Goal: Information Seeking & Learning: Learn about a topic

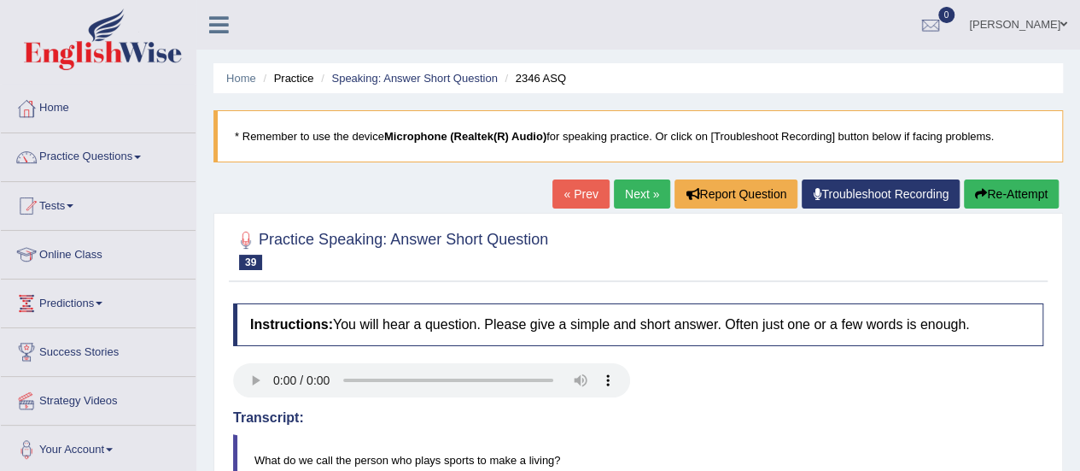
click at [618, 196] on link "Next »" at bounding box center [642, 193] width 56 height 29
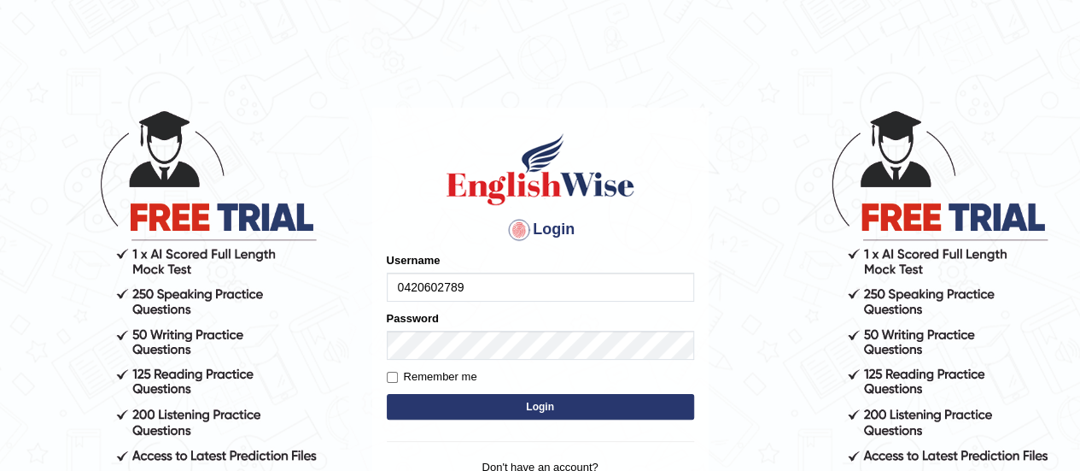
type input "0420602789"
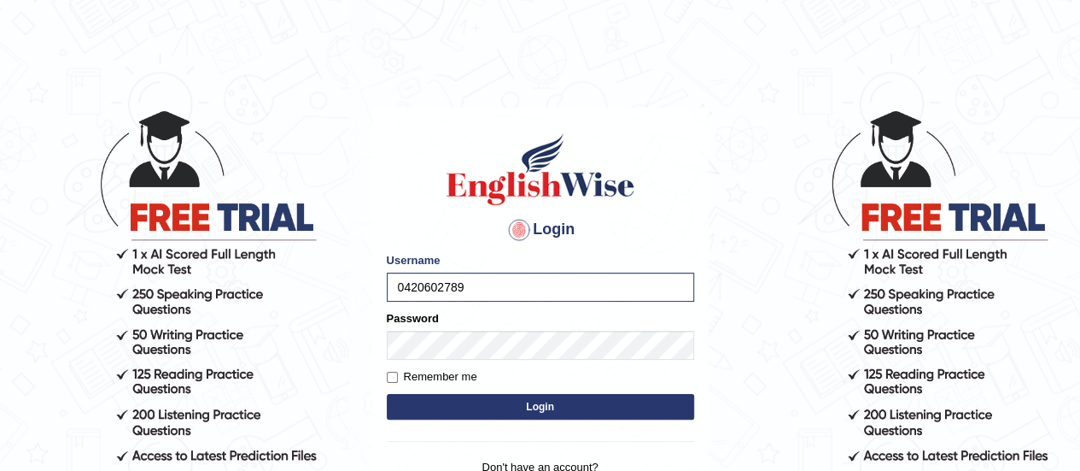
click at [548, 402] on button "Login" at bounding box center [540, 407] width 307 height 26
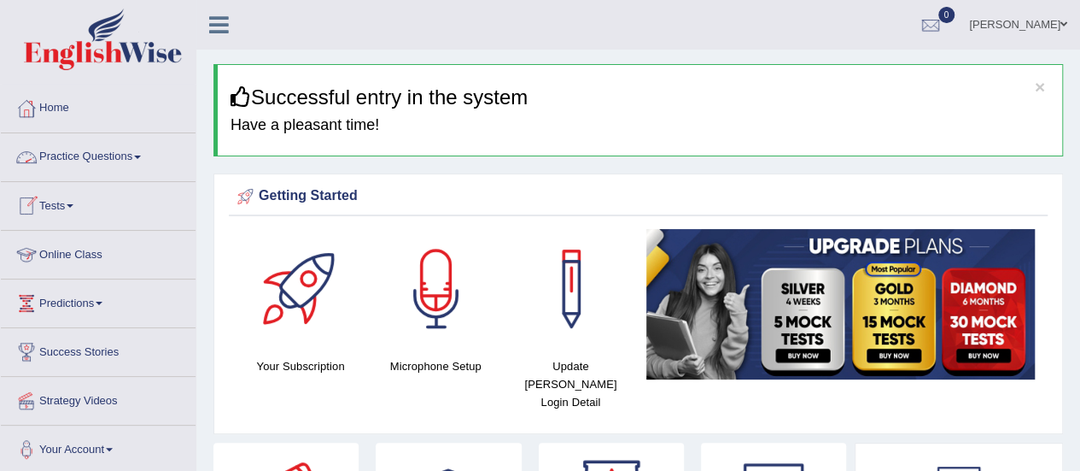
click at [92, 151] on link "Practice Questions" at bounding box center [98, 154] width 195 height 43
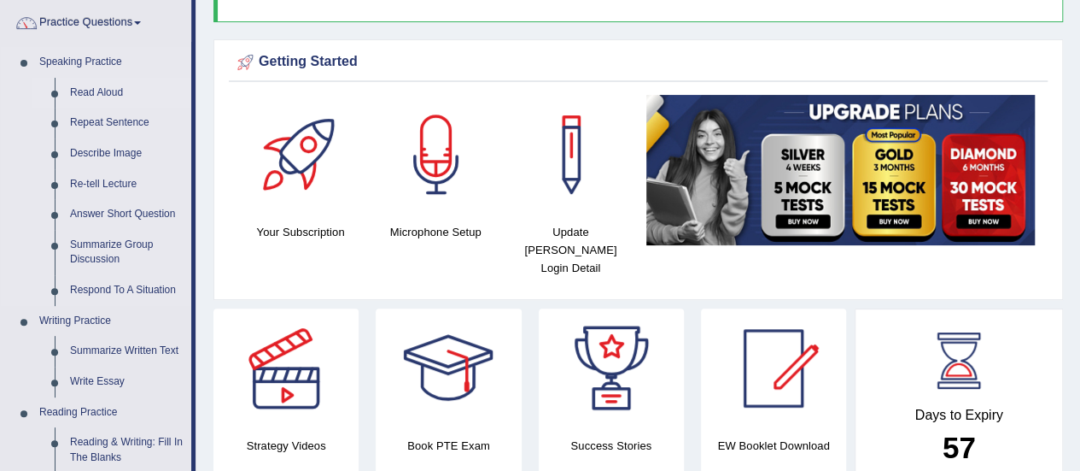
scroll to position [137, 0]
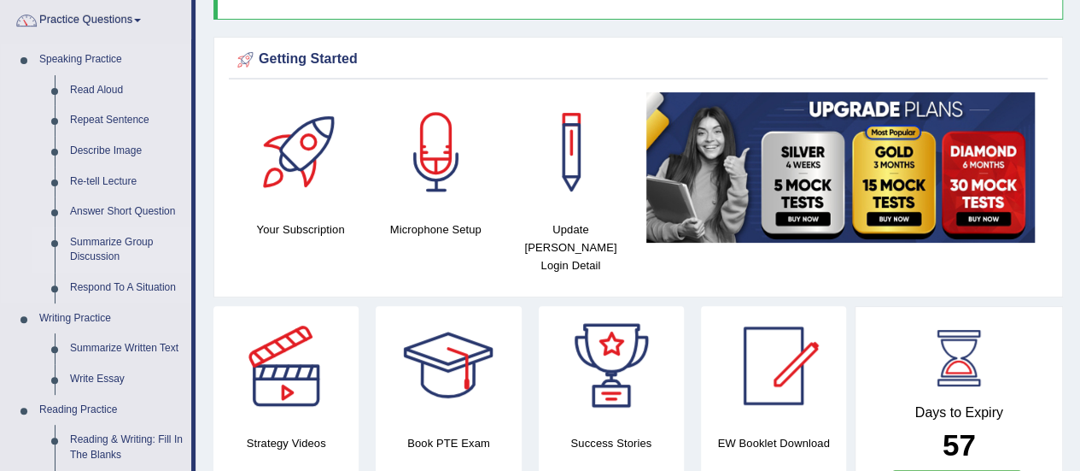
click at [130, 245] on link "Summarize Group Discussion" at bounding box center [126, 249] width 129 height 45
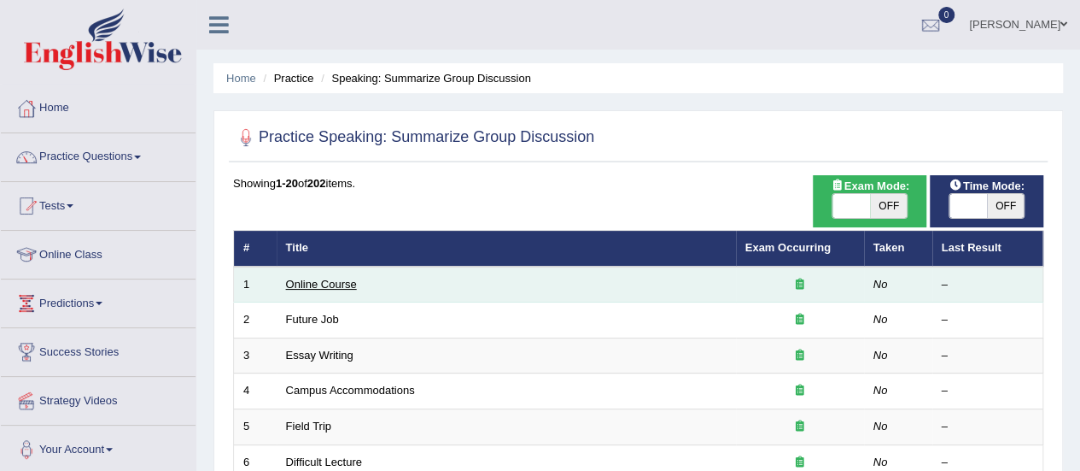
click at [347, 281] on link "Online Course" at bounding box center [321, 284] width 71 height 13
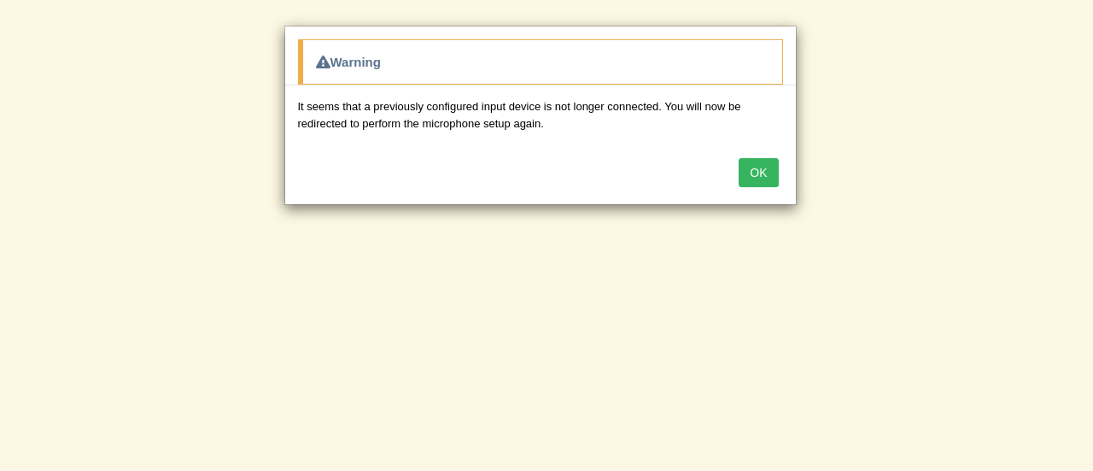
click at [772, 178] on button "OK" at bounding box center [758, 172] width 39 height 29
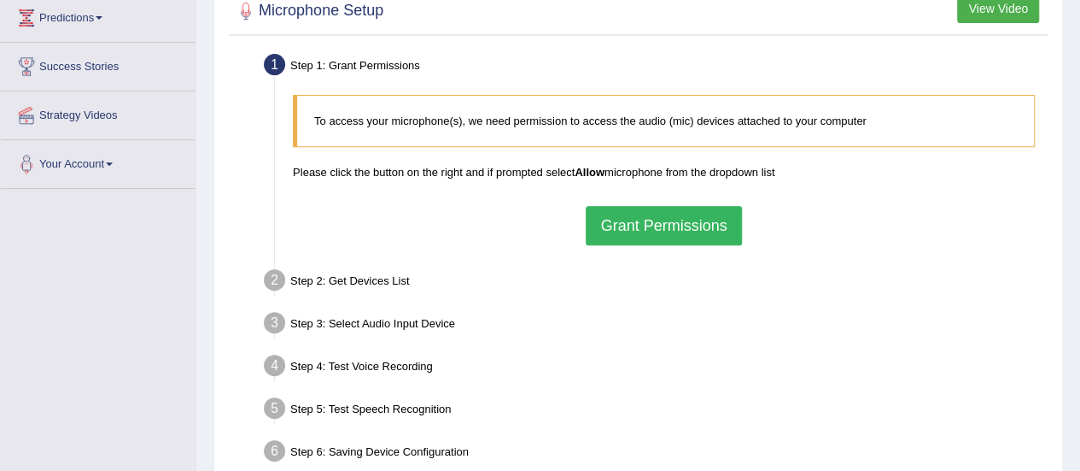
scroll to position [287, 0]
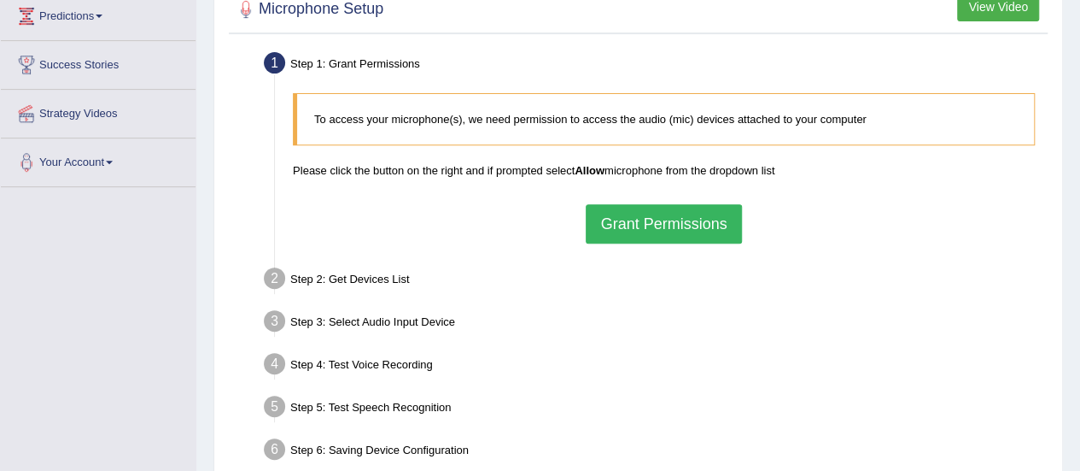
click at [657, 230] on button "Grant Permissions" at bounding box center [663, 223] width 155 height 39
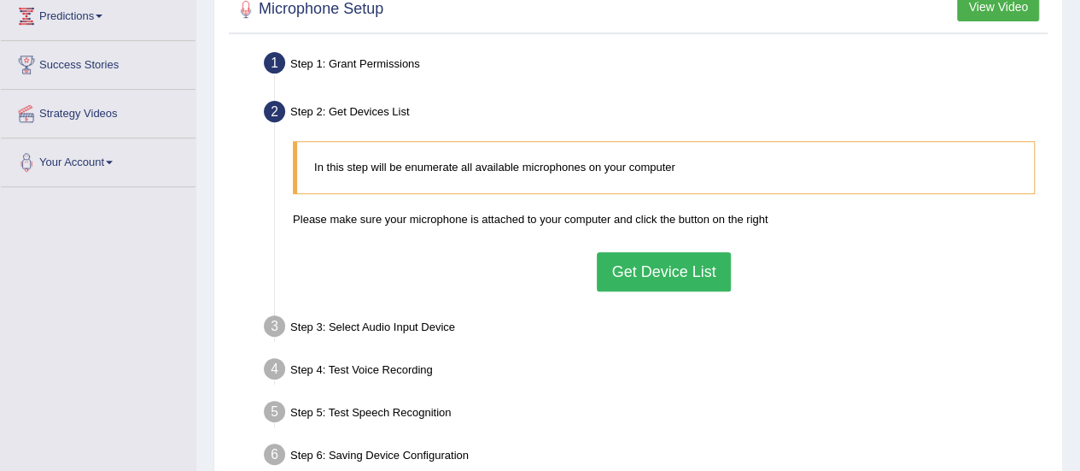
click at [647, 262] on button "Get Device List" at bounding box center [663, 271] width 133 height 39
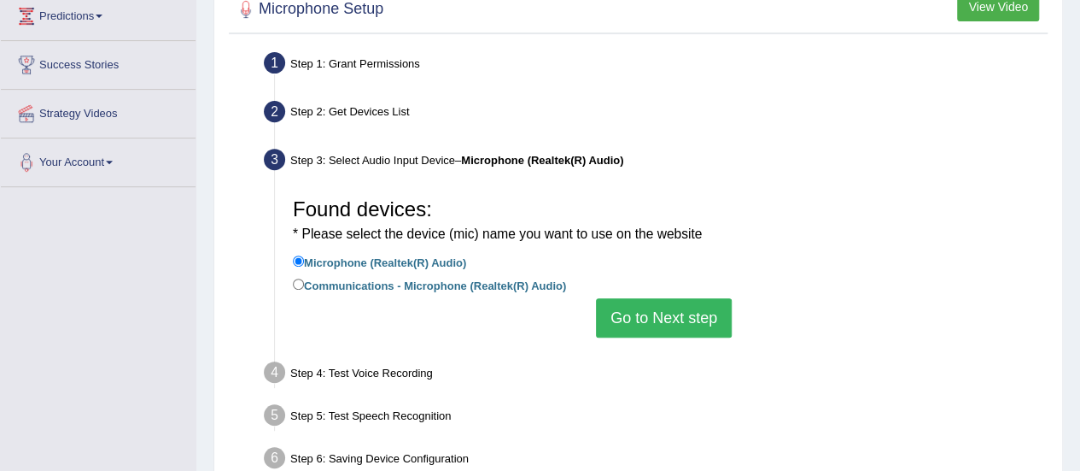
click at [647, 316] on button "Go to Next step" at bounding box center [664, 317] width 136 height 39
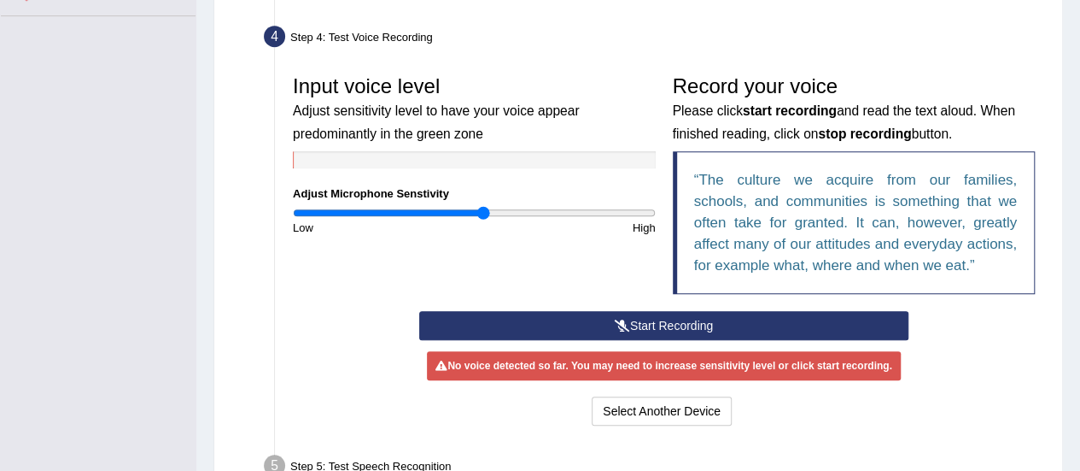
scroll to position [461, 0]
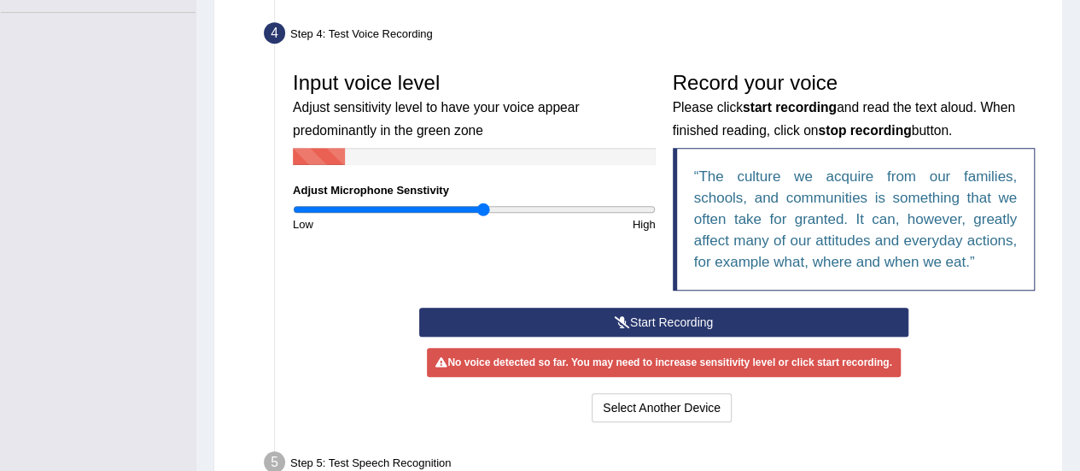
click at [630, 317] on button "Start Recording" at bounding box center [663, 321] width 489 height 29
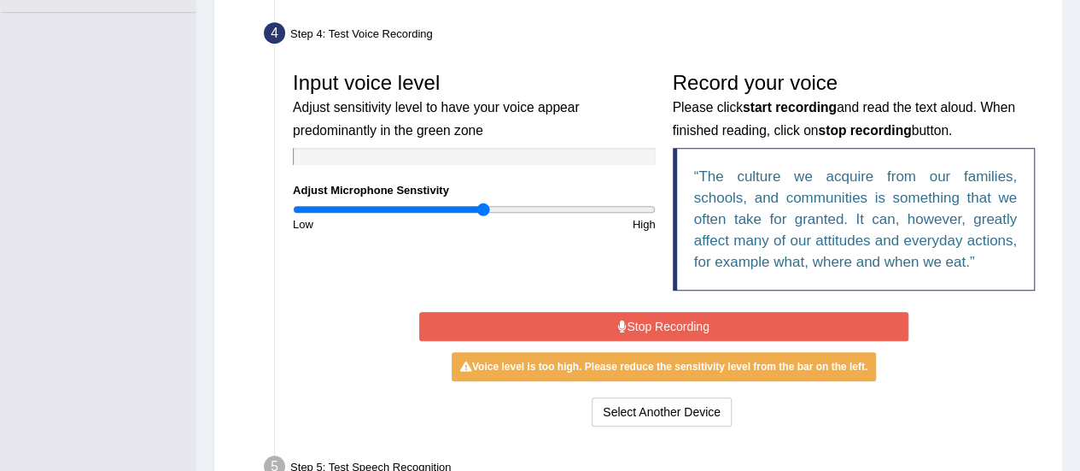
click at [695, 324] on button "Stop Recording" at bounding box center [663, 326] width 489 height 29
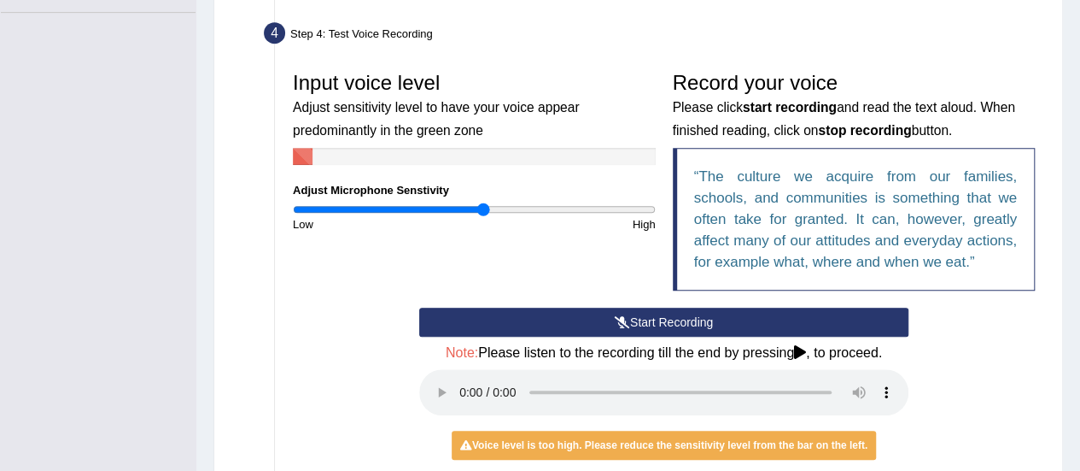
click at [695, 324] on button "Start Recording" at bounding box center [663, 321] width 489 height 29
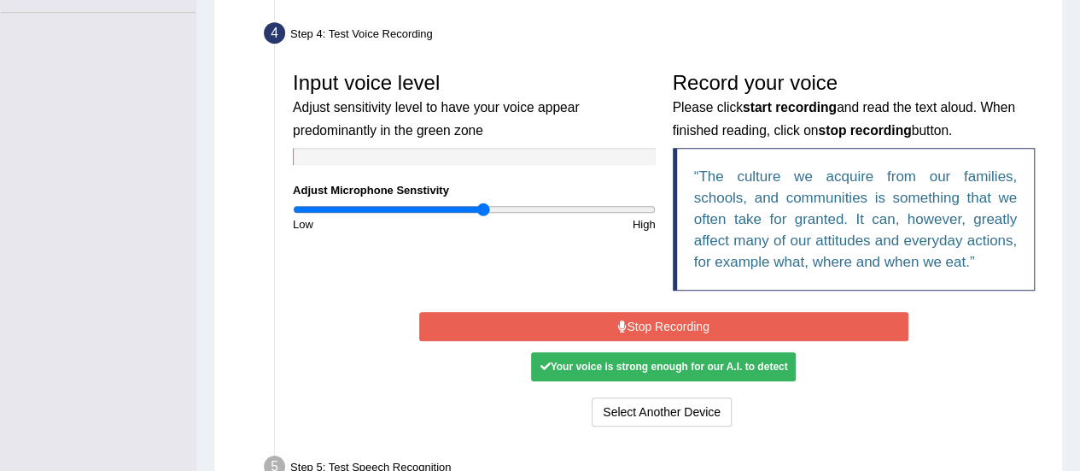
click at [695, 324] on button "Stop Recording" at bounding box center [663, 326] width 489 height 29
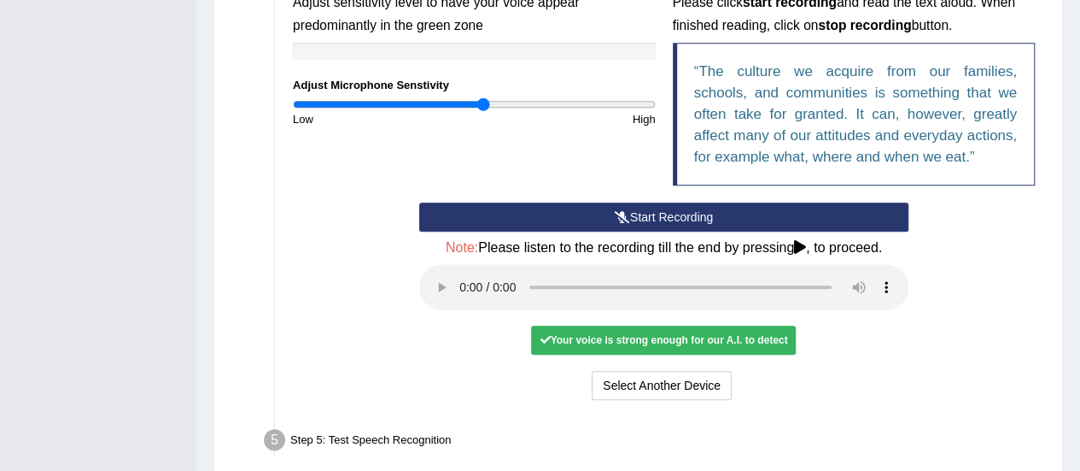
scroll to position [578, 0]
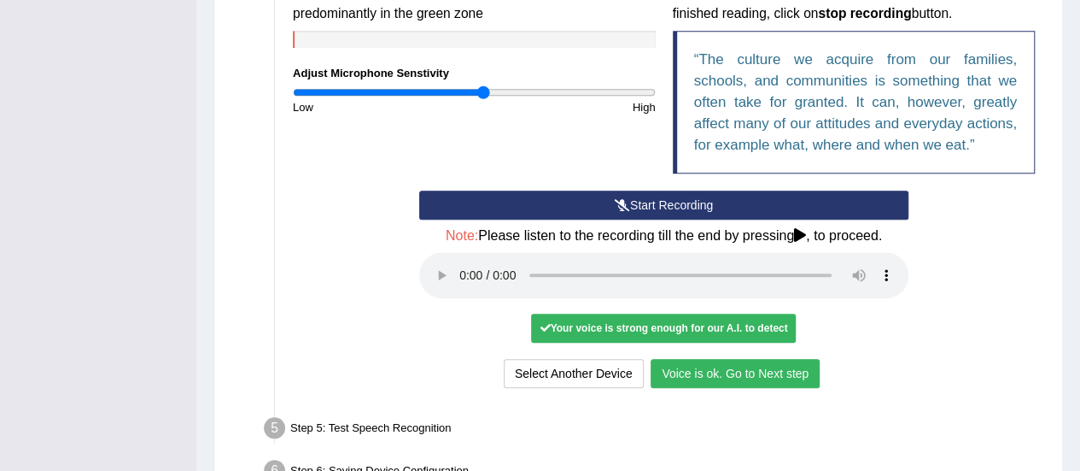
click at [772, 368] on button "Voice is ok. Go to Next step" at bounding box center [735, 373] width 169 height 29
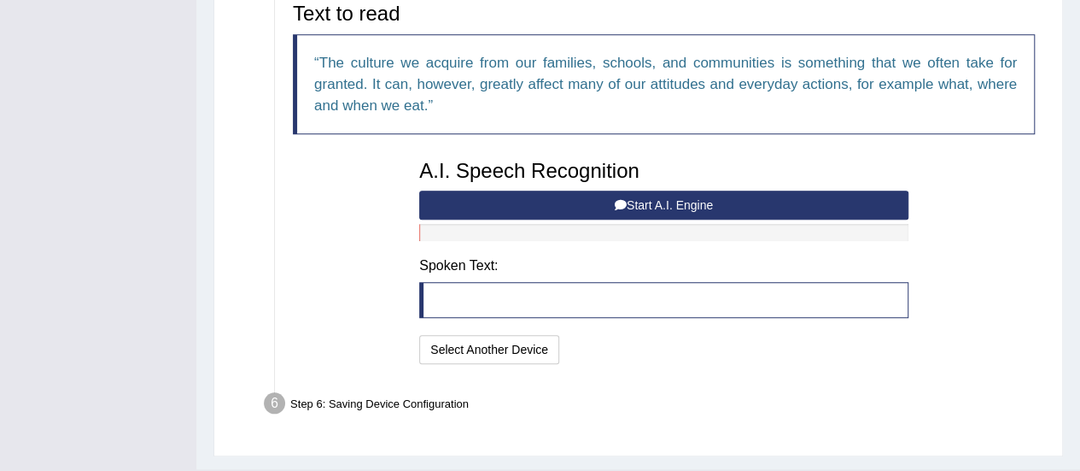
click at [669, 201] on button "Start A.I. Engine" at bounding box center [663, 204] width 489 height 29
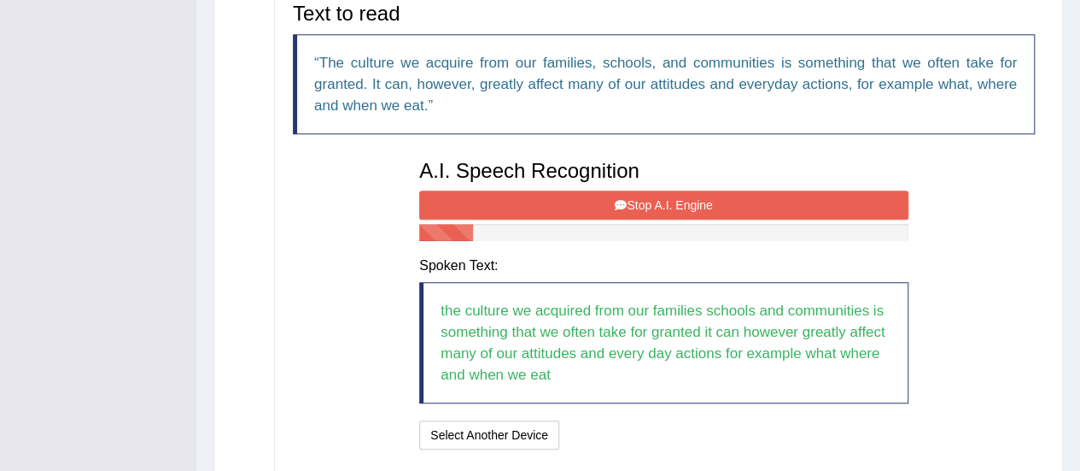
click at [817, 199] on button "Stop A.I. Engine" at bounding box center [663, 204] width 489 height 29
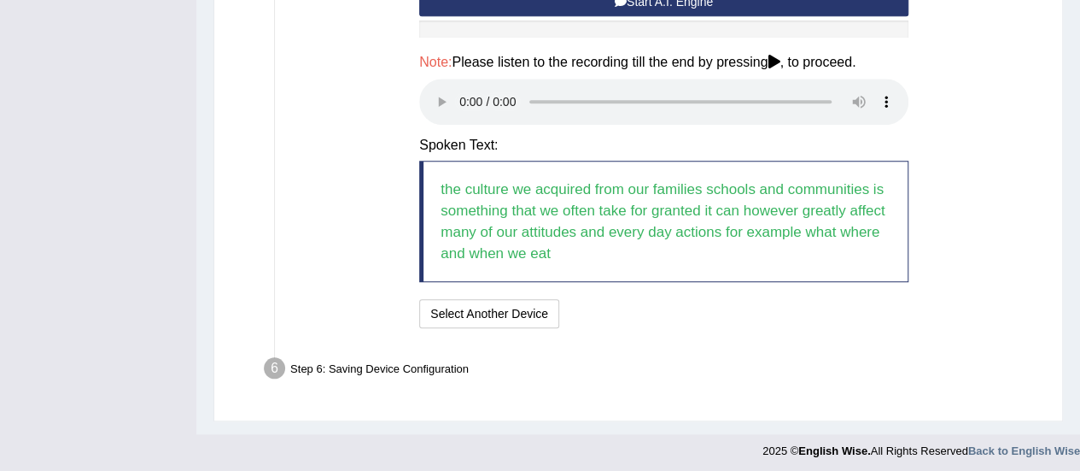
scroll to position [783, 0]
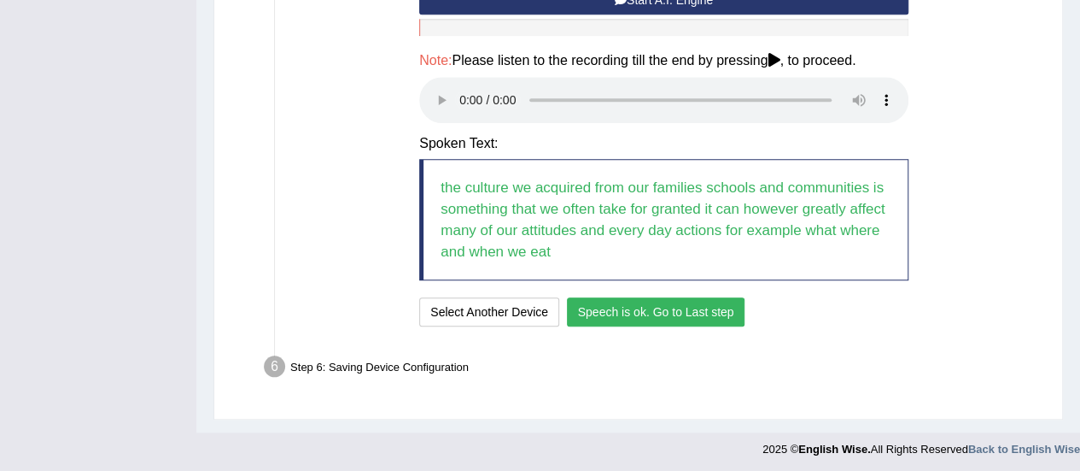
click at [666, 308] on button "Speech is ok. Go to Last step" at bounding box center [656, 311] width 178 height 29
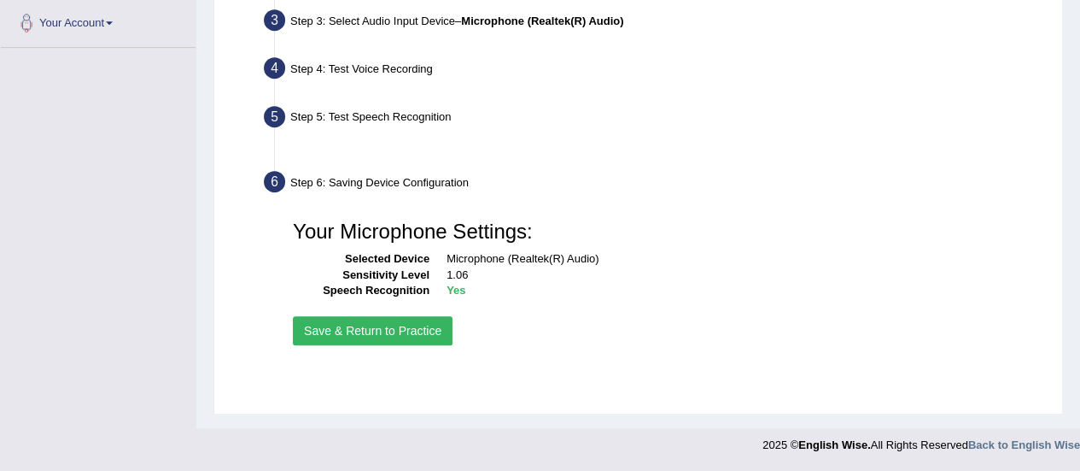
scroll to position [425, 0]
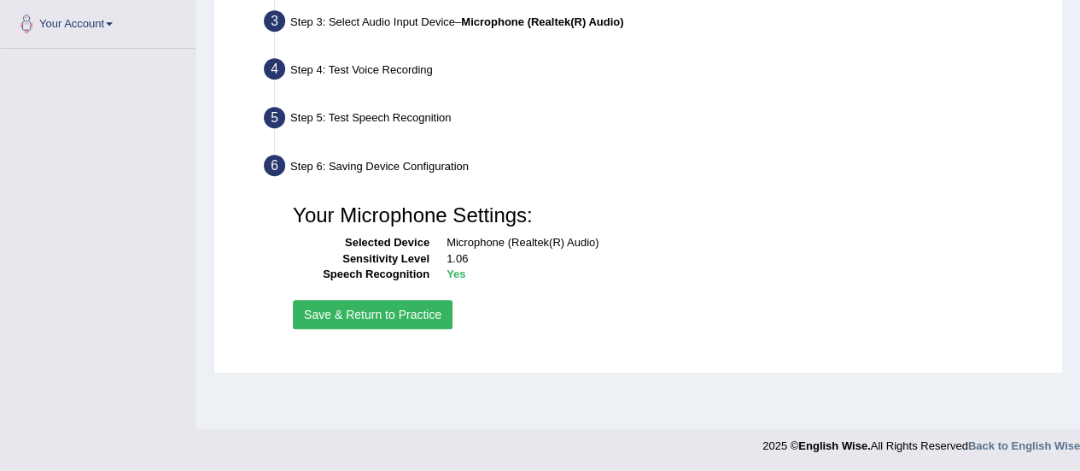
click at [336, 319] on button "Save & Return to Practice" at bounding box center [373, 314] width 160 height 29
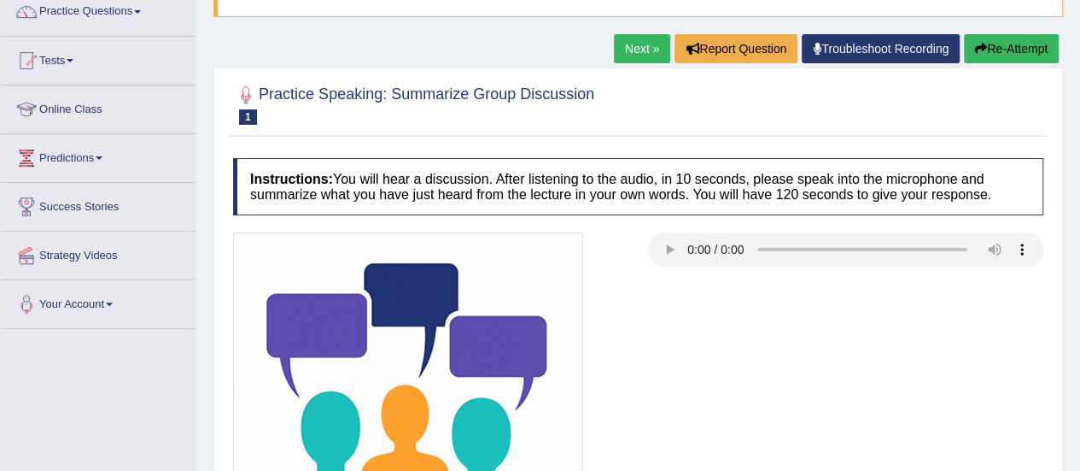
scroll to position [103, 0]
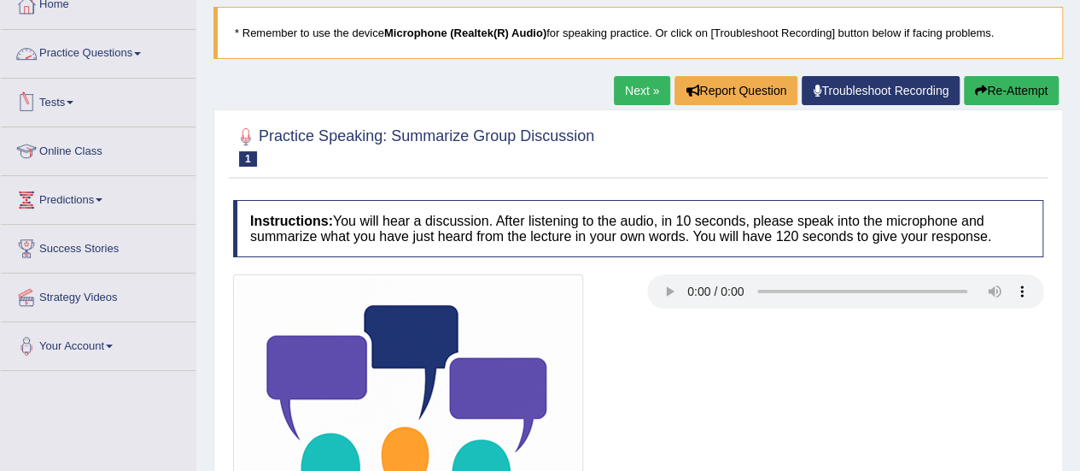
click at [108, 54] on link "Practice Questions" at bounding box center [98, 51] width 195 height 43
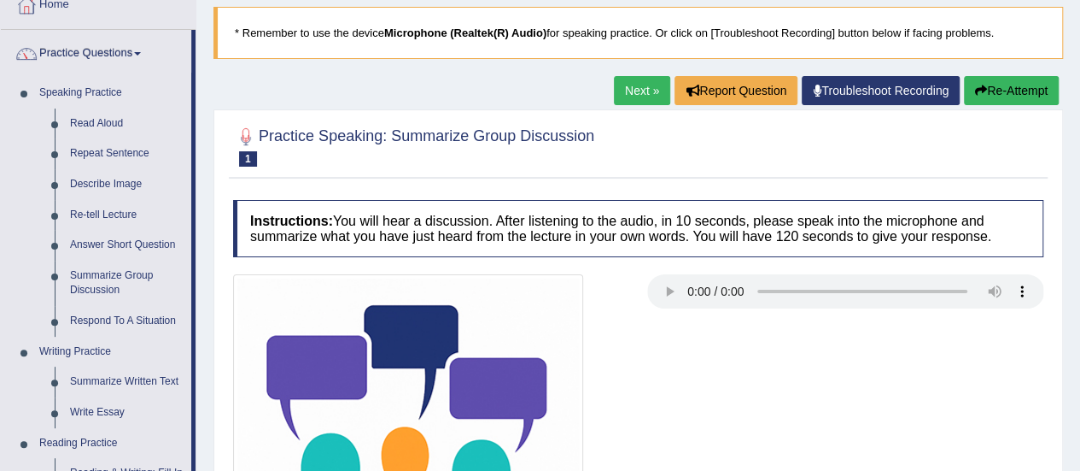
drag, startPoint x: 196, startPoint y: 237, endPoint x: 197, endPoint y: 291, distance: 53.8
click at [197, 291] on div "Home Practice Speaking: Summarize Group Discussion Online Course * Remember to …" at bounding box center [638, 324] width 884 height 854
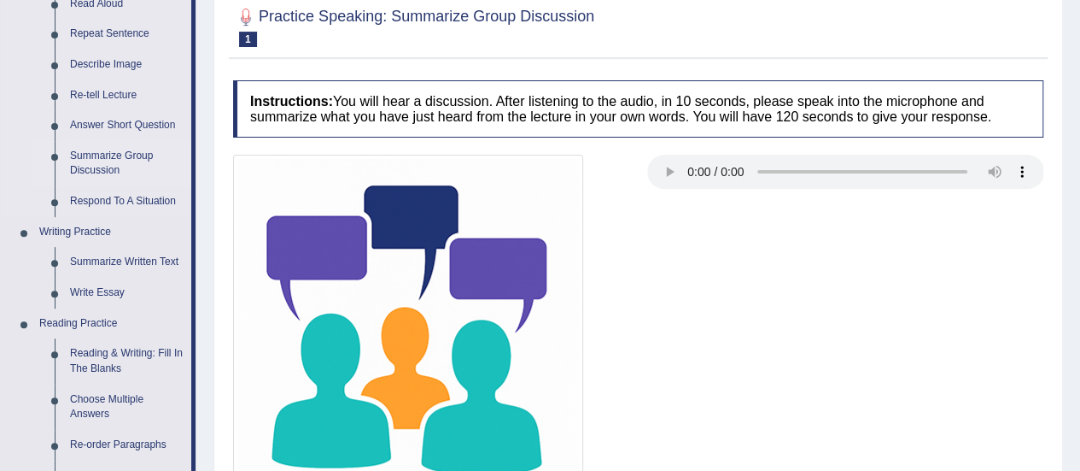
scroll to position [240, 0]
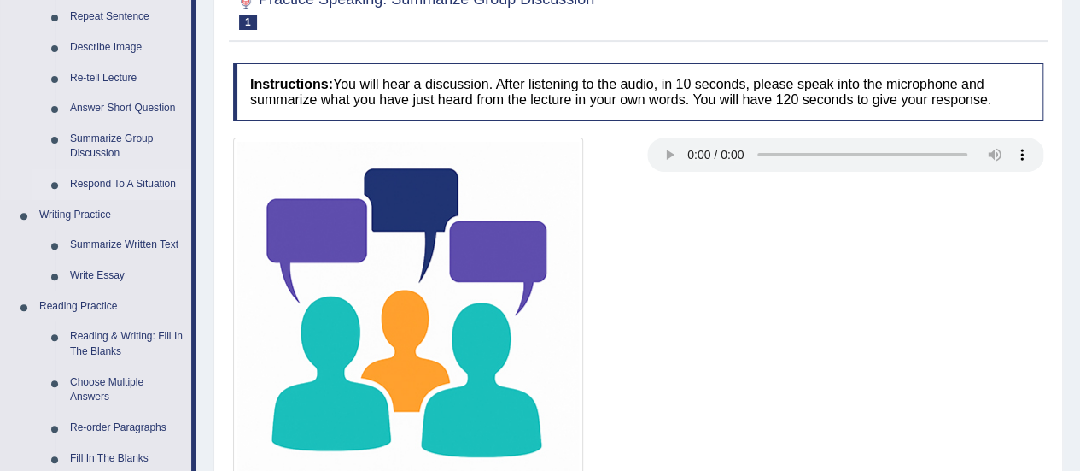
click at [120, 185] on link "Respond To A Situation" at bounding box center [126, 184] width 129 height 31
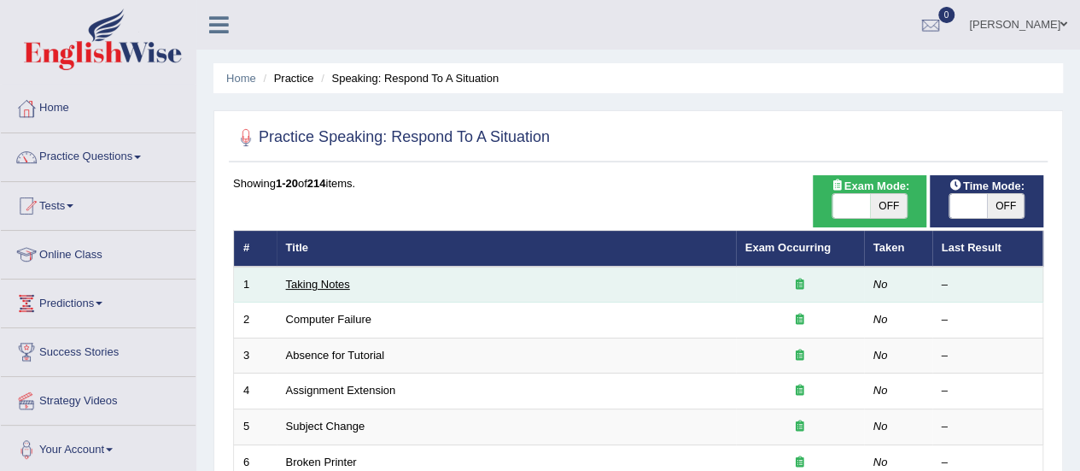
click at [314, 278] on link "Taking Notes" at bounding box center [318, 284] width 64 height 13
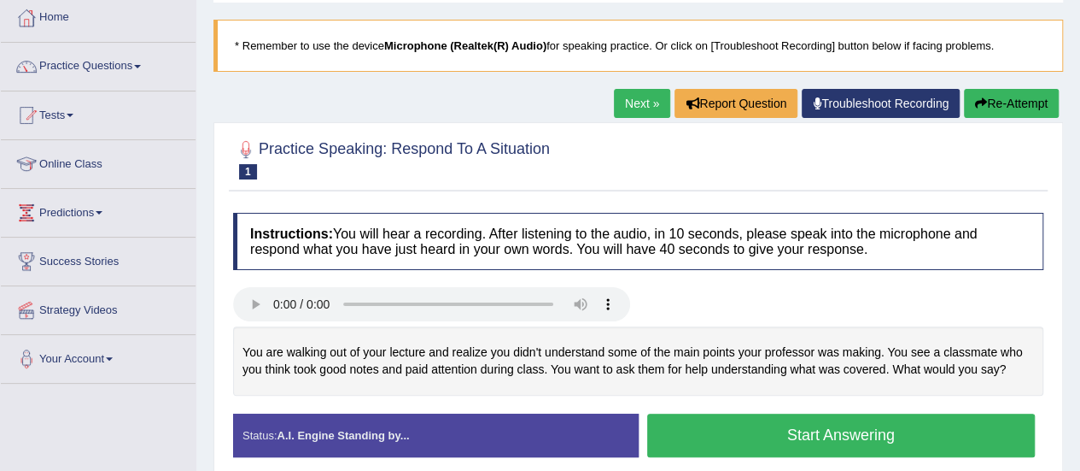
scroll to position [88, 0]
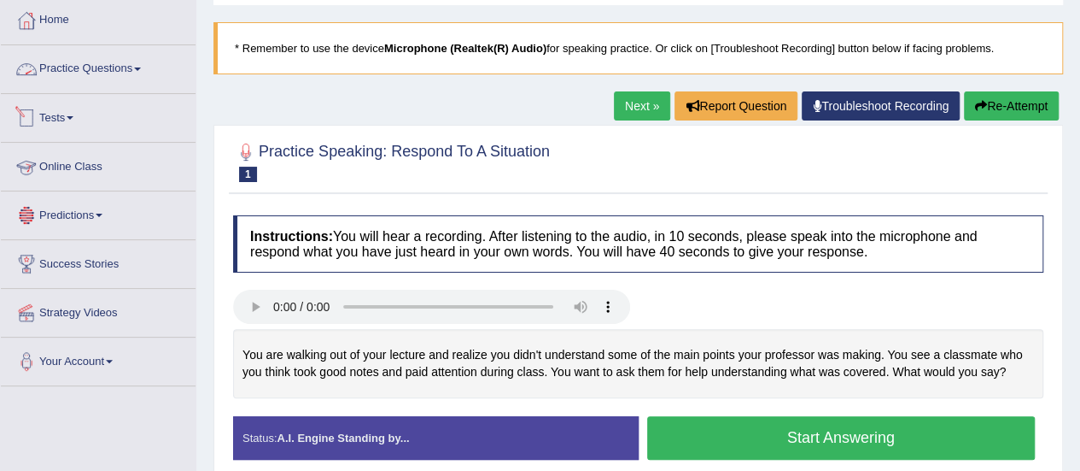
click at [102, 63] on link "Practice Questions" at bounding box center [98, 66] width 195 height 43
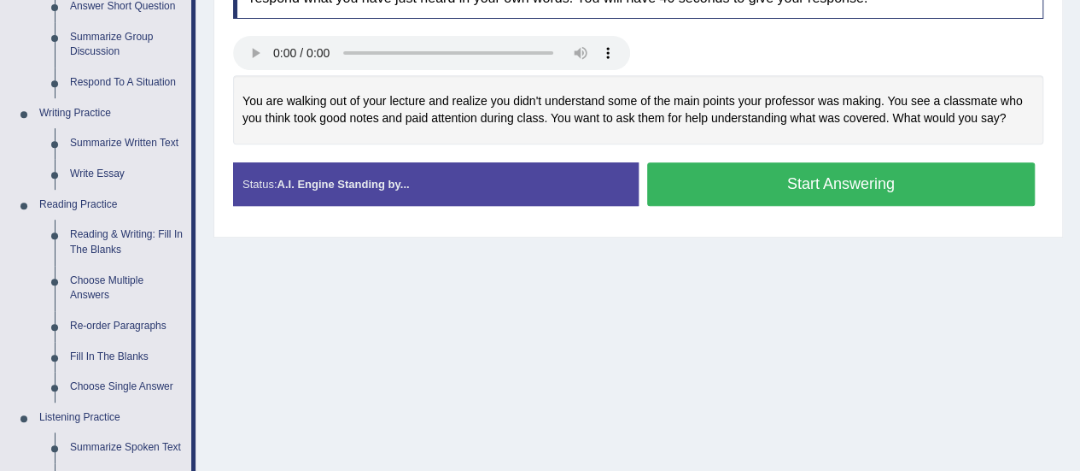
scroll to position [366, 0]
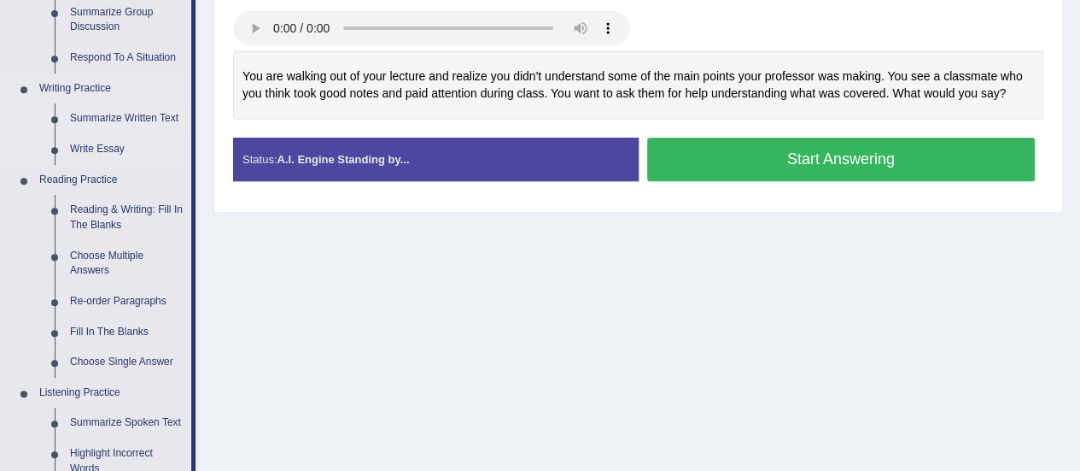
click at [122, 119] on link "Summarize Written Text" at bounding box center [126, 118] width 129 height 31
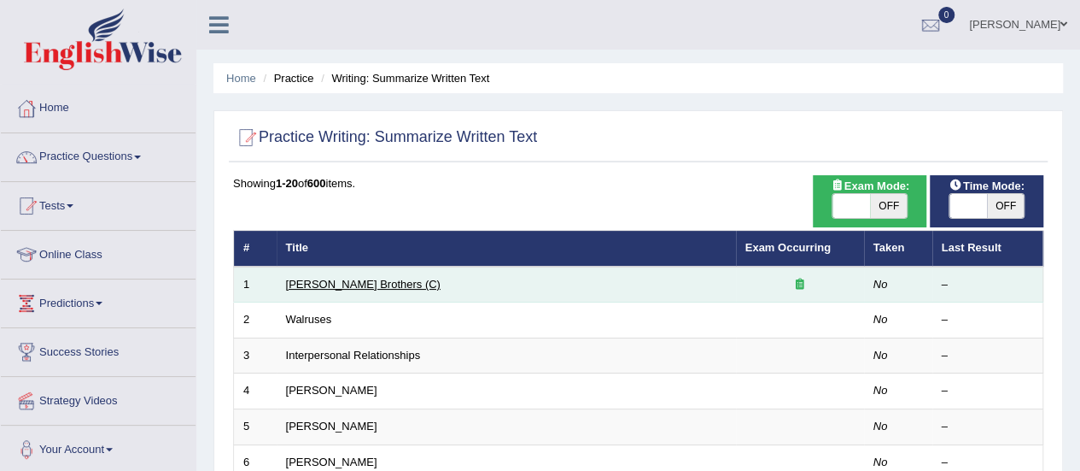
click at [345, 282] on link "[PERSON_NAME] Brothers (C)" at bounding box center [363, 284] width 155 height 13
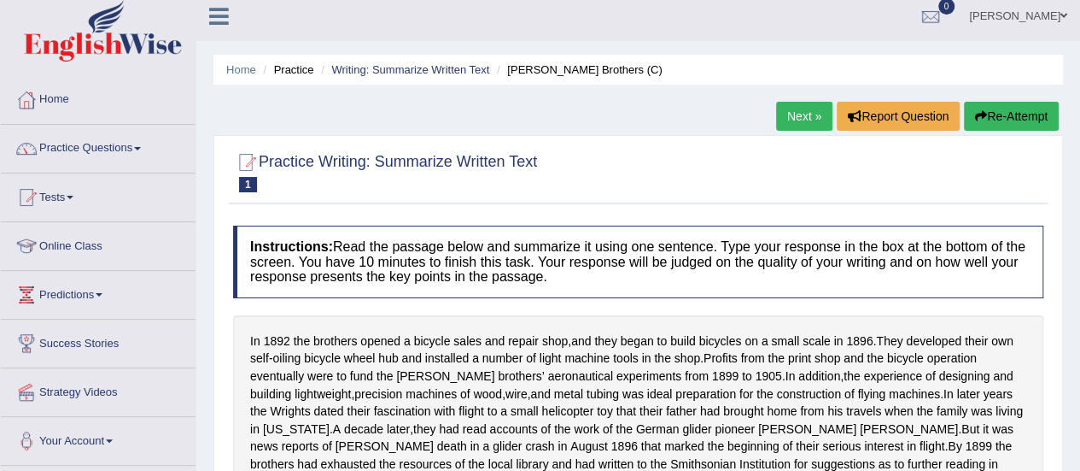
scroll to position [17, 0]
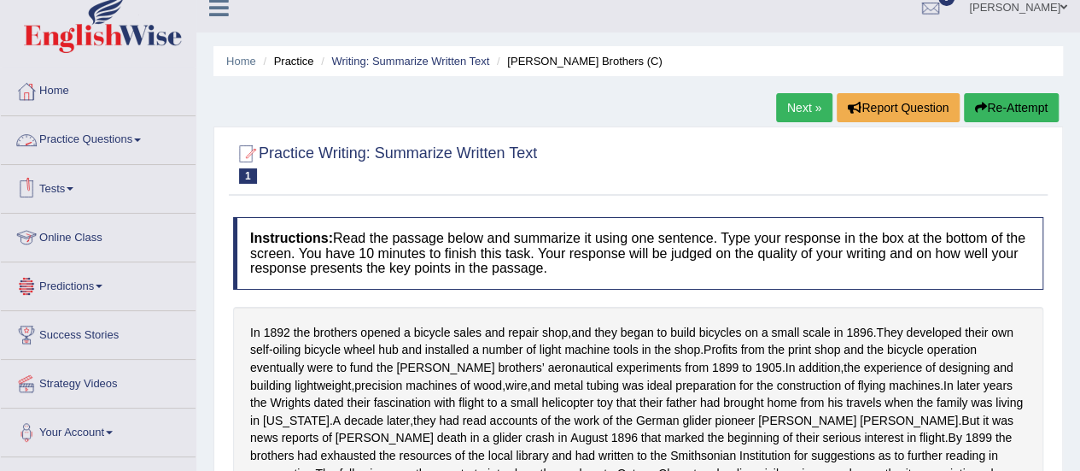
click at [108, 139] on link "Practice Questions" at bounding box center [98, 137] width 195 height 43
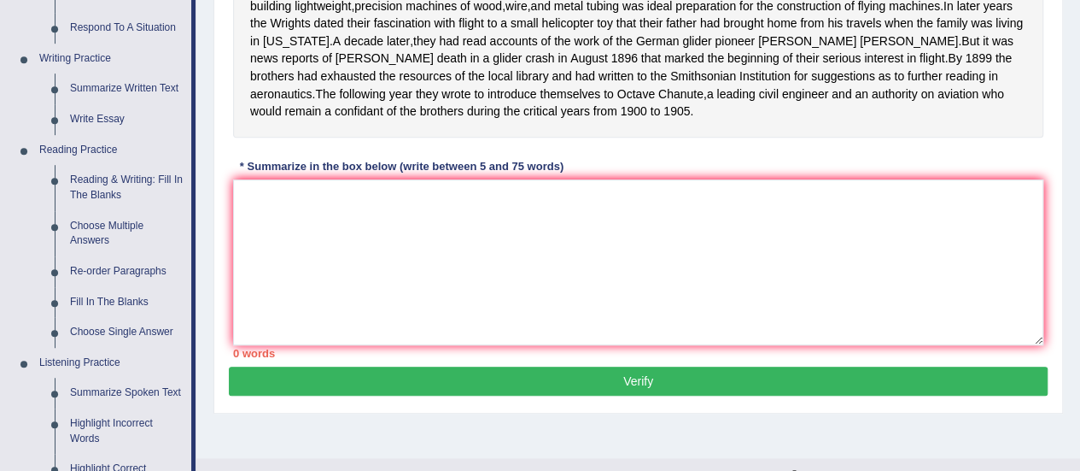
scroll to position [427, 0]
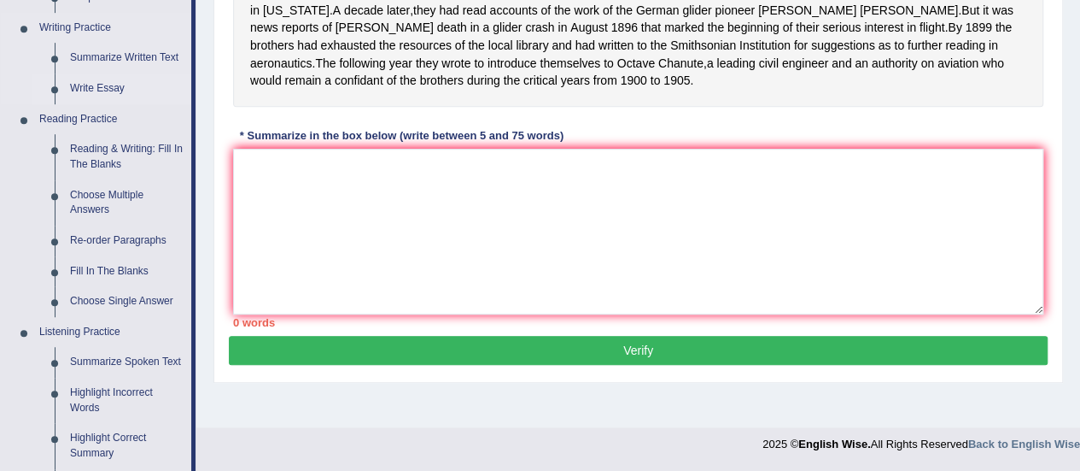
click at [103, 82] on link "Write Essay" at bounding box center [126, 88] width 129 height 31
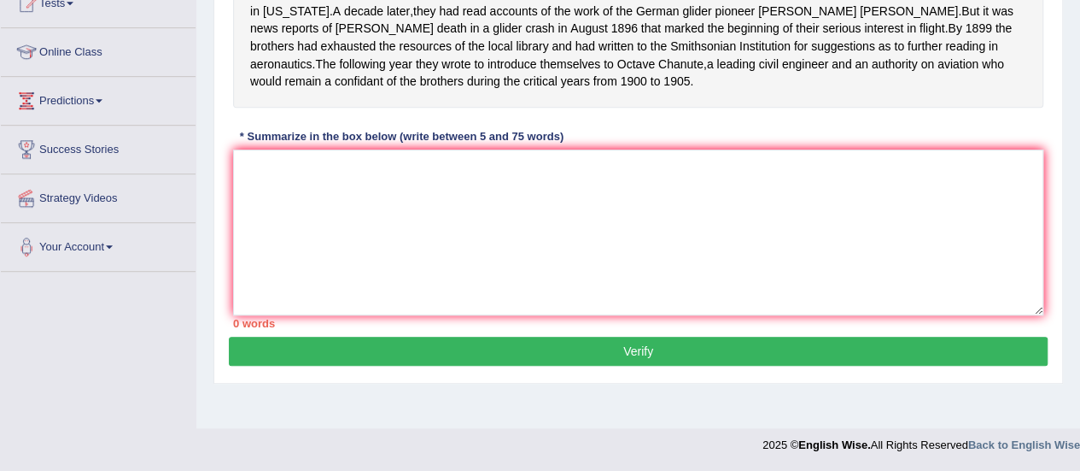
scroll to position [295, 0]
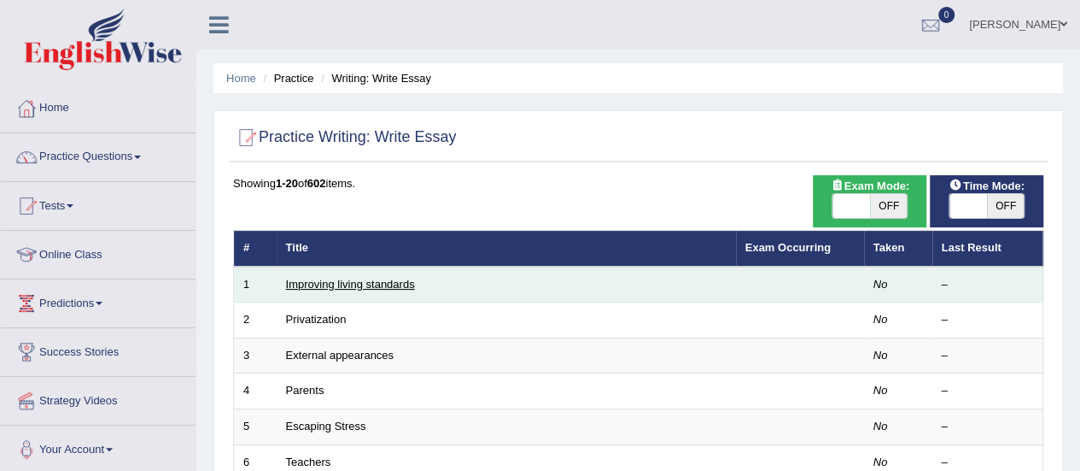
click at [410, 283] on link "Improving living standards" at bounding box center [350, 284] width 129 height 13
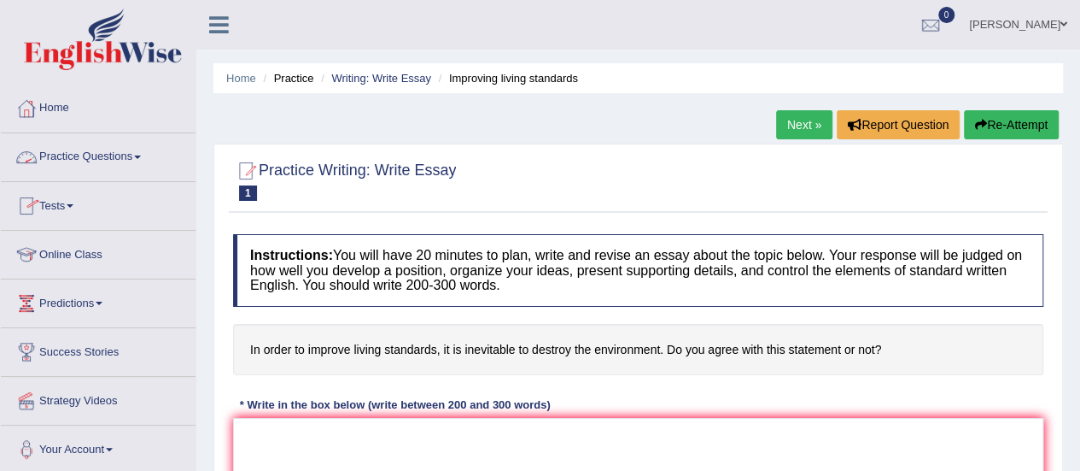
click at [91, 151] on link "Practice Questions" at bounding box center [98, 154] width 195 height 43
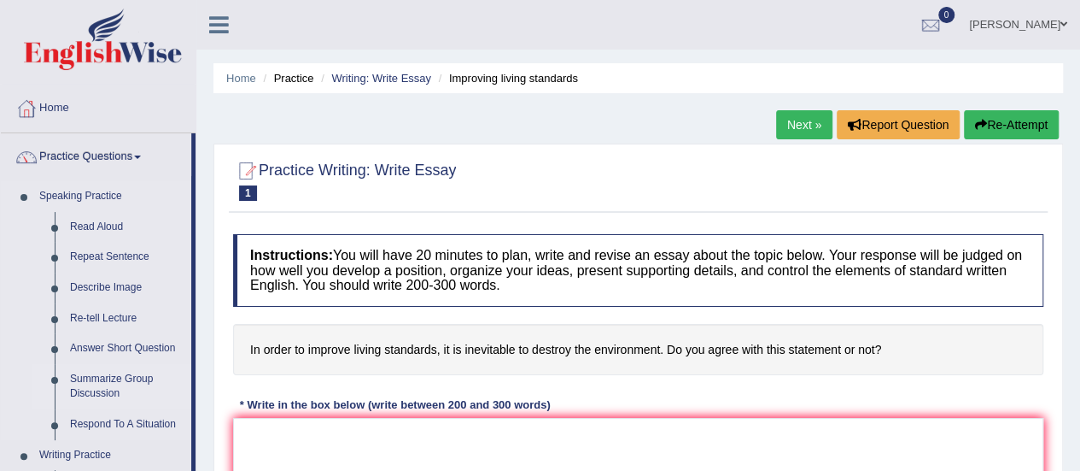
drag, startPoint x: 193, startPoint y: 329, endPoint x: 170, endPoint y: 395, distance: 70.5
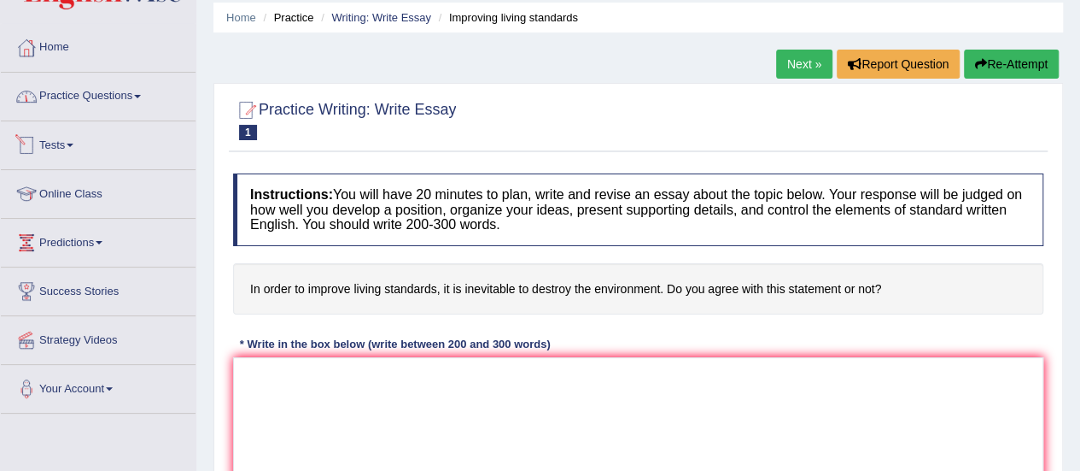
scroll to position [34, 0]
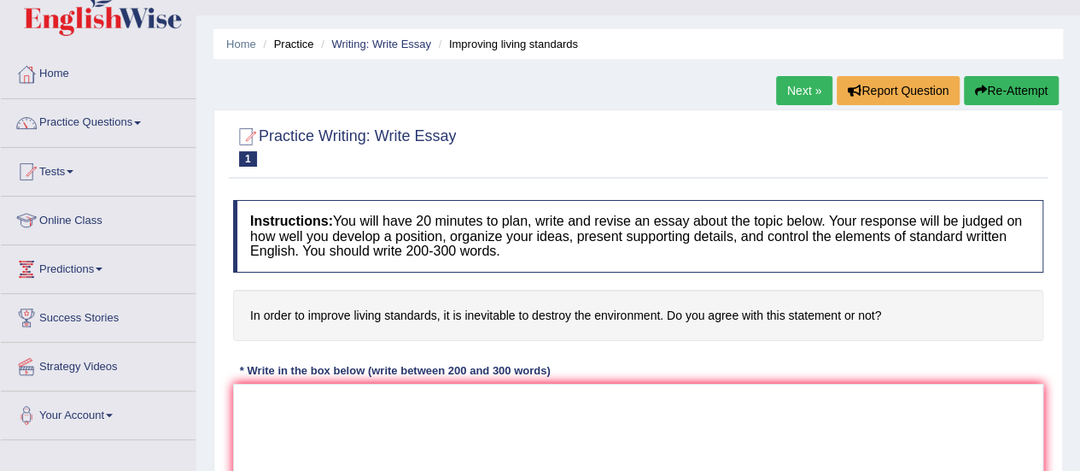
click at [112, 120] on link "Practice Questions" at bounding box center [98, 120] width 195 height 43
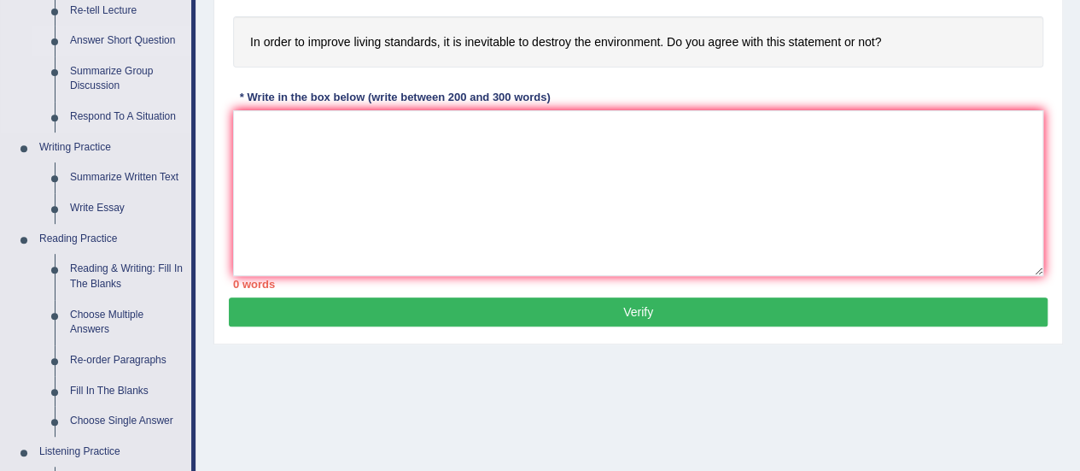
scroll to position [342, 0]
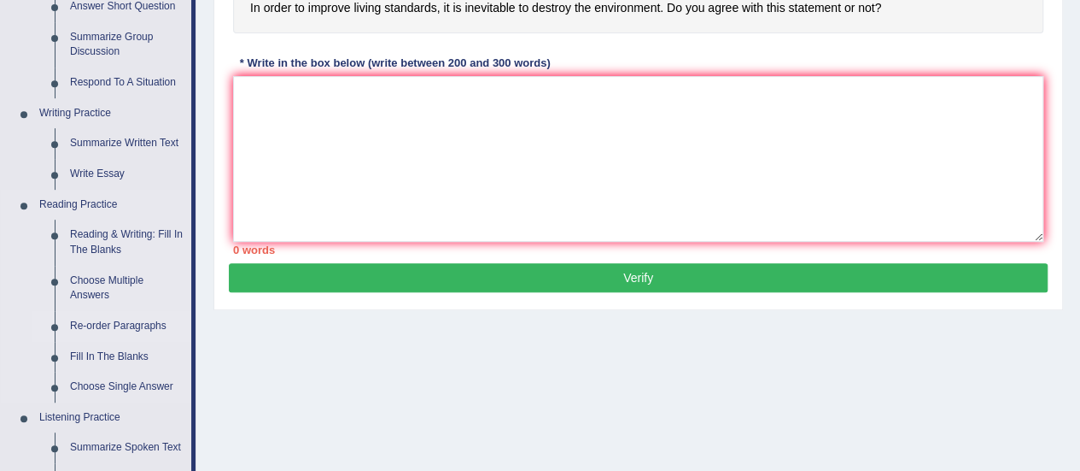
click at [124, 327] on link "Re-order Paragraphs" at bounding box center [126, 326] width 129 height 31
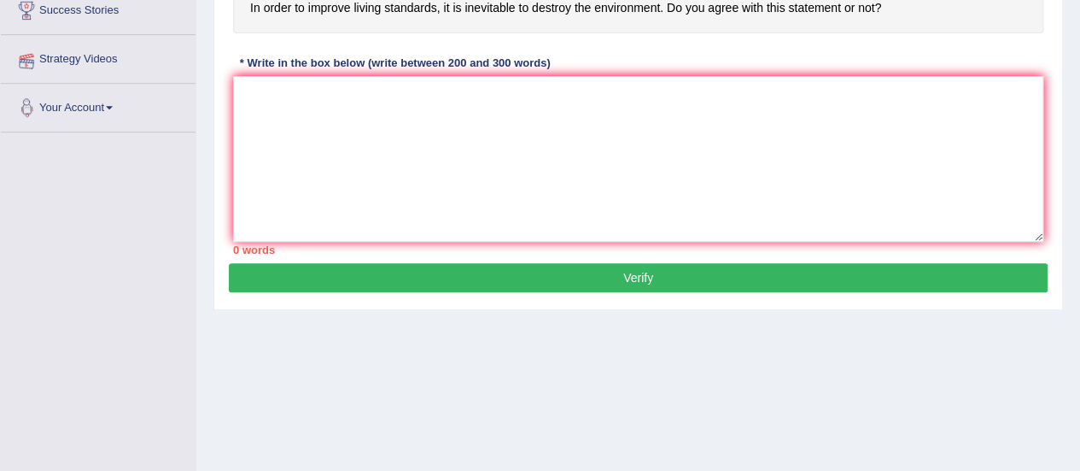
scroll to position [362, 0]
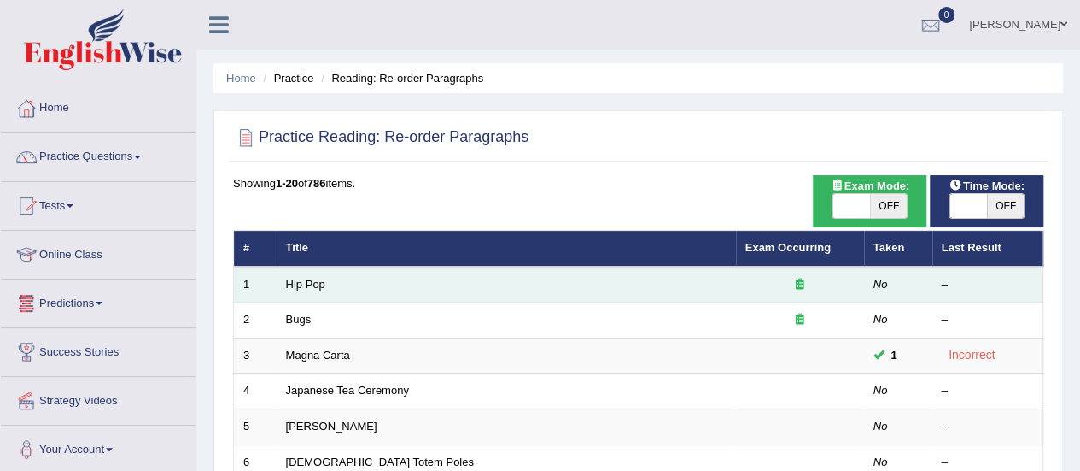
click at [342, 292] on td "Hip Pop" at bounding box center [506, 284] width 459 height 36
click at [309, 281] on link "Hip Pop" at bounding box center [305, 284] width 39 height 13
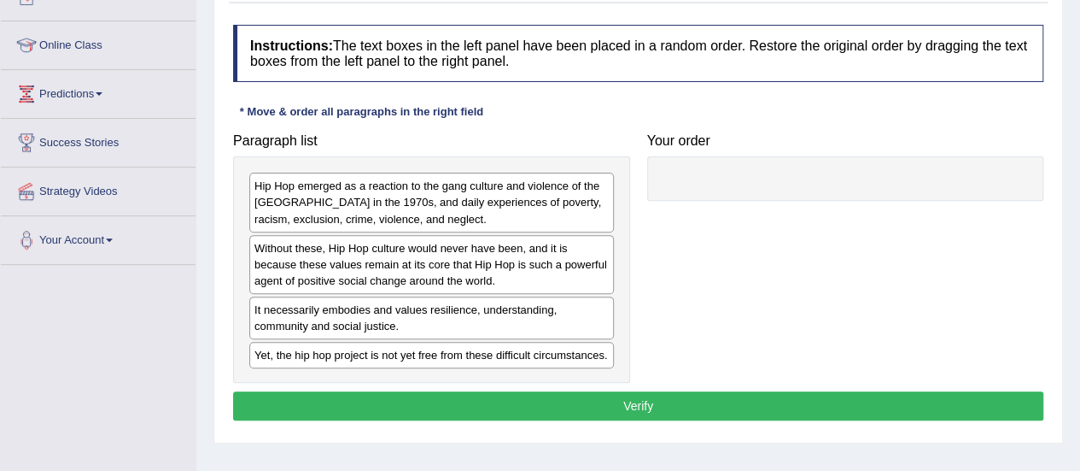
scroll to position [210, 0]
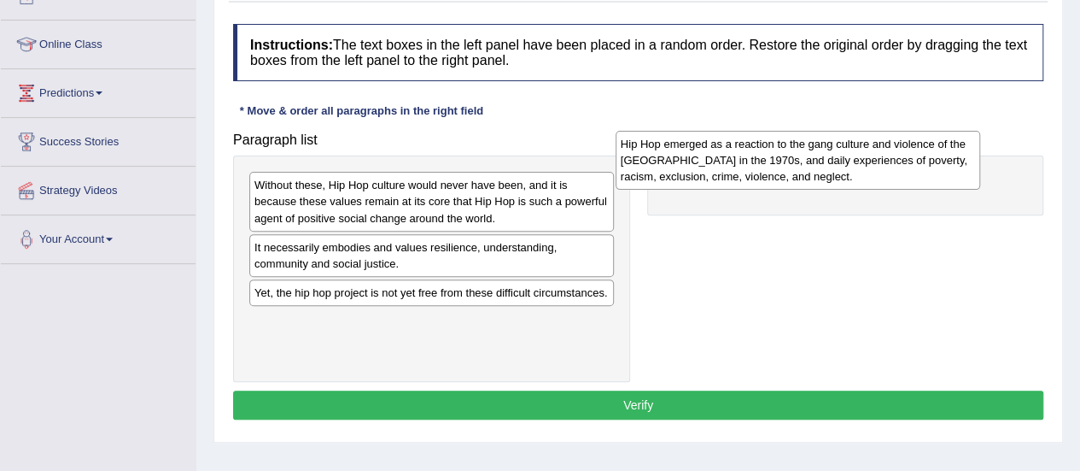
drag, startPoint x: 434, startPoint y: 198, endPoint x: 800, endPoint y: 160, distance: 368.3
click at [800, 160] on div "Hip Hop emerged as a reaction to the gang culture and violence of the [GEOGRAPH…" at bounding box center [798, 160] width 365 height 59
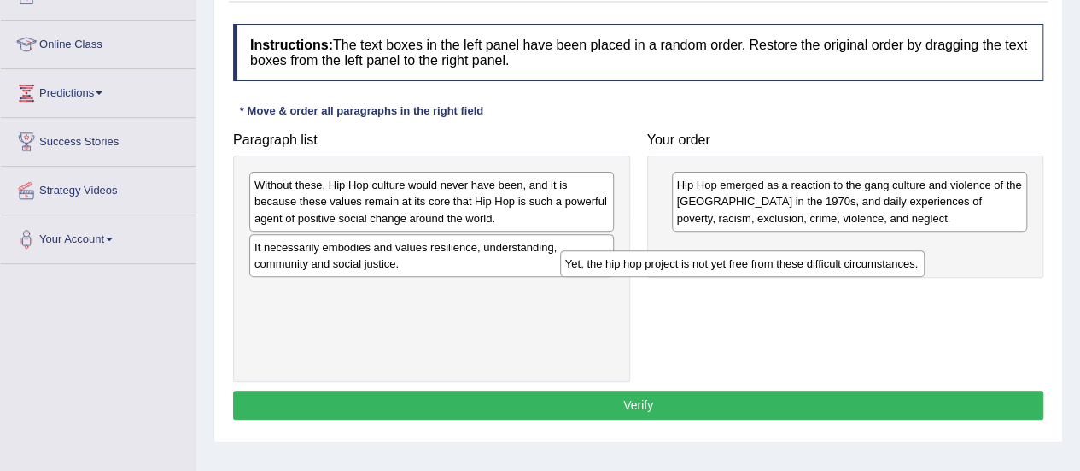
drag, startPoint x: 485, startPoint y: 296, endPoint x: 812, endPoint y: 263, distance: 328.7
click at [812, 263] on div "Yet, the hip hop project is not yet free from these difficult circumstances." at bounding box center [742, 263] width 365 height 26
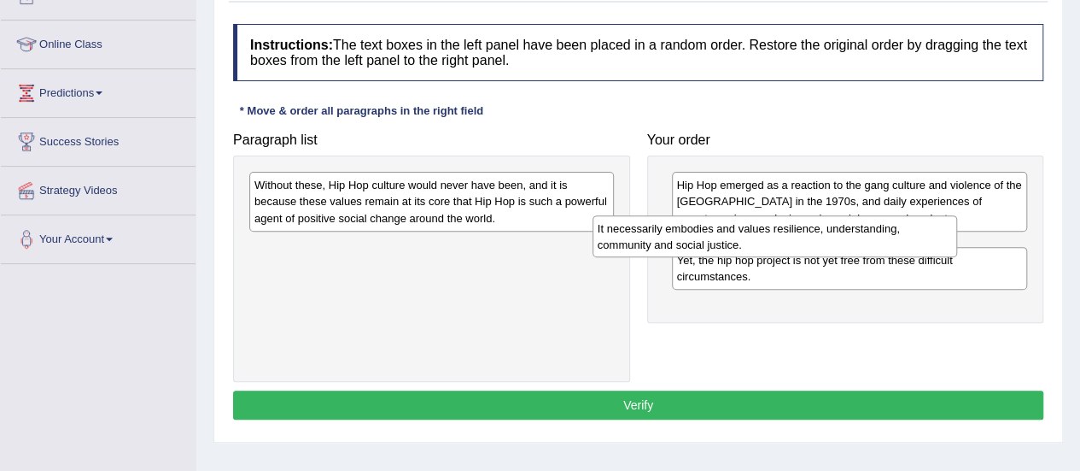
drag, startPoint x: 358, startPoint y: 254, endPoint x: 702, endPoint y: 237, distance: 344.6
click at [702, 237] on div "It necessarily embodies and values resilience, understanding, community and soc…" at bounding box center [775, 236] width 365 height 43
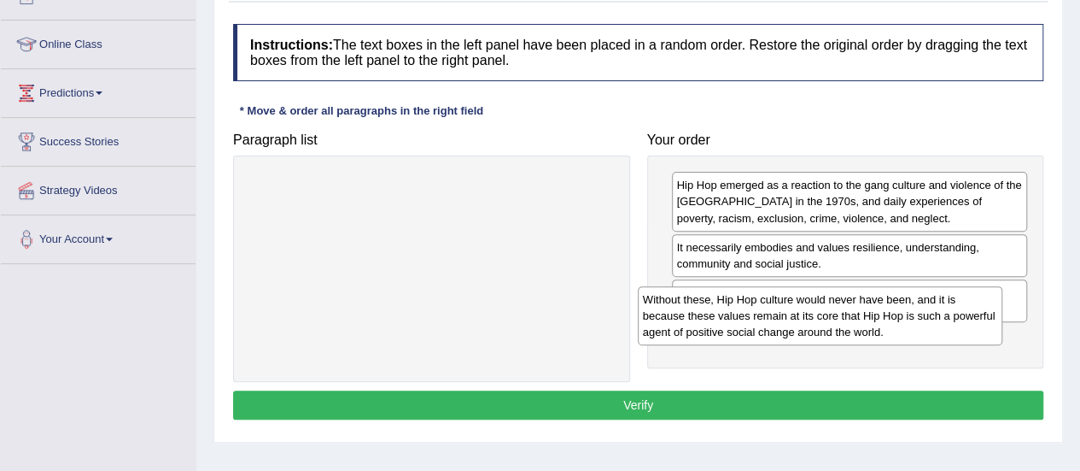
drag, startPoint x: 354, startPoint y: 192, endPoint x: 743, endPoint y: 307, distance: 406.1
click at [743, 307] on div "Without these, Hip Hop culture would never have been, and it is because these v…" at bounding box center [820, 315] width 365 height 59
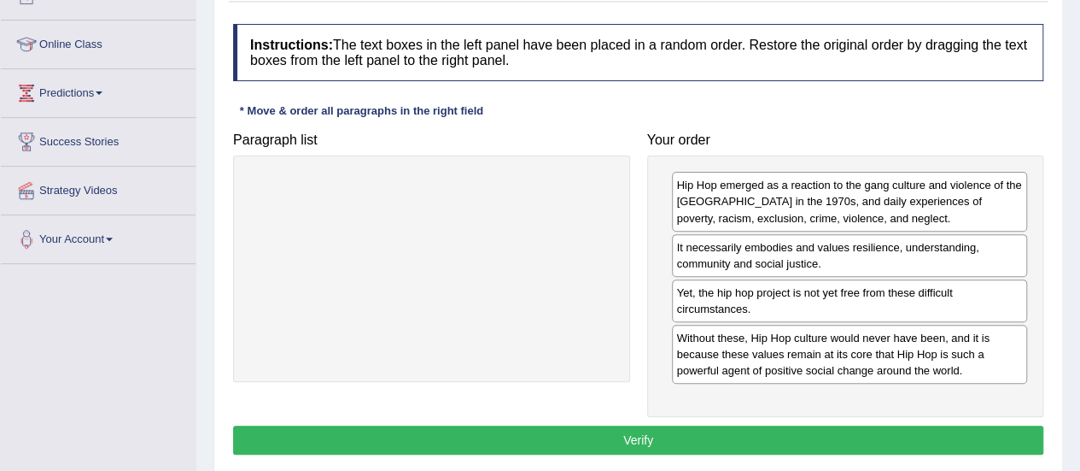
click at [636, 438] on button "Verify" at bounding box center [638, 439] width 810 height 29
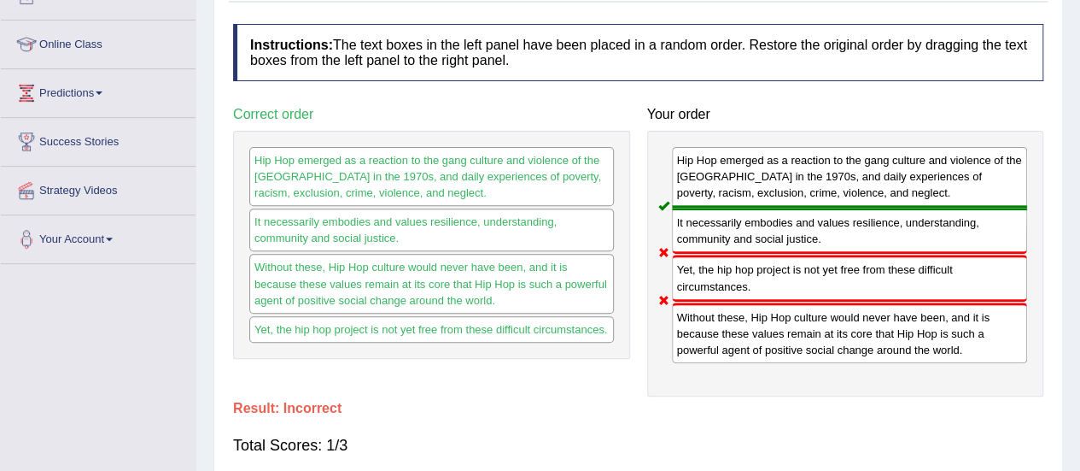
scroll to position [0, 0]
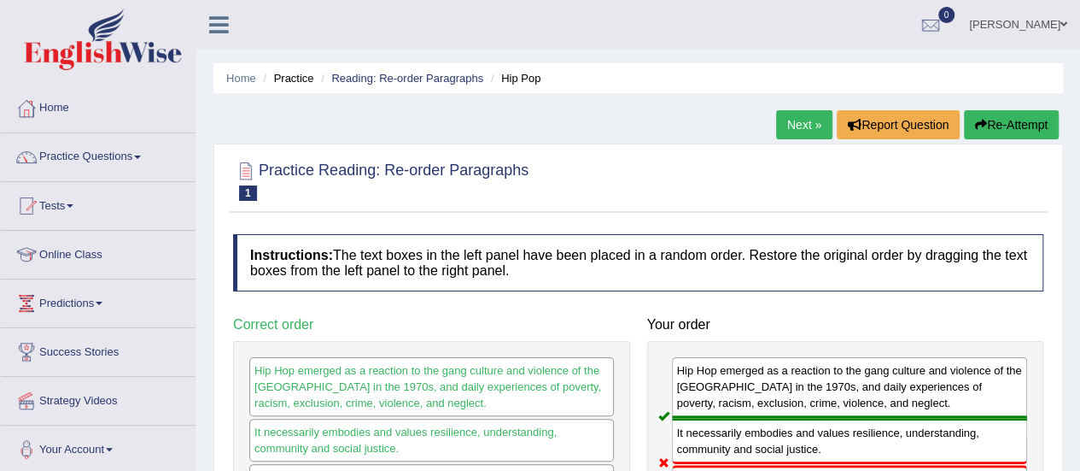
click at [1016, 126] on button "Re-Attempt" at bounding box center [1011, 124] width 95 height 29
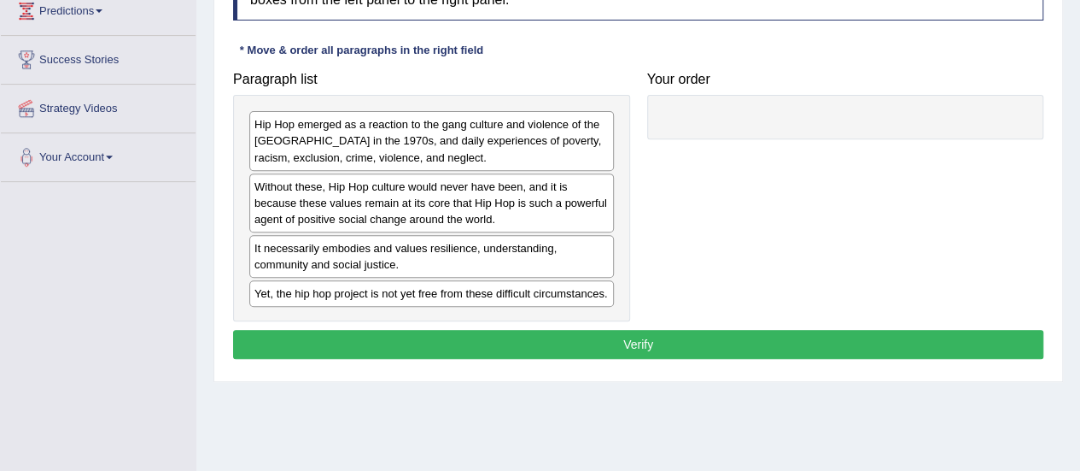
scroll to position [293, 0]
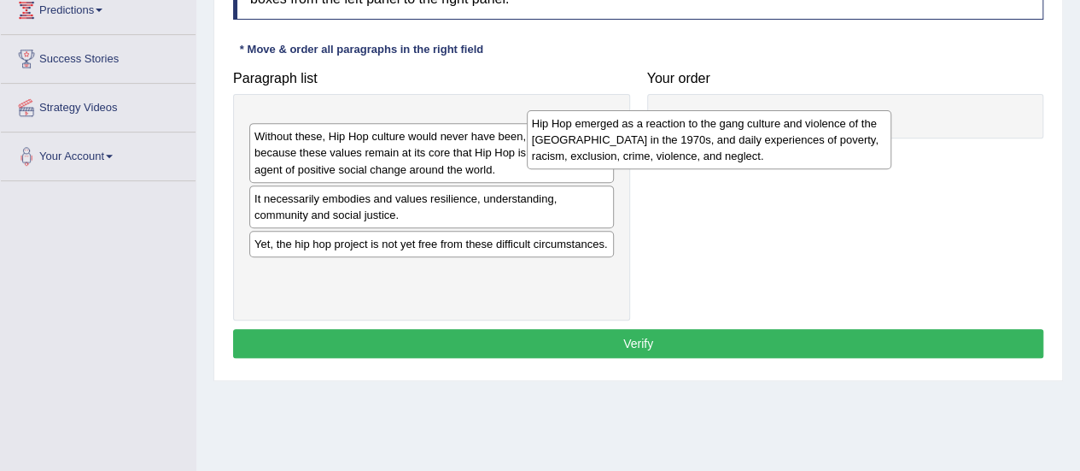
drag, startPoint x: 497, startPoint y: 144, endPoint x: 774, endPoint y: 144, distance: 277.5
click at [774, 144] on div "Hip Hop emerged as a reaction to the gang culture and violence of the South Bro…" at bounding box center [709, 139] width 365 height 59
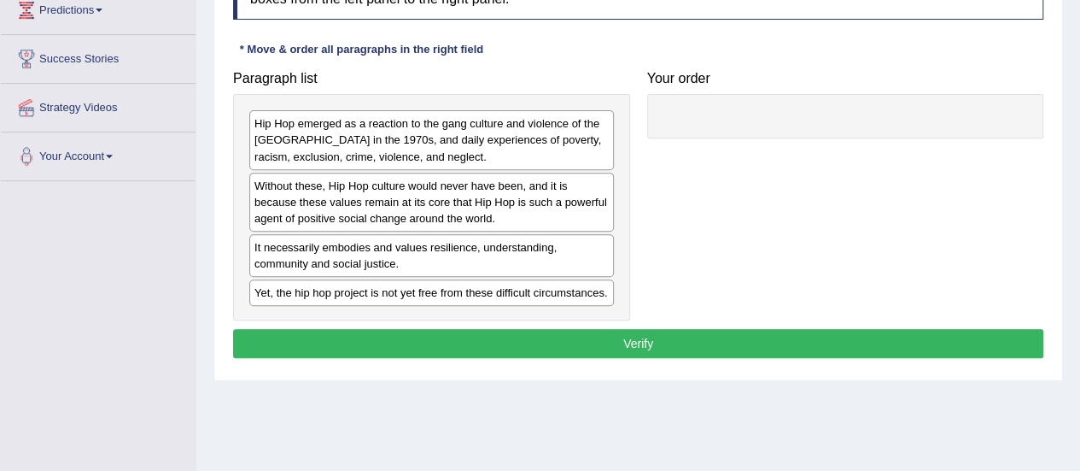
click at [774, 144] on div "Paragraph list Hip Hop emerged as a reaction to the gang culture and violence o…" at bounding box center [638, 191] width 827 height 258
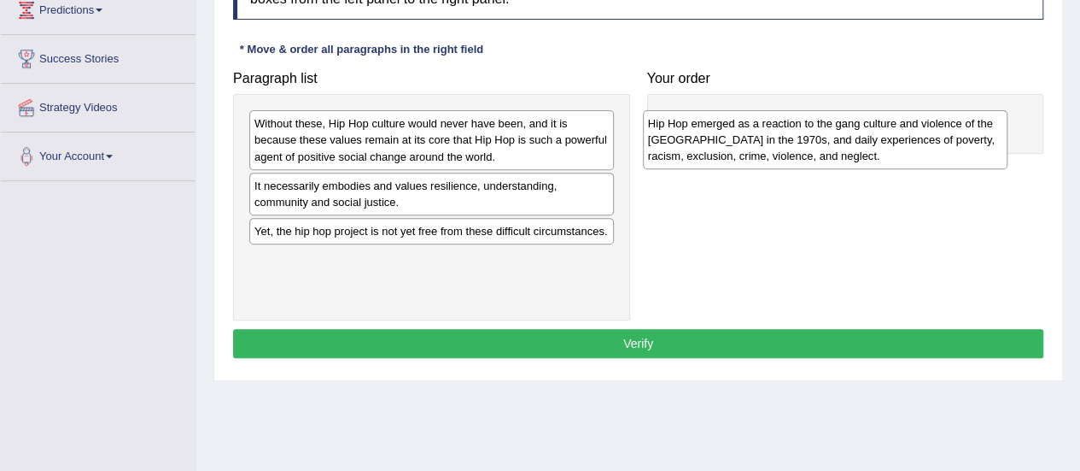
drag, startPoint x: 531, startPoint y: 146, endPoint x: 926, endPoint y: 146, distance: 394.5
click at [926, 146] on div "Hip Hop emerged as a reaction to the gang culture and violence of the South Bro…" at bounding box center [825, 139] width 365 height 59
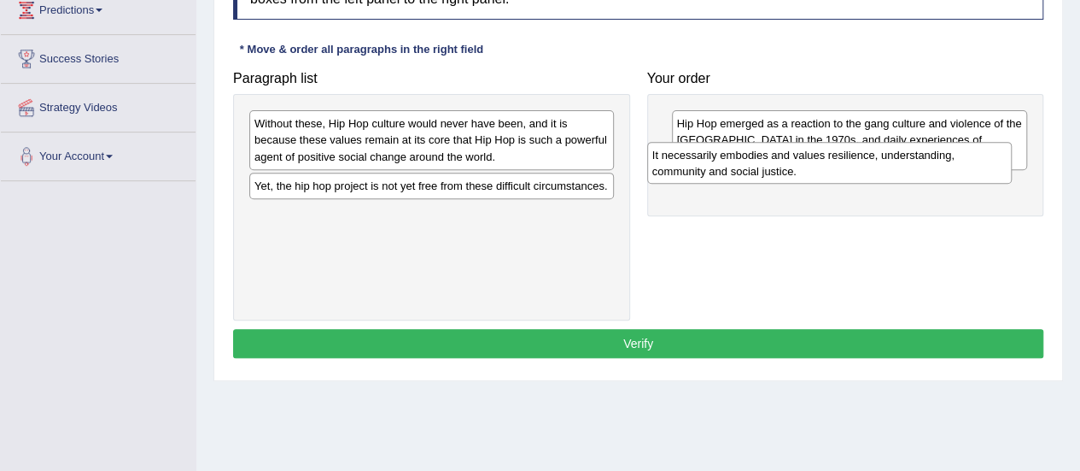
drag, startPoint x: 295, startPoint y: 189, endPoint x: 693, endPoint y: 159, distance: 399.0
click at [693, 159] on div "It necessarily embodies and values resilience, understanding, community and soc…" at bounding box center [829, 163] width 365 height 43
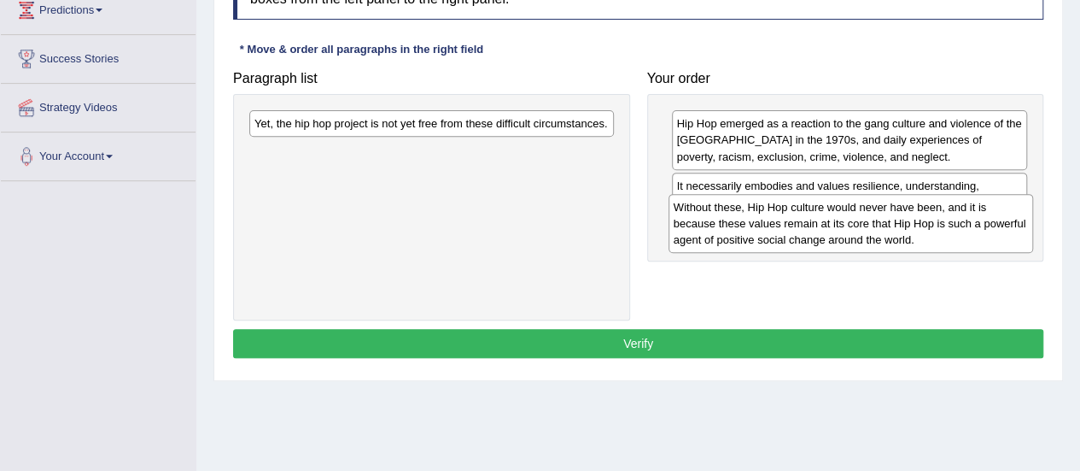
drag, startPoint x: 390, startPoint y: 141, endPoint x: 810, endPoint y: 226, distance: 427.9
click at [810, 226] on div "Without these, Hip Hop culture would never have been, and it is because these v…" at bounding box center [851, 223] width 365 height 59
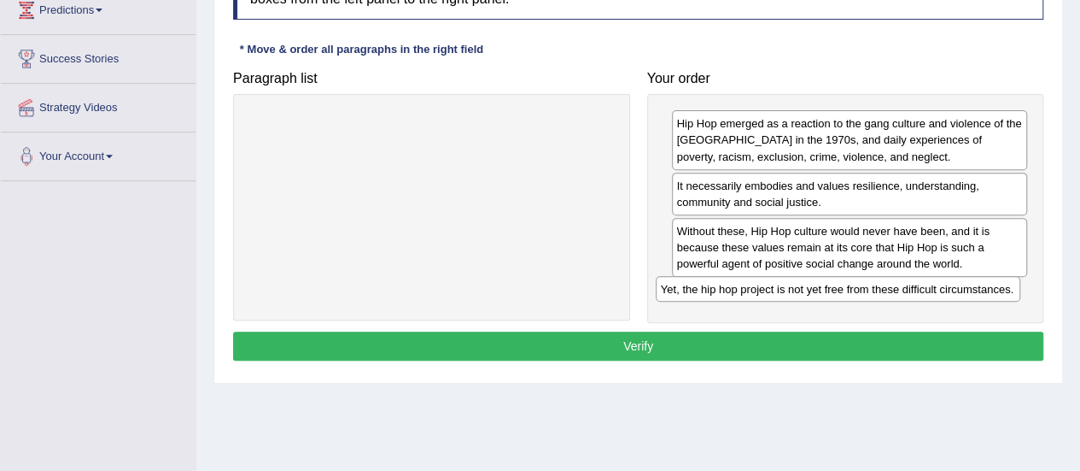
drag, startPoint x: 427, startPoint y: 124, endPoint x: 839, endPoint y: 295, distance: 445.6
click at [839, 295] on div "Yet, the hip hop project is not yet free from these difficult circumstances." at bounding box center [838, 289] width 365 height 26
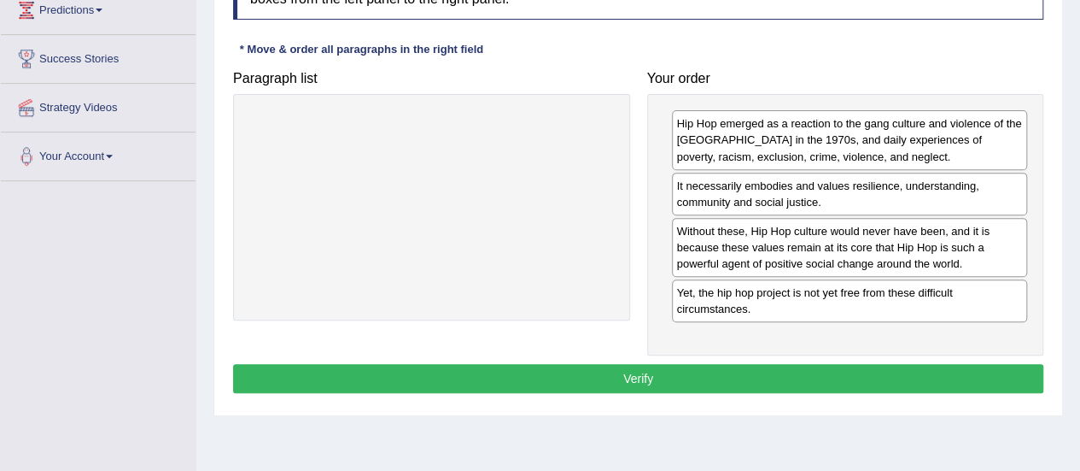
click at [619, 366] on button "Verify" at bounding box center [638, 378] width 810 height 29
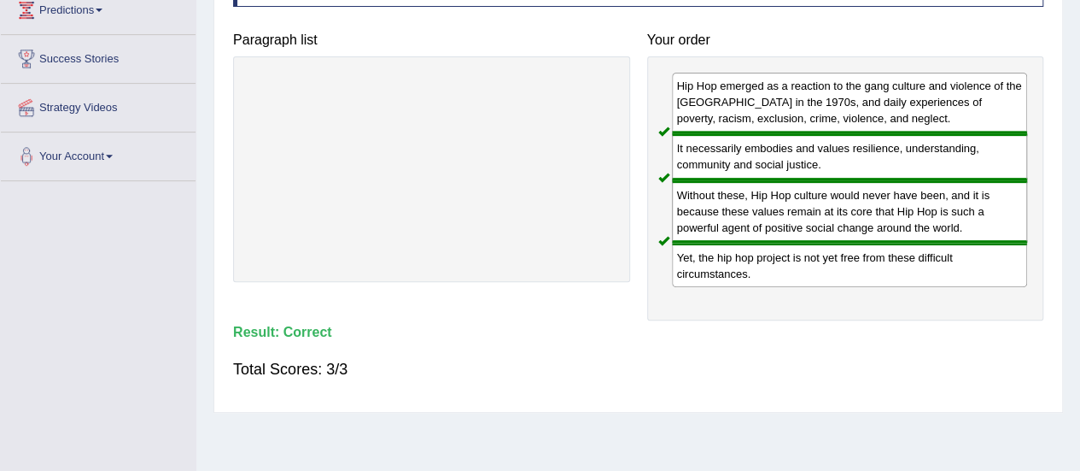
scroll to position [0, 0]
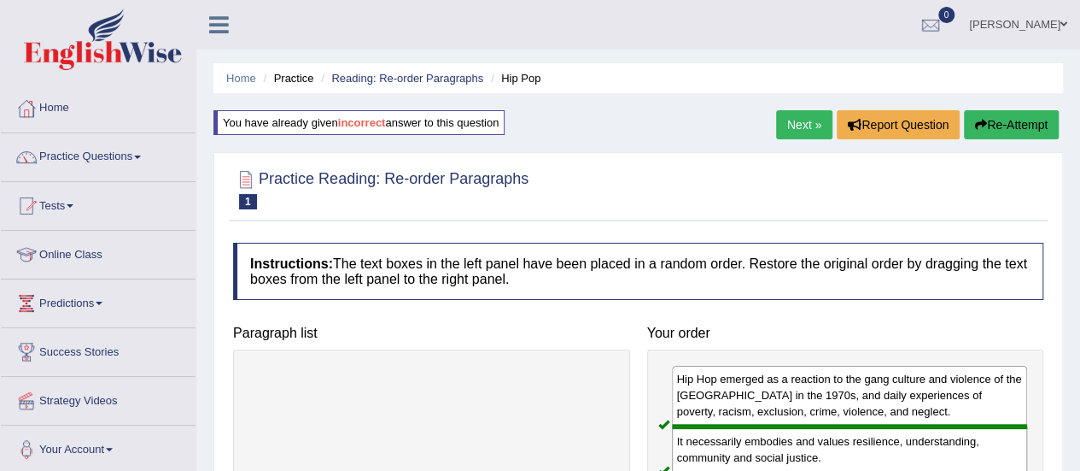
click at [784, 131] on link "Next »" at bounding box center [804, 124] width 56 height 29
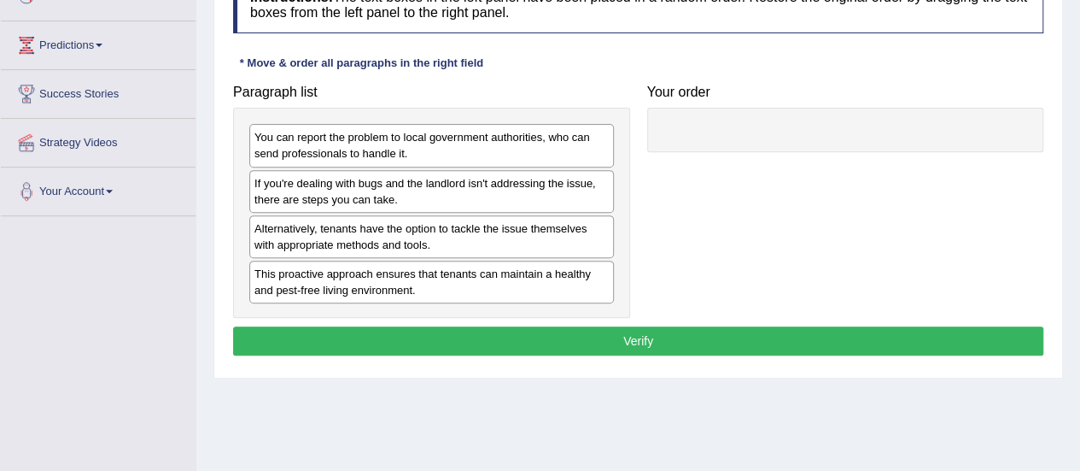
scroll to position [260, 0]
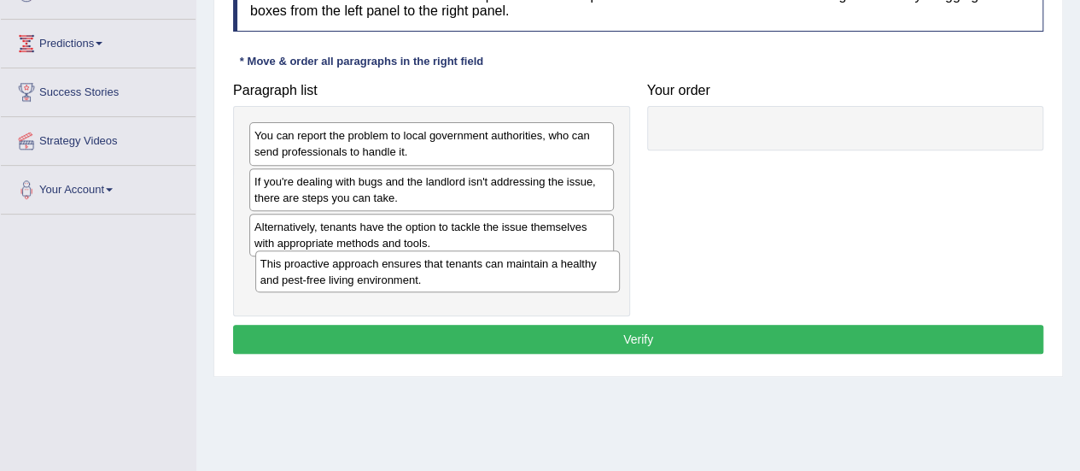
click at [335, 276] on div "This proactive approach ensures that tenants can maintain a healthy and pest-fr…" at bounding box center [437, 271] width 365 height 43
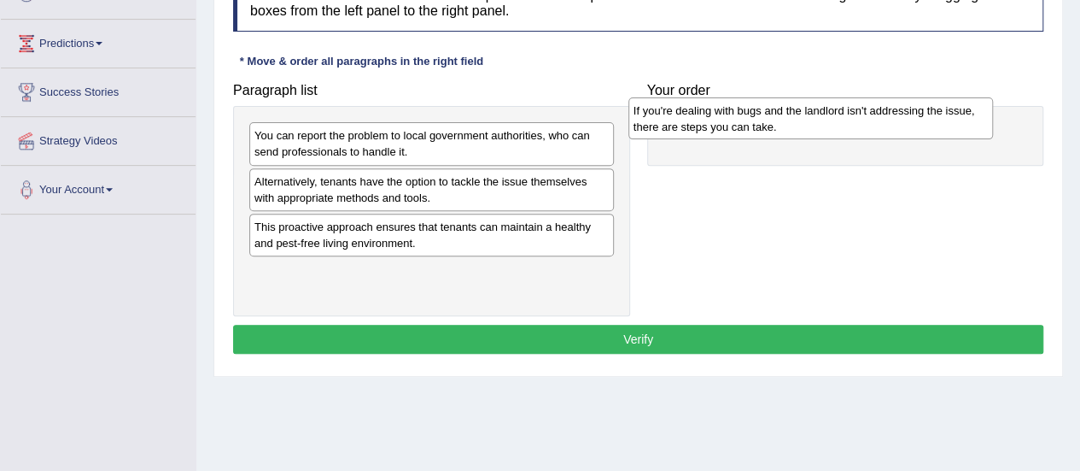
drag, startPoint x: 350, startPoint y: 192, endPoint x: 729, endPoint y: 123, distance: 385.4
click at [729, 123] on div "If you're dealing with bugs and the landlord isn't addressing the issue, there …" at bounding box center [810, 118] width 365 height 43
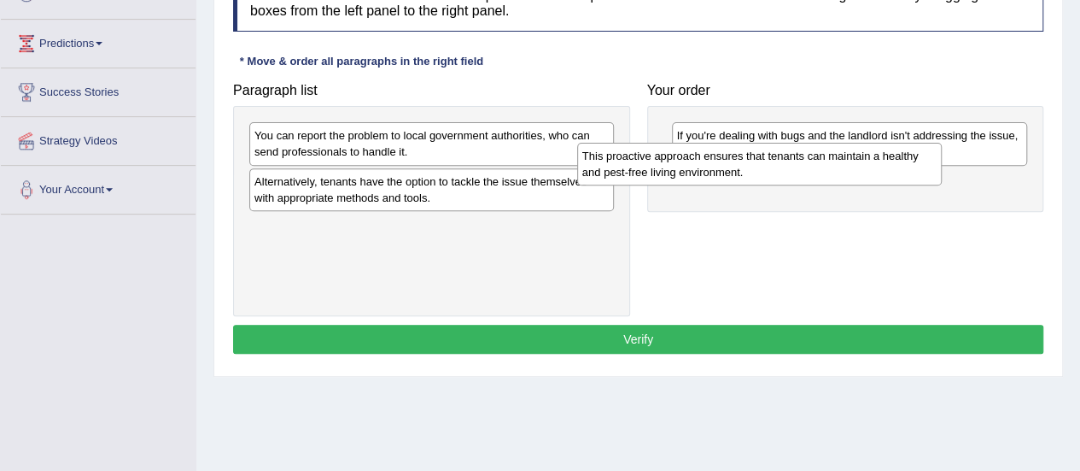
drag, startPoint x: 389, startPoint y: 238, endPoint x: 775, endPoint y: 182, distance: 390.9
click at [775, 182] on div "This proactive approach ensures that tenants can maintain a healthy and pest-fr…" at bounding box center [759, 164] width 365 height 43
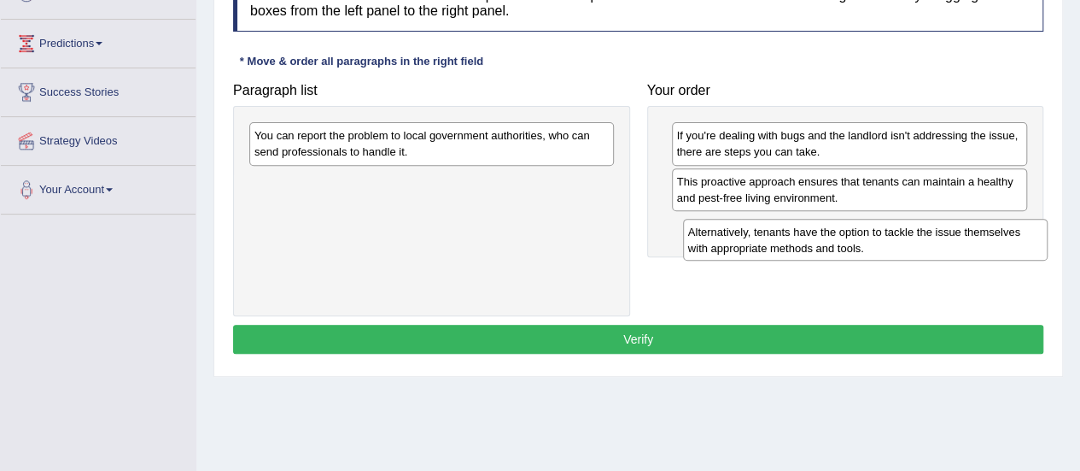
drag, startPoint x: 371, startPoint y: 188, endPoint x: 804, endPoint y: 241, distance: 437.0
click at [804, 241] on div "Alternatively, tenants have the option to tackle the issue themselves with appr…" at bounding box center [865, 240] width 365 height 43
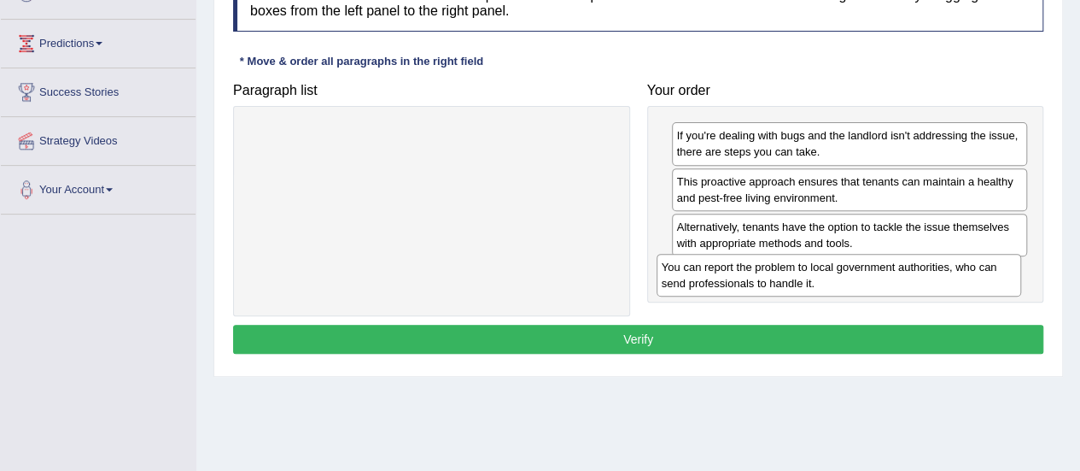
drag, startPoint x: 461, startPoint y: 148, endPoint x: 873, endPoint y: 283, distance: 433.1
click at [873, 283] on div "You can report the problem to local government authorities, who can send profes…" at bounding box center [839, 275] width 365 height 43
drag, startPoint x: 736, startPoint y: 193, endPoint x: 745, endPoint y: 283, distance: 90.1
click at [745, 283] on div "This proactive approach ensures that tenants can maintain a healthy and pest-fr…" at bounding box center [858, 275] width 356 height 43
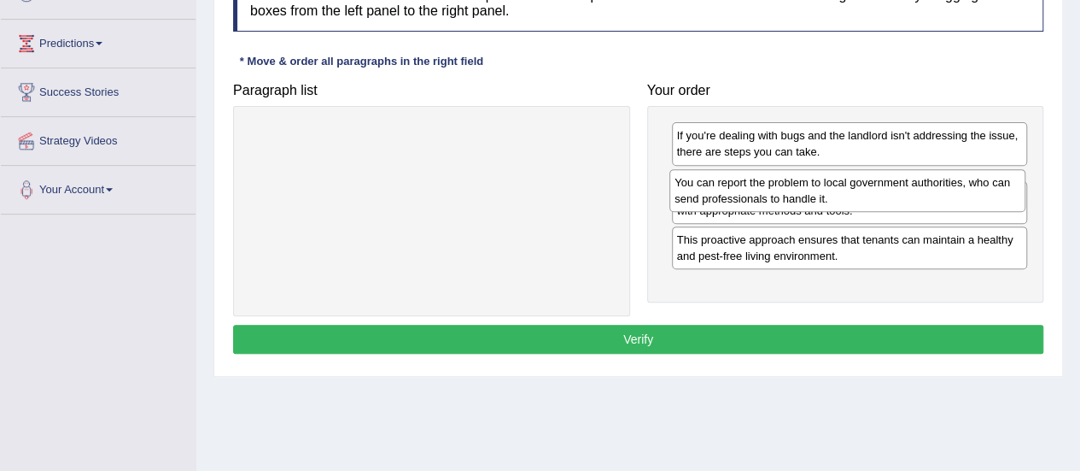
drag, startPoint x: 782, startPoint y: 231, endPoint x: 780, endPoint y: 189, distance: 42.7
click at [780, 189] on div "You can report the problem to local government authorities, who can send profes…" at bounding box center [847, 190] width 356 height 43
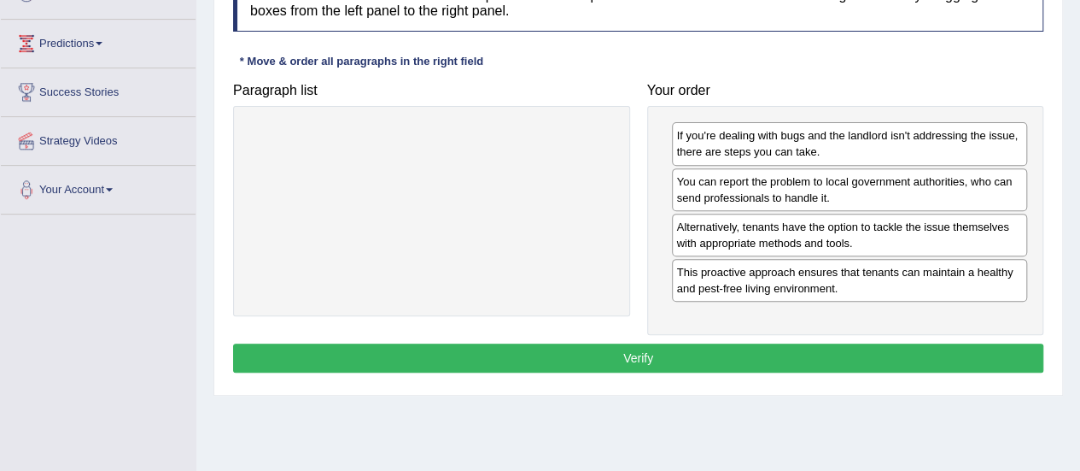
click at [671, 359] on button "Verify" at bounding box center [638, 357] width 810 height 29
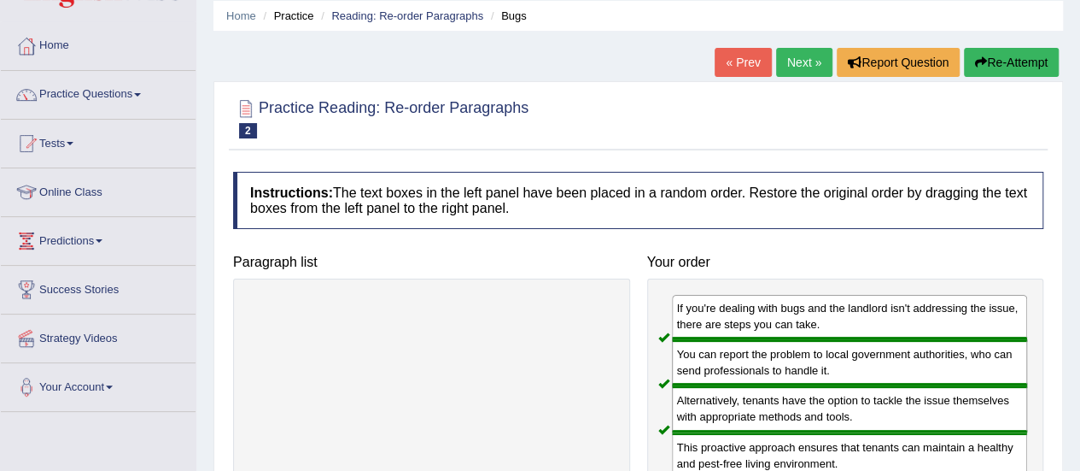
scroll to position [51, 0]
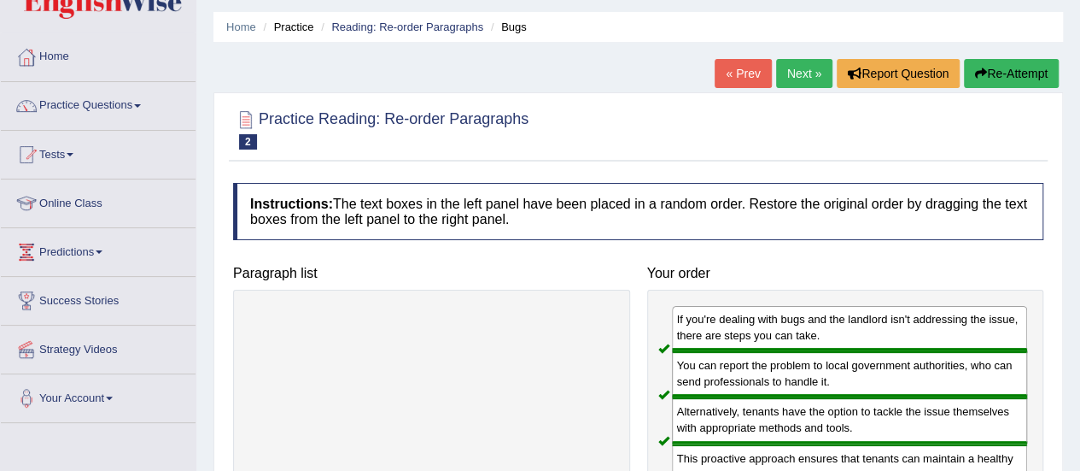
click at [810, 79] on link "Next »" at bounding box center [804, 73] width 56 height 29
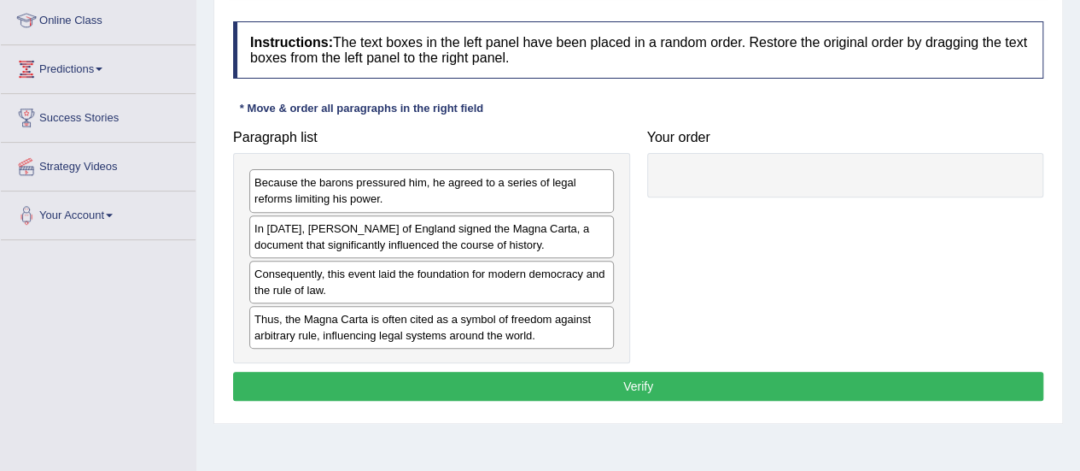
scroll to position [235, 0]
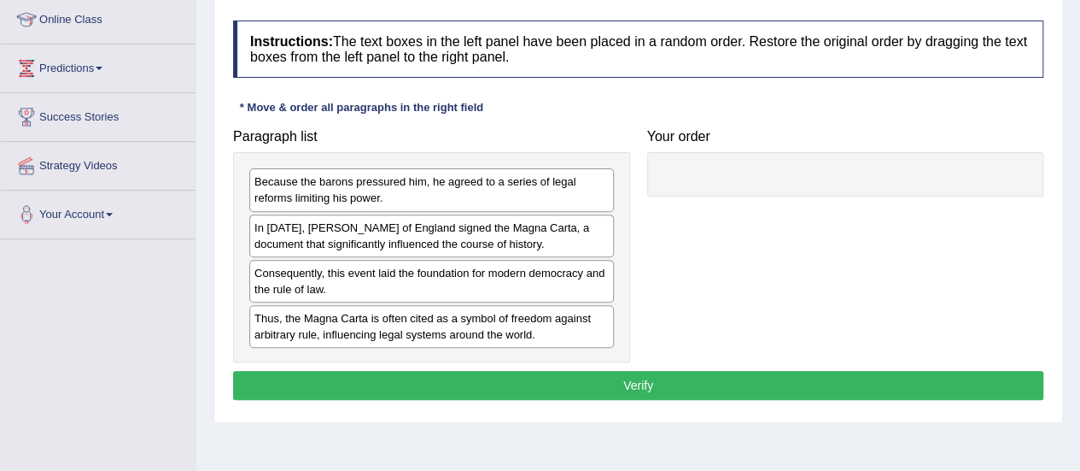
click at [406, 233] on div "In [DATE], [PERSON_NAME] of England signed the Magna Carta, a document that sig…" at bounding box center [431, 235] width 365 height 43
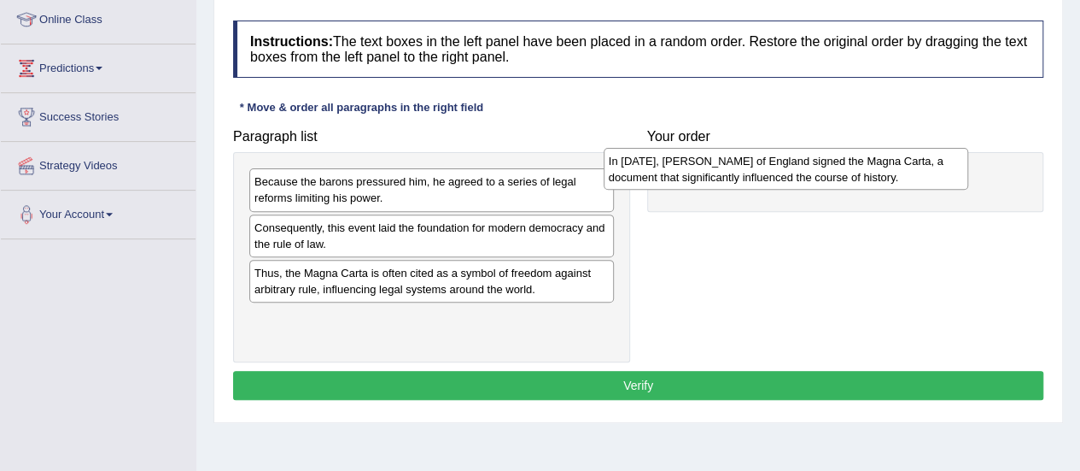
drag, startPoint x: 406, startPoint y: 233, endPoint x: 769, endPoint y: 162, distance: 370.6
click at [769, 162] on div "In [DATE], [PERSON_NAME] of England signed the Magna Carta, a document that sig…" at bounding box center [786, 169] width 365 height 43
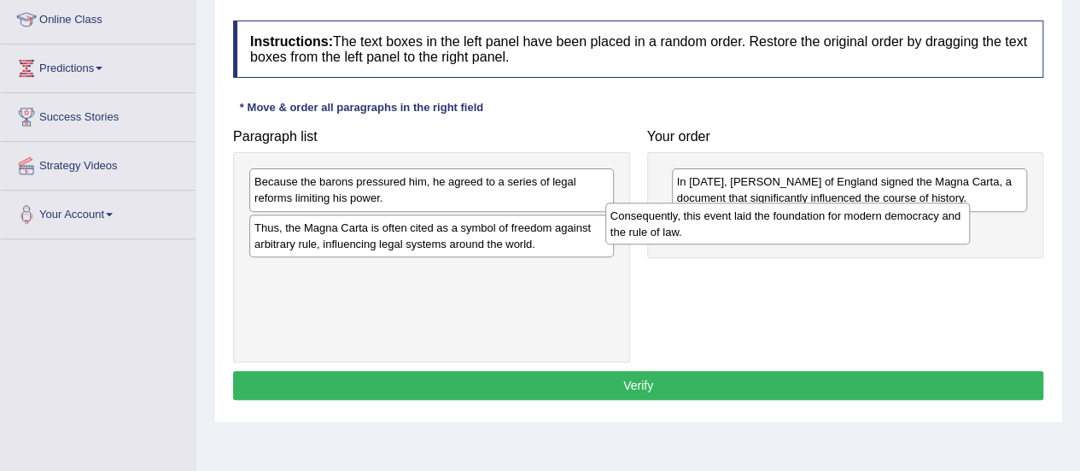
drag, startPoint x: 365, startPoint y: 227, endPoint x: 721, endPoint y: 216, distance: 356.3
click at [721, 216] on div "Consequently, this event laid the foundation for modern democracy and the rule …" at bounding box center [787, 223] width 365 height 43
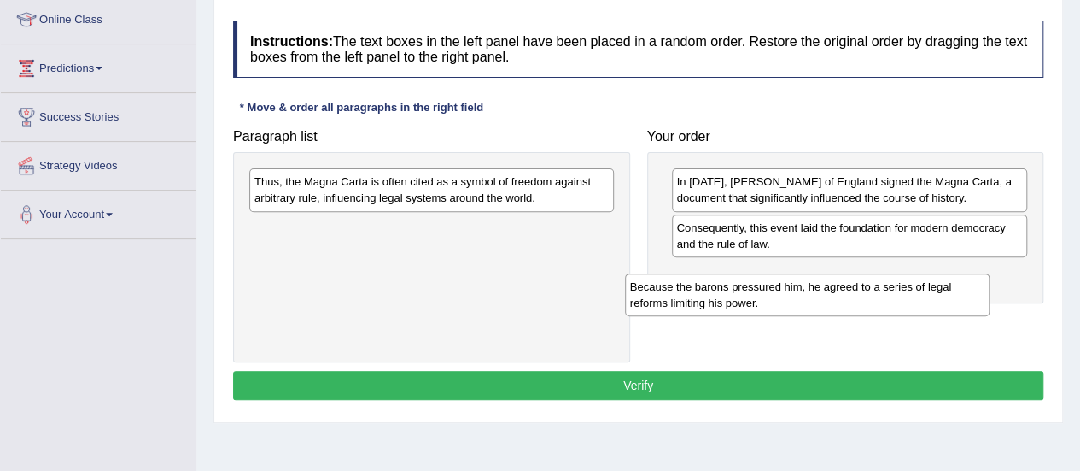
drag, startPoint x: 435, startPoint y: 192, endPoint x: 810, endPoint y: 297, distance: 390.1
click at [810, 297] on div "Because the barons pressured him, he agreed to a series of legal reforms limiti…" at bounding box center [807, 294] width 365 height 43
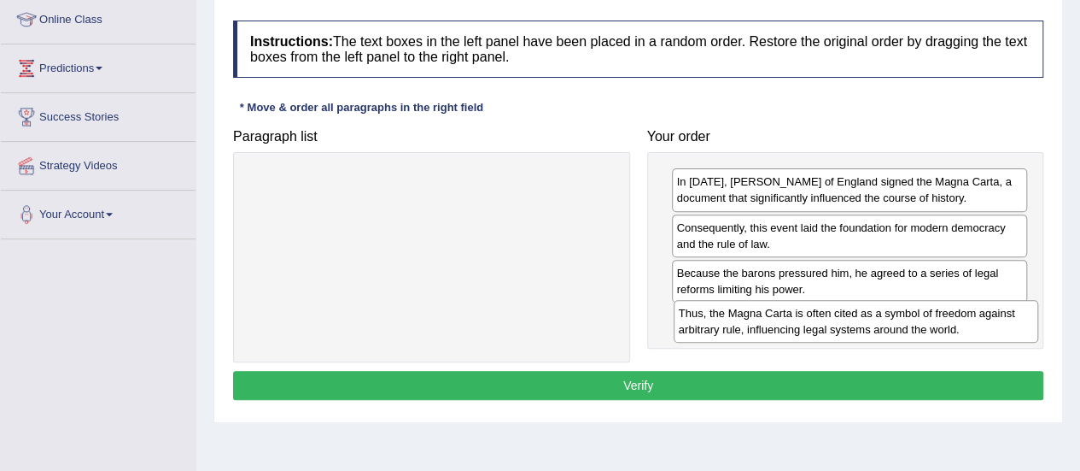
drag, startPoint x: 500, startPoint y: 204, endPoint x: 924, endPoint y: 336, distance: 444.3
click at [924, 336] on div "Thus, the Magna Carta is often cited as a symbol of freedom against arbitrary r…" at bounding box center [856, 321] width 365 height 43
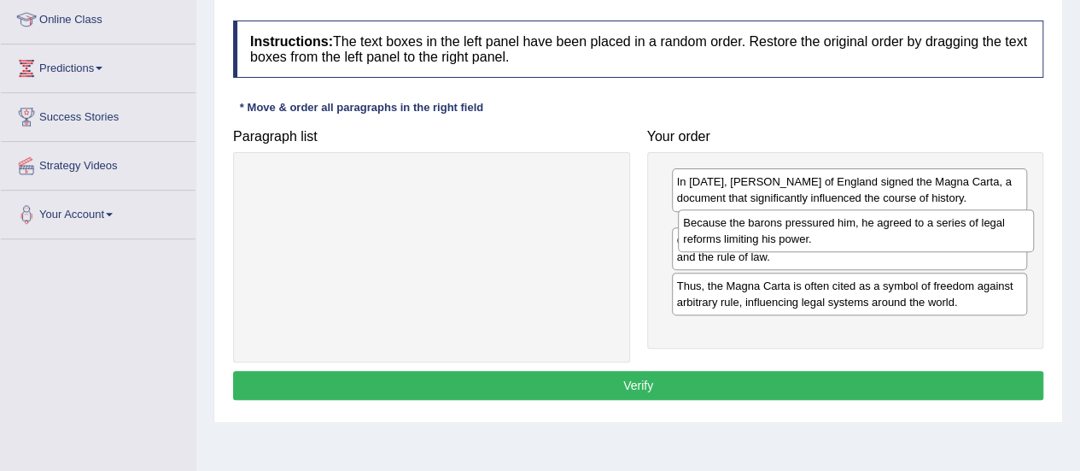
drag, startPoint x: 831, startPoint y: 271, endPoint x: 827, endPoint y: 210, distance: 60.8
click at [827, 210] on div "Because the barons pressured him, he agreed to a series of legal reforms limiti…" at bounding box center [856, 230] width 356 height 43
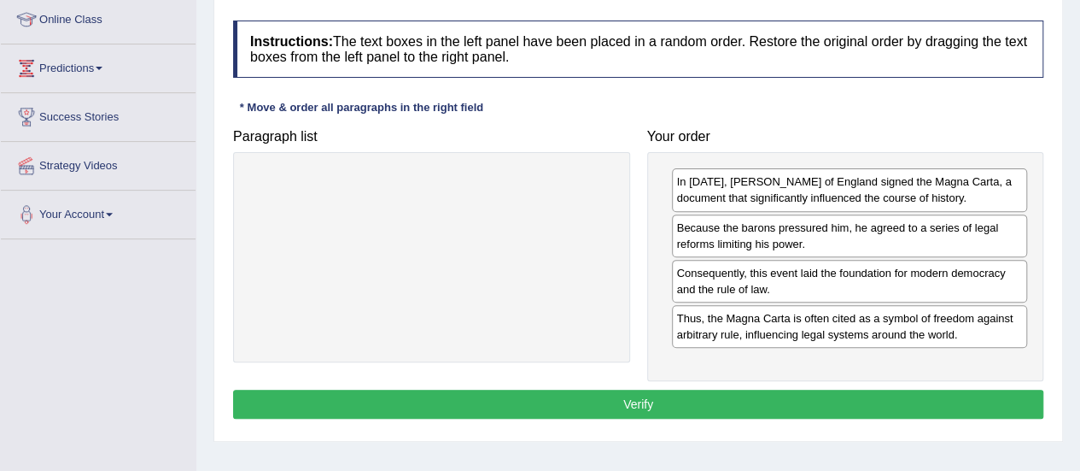
click at [666, 392] on button "Verify" at bounding box center [638, 403] width 810 height 29
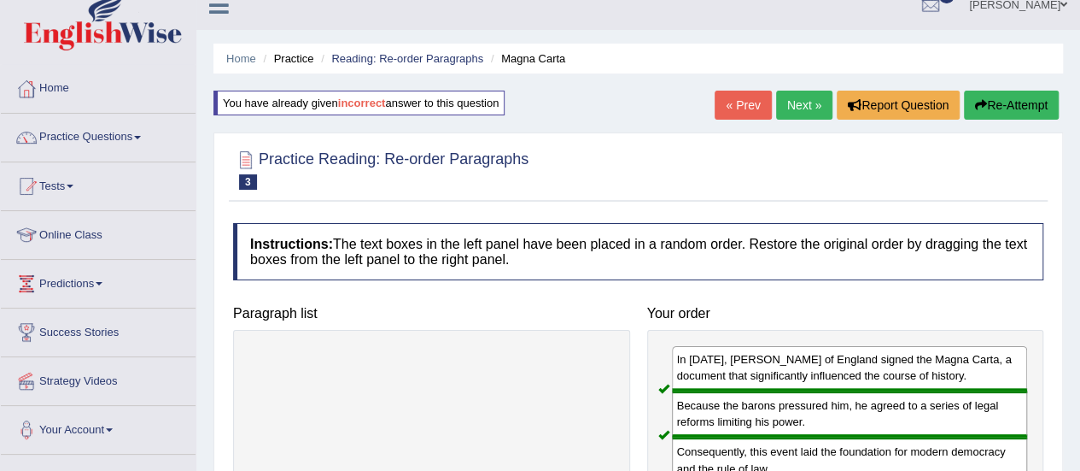
scroll to position [0, 0]
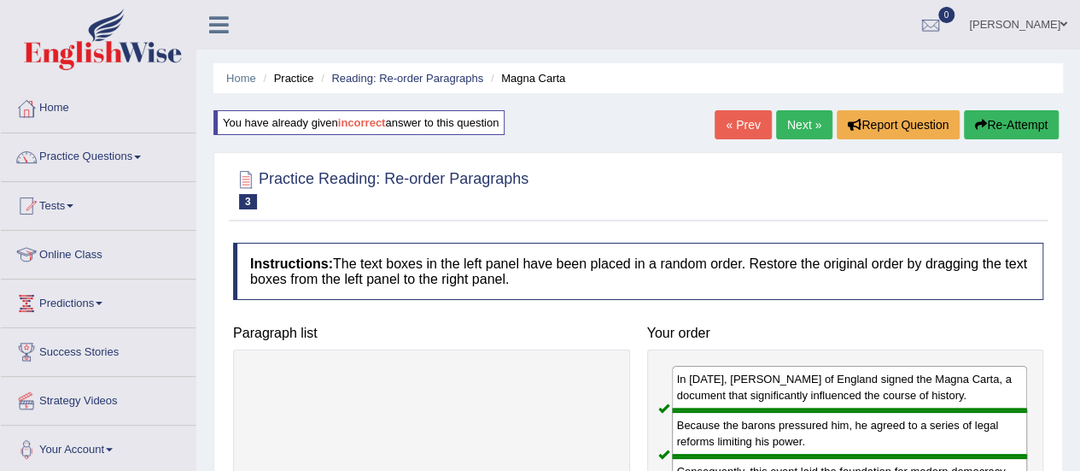
click at [801, 122] on link "Next »" at bounding box center [804, 124] width 56 height 29
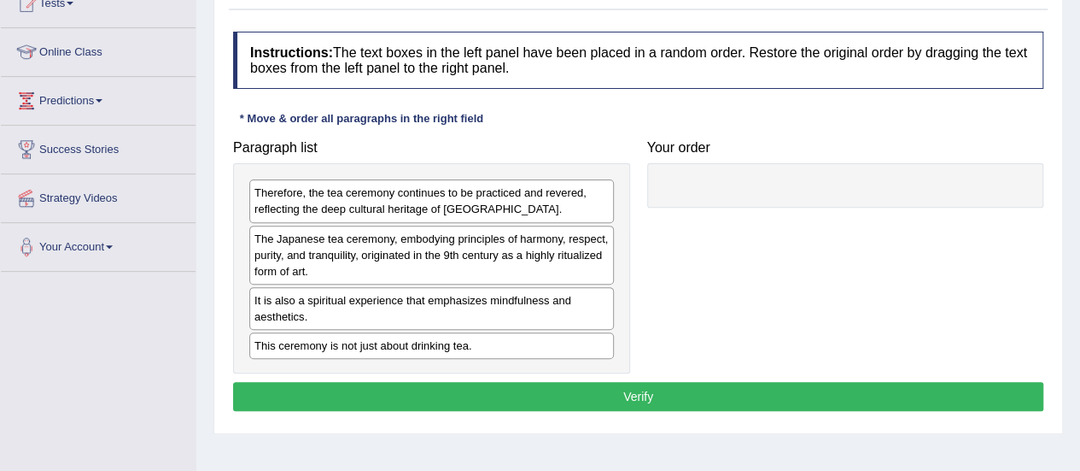
scroll to position [205, 0]
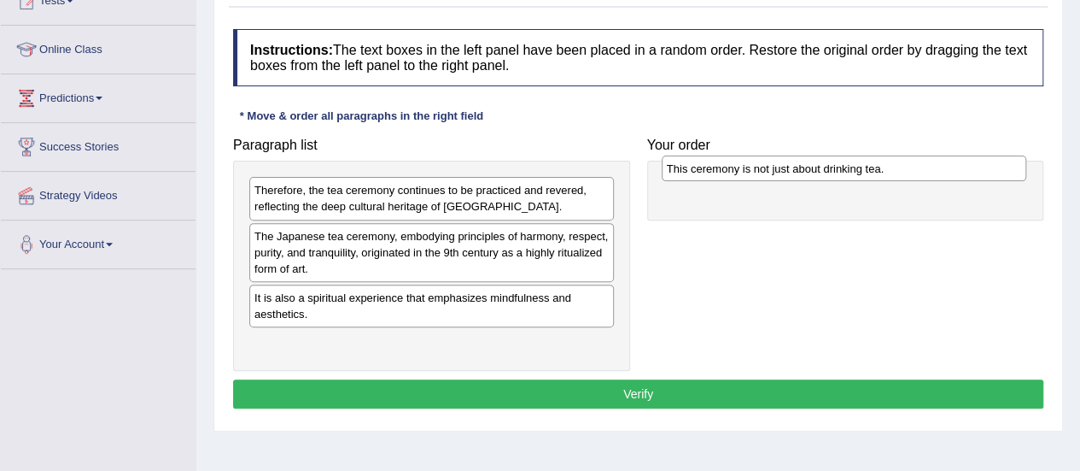
drag, startPoint x: 367, startPoint y: 342, endPoint x: 781, endPoint y: 170, distance: 448.6
click at [781, 170] on div "This ceremony is not just about drinking tea." at bounding box center [844, 168] width 365 height 26
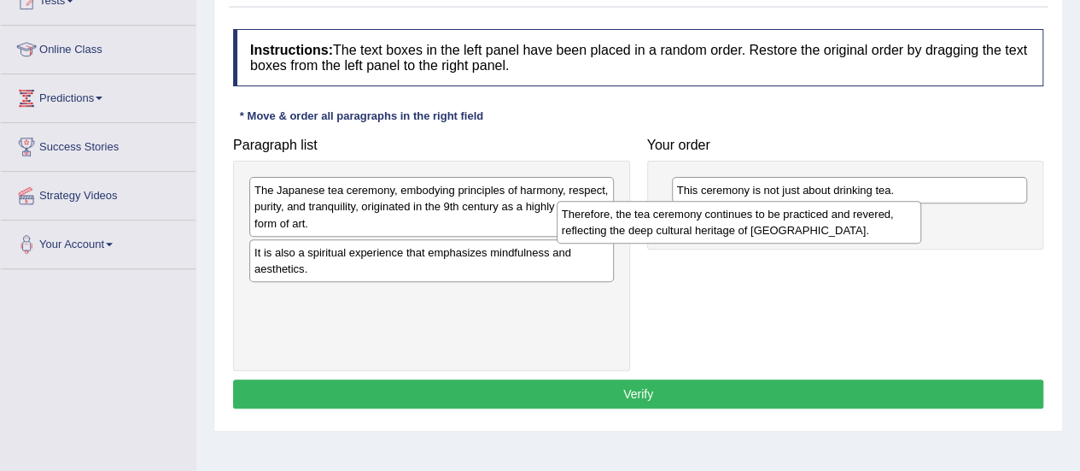
drag, startPoint x: 348, startPoint y: 192, endPoint x: 681, endPoint y: 211, distance: 332.7
click at [681, 211] on div "Therefore, the tea ceremony continues to be practiced and revered, reflecting t…" at bounding box center [739, 222] width 365 height 43
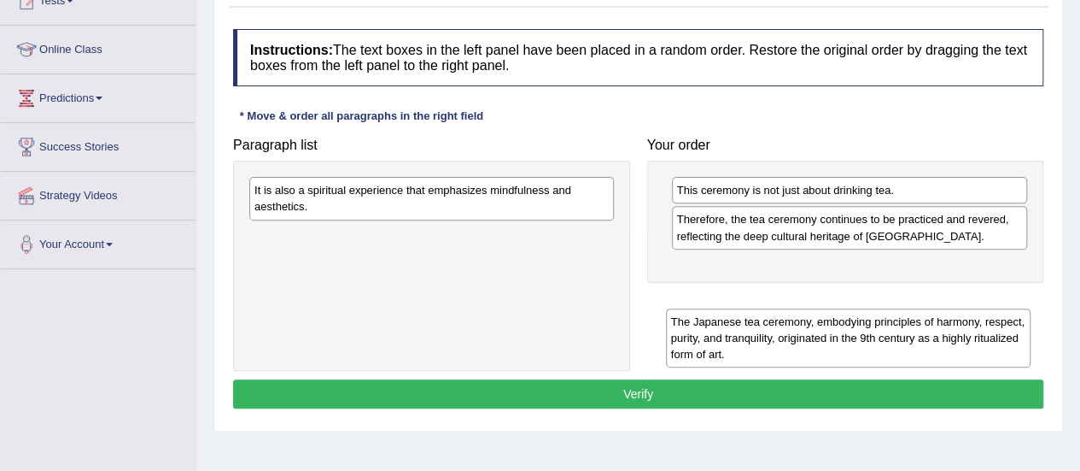
drag, startPoint x: 365, startPoint y: 202, endPoint x: 780, endPoint y: 333, distance: 435.9
click at [780, 333] on div "The Japanese tea ceremony, embodying principles of harmony, respect, purity, an…" at bounding box center [848, 337] width 365 height 59
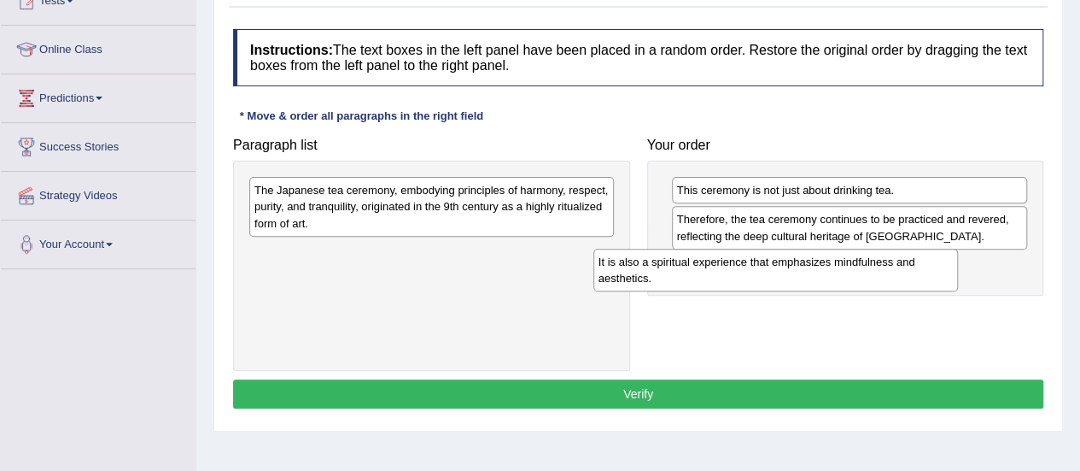
drag, startPoint x: 482, startPoint y: 207, endPoint x: 827, endPoint y: 278, distance: 351.5
click at [827, 278] on div "It is also a spiritual experience that emphasizes mindfulness and aesthetics." at bounding box center [775, 269] width 365 height 43
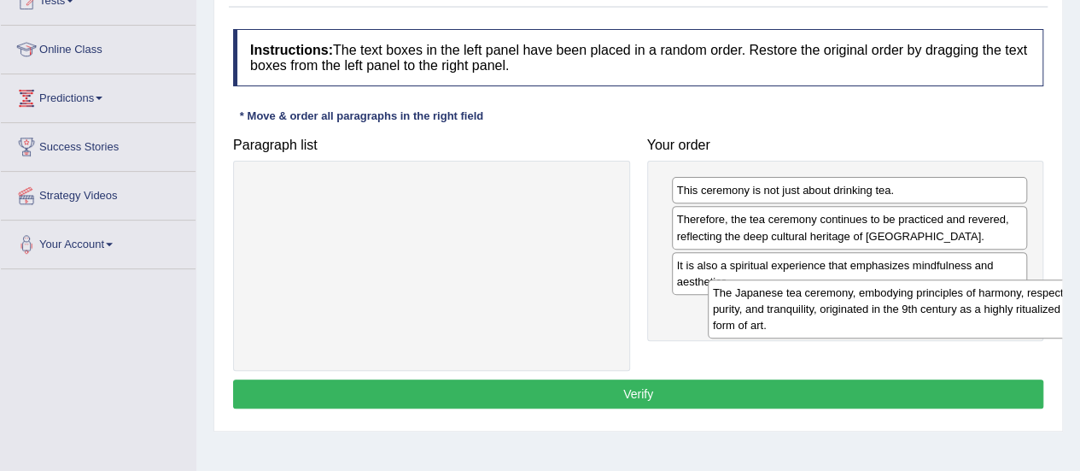
drag, startPoint x: 431, startPoint y: 211, endPoint x: 893, endPoint y: 313, distance: 473.2
click at [893, 313] on div "The Japanese tea ceremony, embodying principles of harmony, respect, purity, an…" at bounding box center [890, 308] width 365 height 59
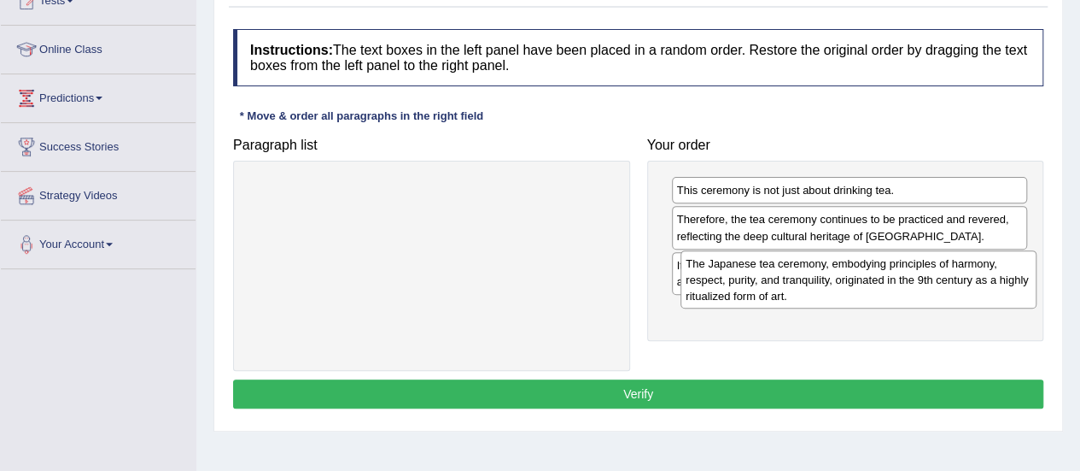
drag, startPoint x: 767, startPoint y: 330, endPoint x: 729, endPoint y: 252, distance: 87.1
click at [729, 252] on div "The Japanese tea ceremony, embodying principles of harmony, respect, purity, an…" at bounding box center [859, 279] width 356 height 59
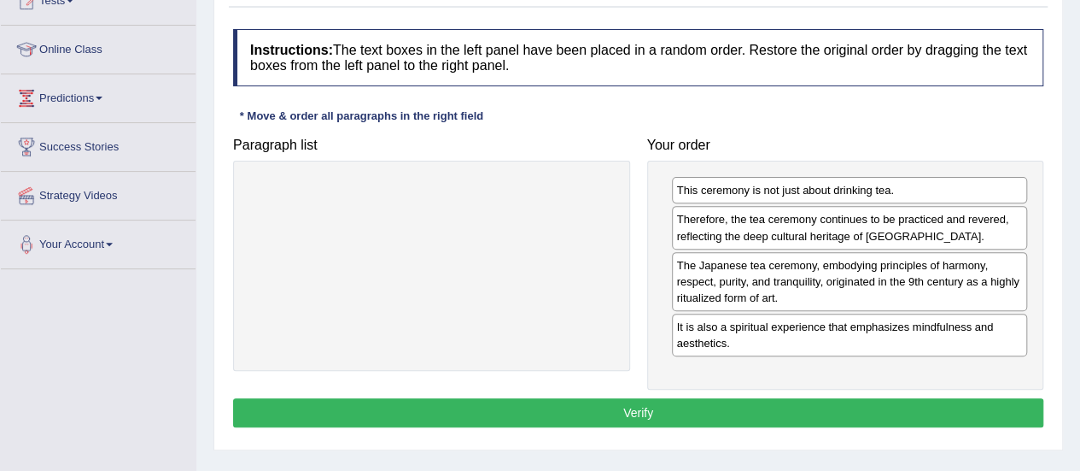
click at [667, 398] on button "Verify" at bounding box center [638, 412] width 810 height 29
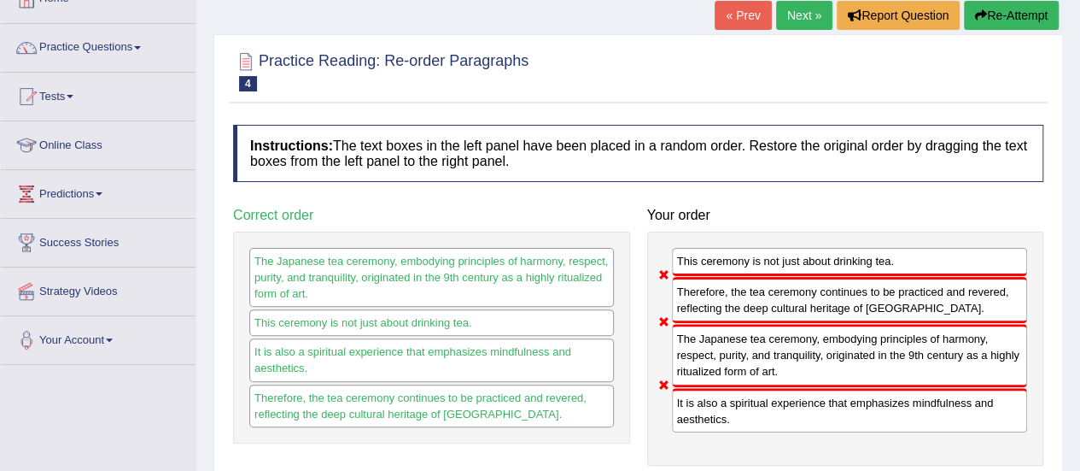
scroll to position [0, 0]
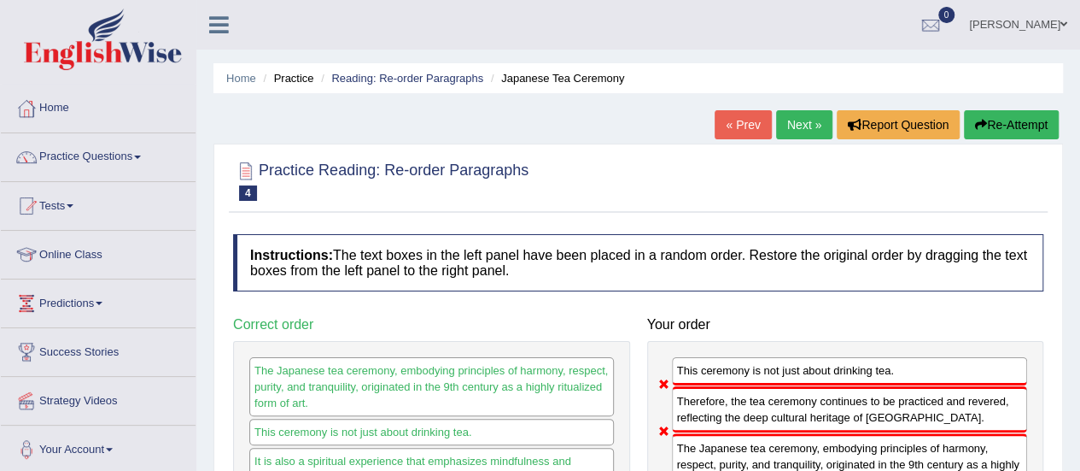
click at [812, 127] on link "Next »" at bounding box center [804, 124] width 56 height 29
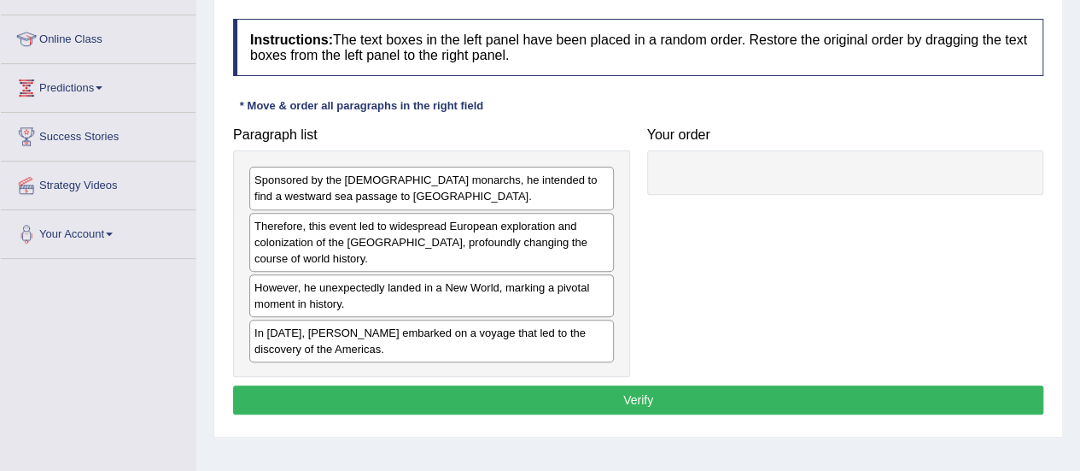
scroll to position [216, 0]
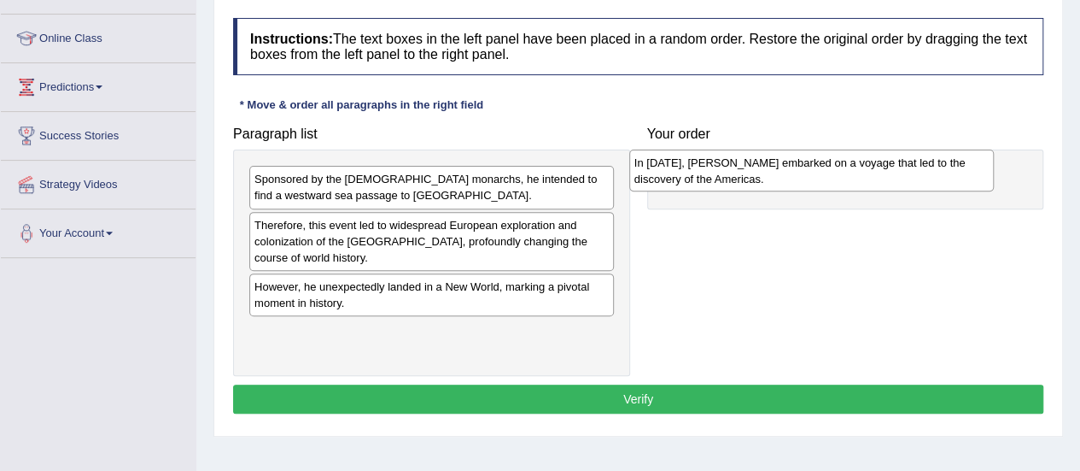
drag, startPoint x: 374, startPoint y: 333, endPoint x: 754, endPoint y: 166, distance: 415.2
click at [754, 166] on div "In 1492, Christopher Columbus embarked on a voyage that led to the discovery of…" at bounding box center [811, 170] width 365 height 43
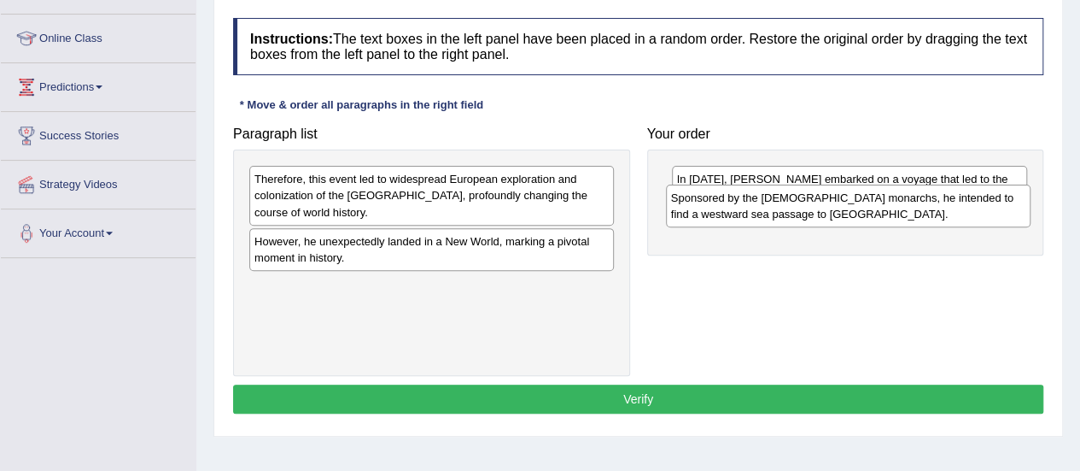
drag, startPoint x: 406, startPoint y: 196, endPoint x: 841, endPoint y: 255, distance: 438.7
click at [841, 227] on div "Sponsored by the Spanish monarchs, he intended to find a westward sea passage t…" at bounding box center [848, 205] width 365 height 43
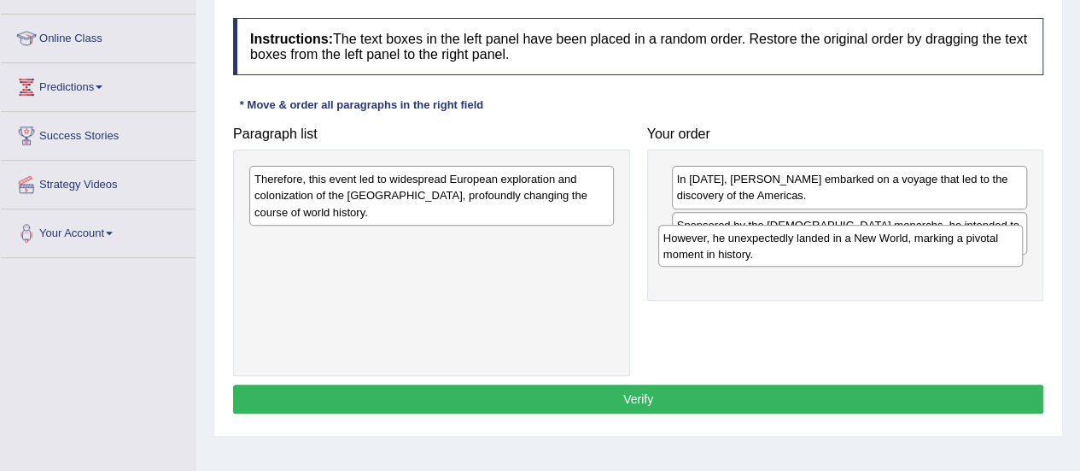
drag, startPoint x: 356, startPoint y: 252, endPoint x: 769, endPoint y: 254, distance: 412.4
click at [769, 254] on div "However, he unexpectedly landed in a New World, marking a pivotal moment in his…" at bounding box center [840, 246] width 365 height 43
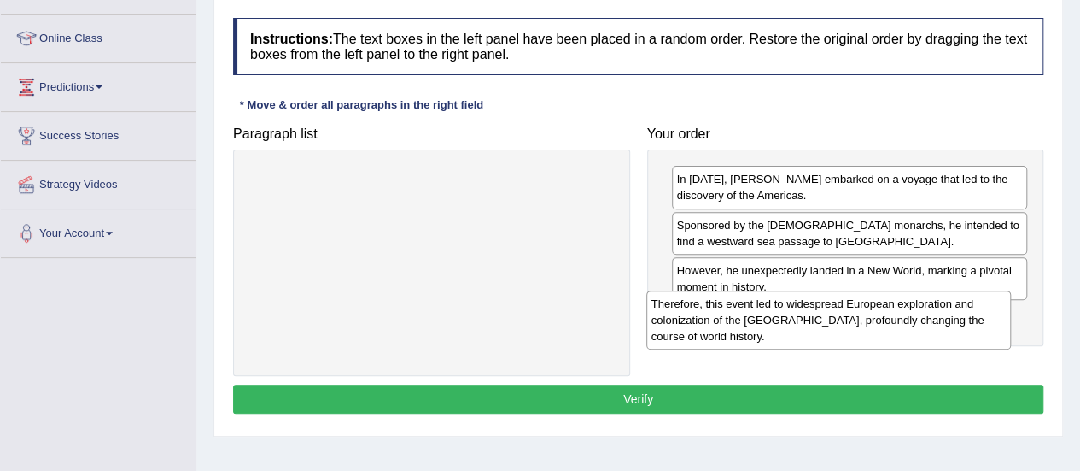
drag, startPoint x: 412, startPoint y: 200, endPoint x: 810, endPoint y: 324, distance: 417.8
click at [810, 324] on div "Therefore, this event led to widespread European exploration and colonization o…" at bounding box center [828, 319] width 365 height 59
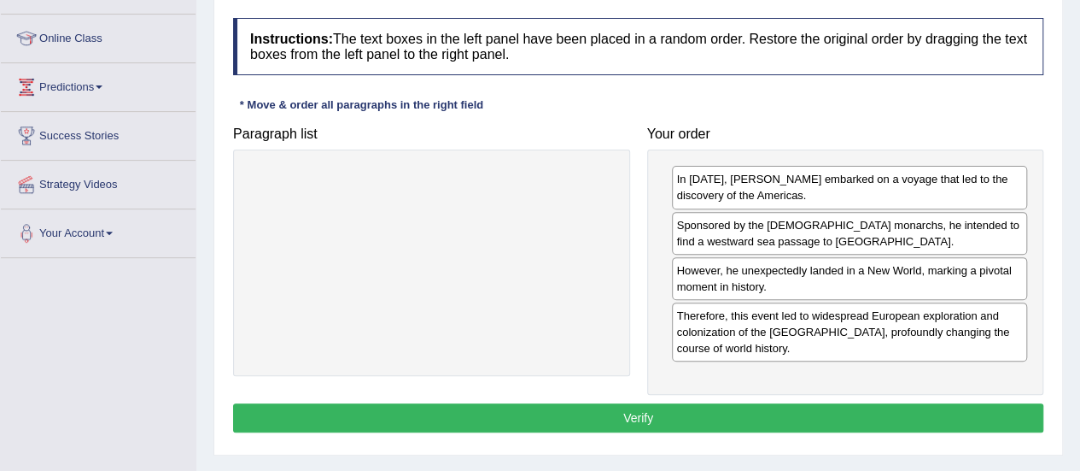
click at [713, 423] on button "Verify" at bounding box center [638, 417] width 810 height 29
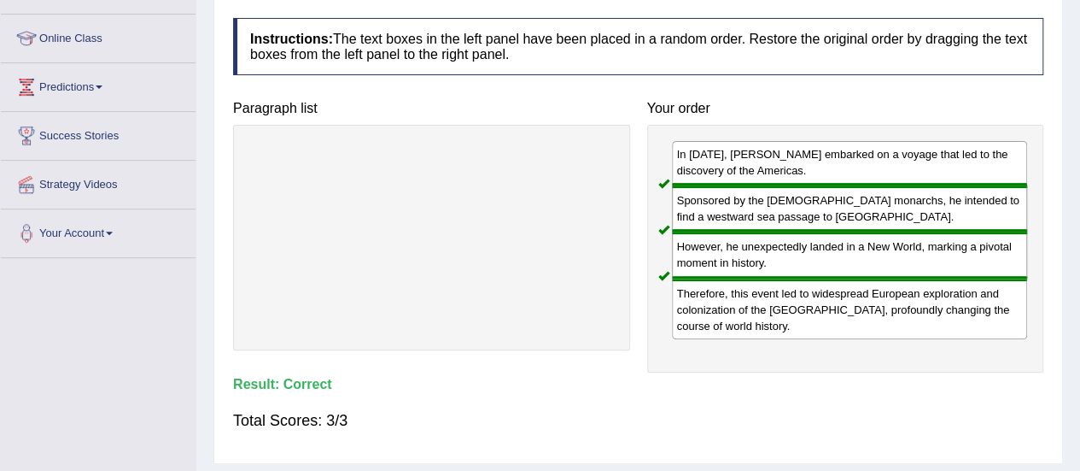
scroll to position [0, 0]
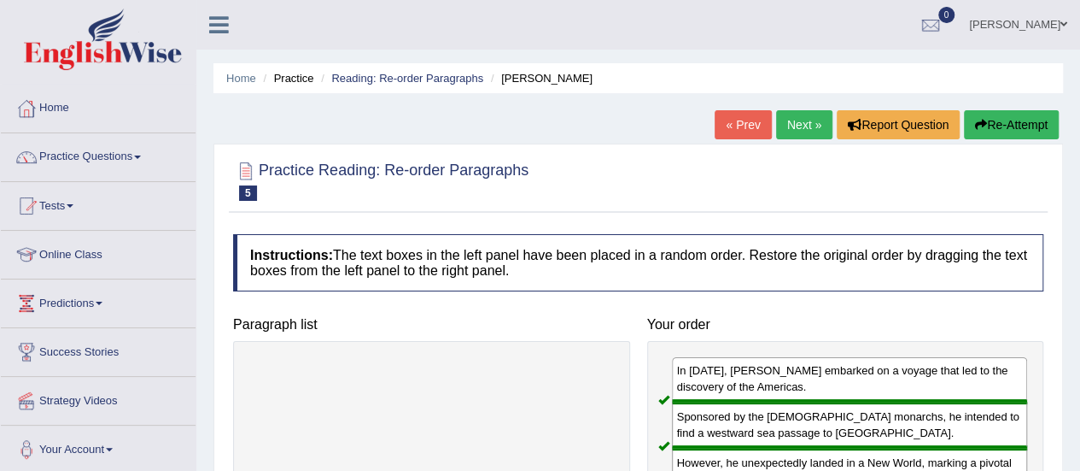
click at [815, 132] on link "Next »" at bounding box center [804, 124] width 56 height 29
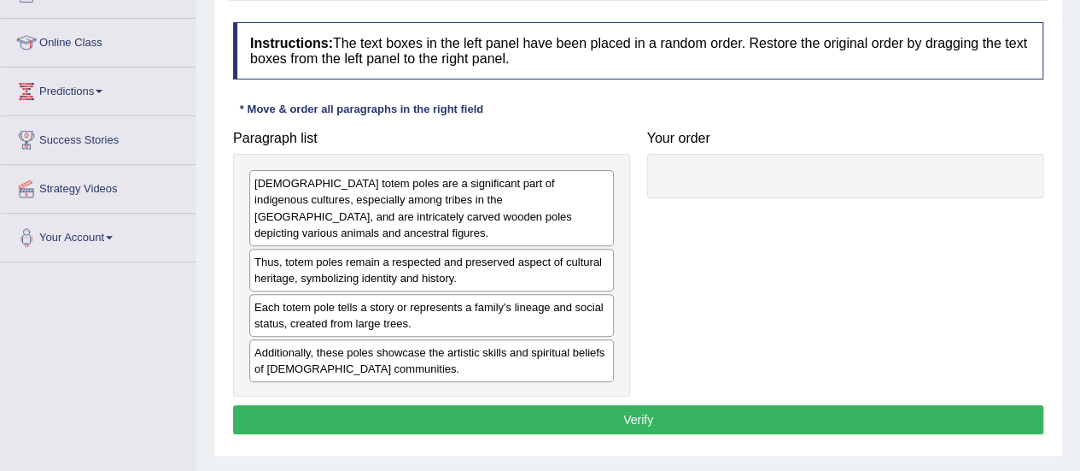
scroll to position [213, 0]
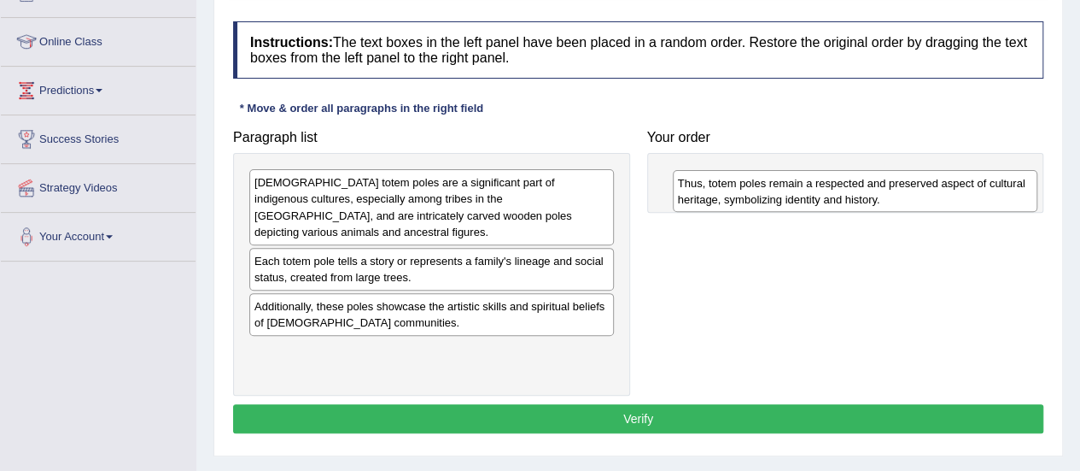
drag, startPoint x: 392, startPoint y: 268, endPoint x: 820, endPoint y: 193, distance: 434.4
click at [820, 193] on div "Thus, totem poles remain a respected and preserved aspect of cultural heritage,…" at bounding box center [855, 191] width 365 height 43
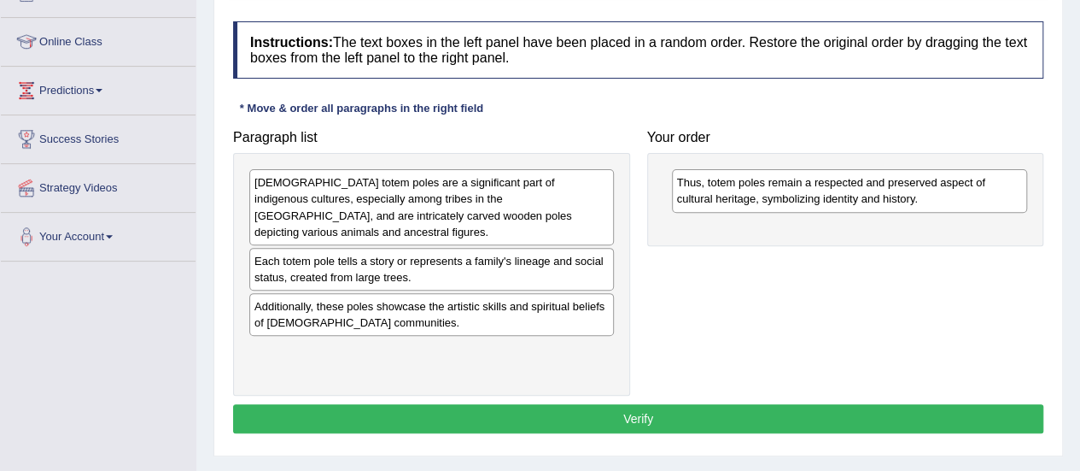
click at [343, 272] on div "Each totem pole tells a story or represents a family's lineage and social statu…" at bounding box center [431, 269] width 365 height 43
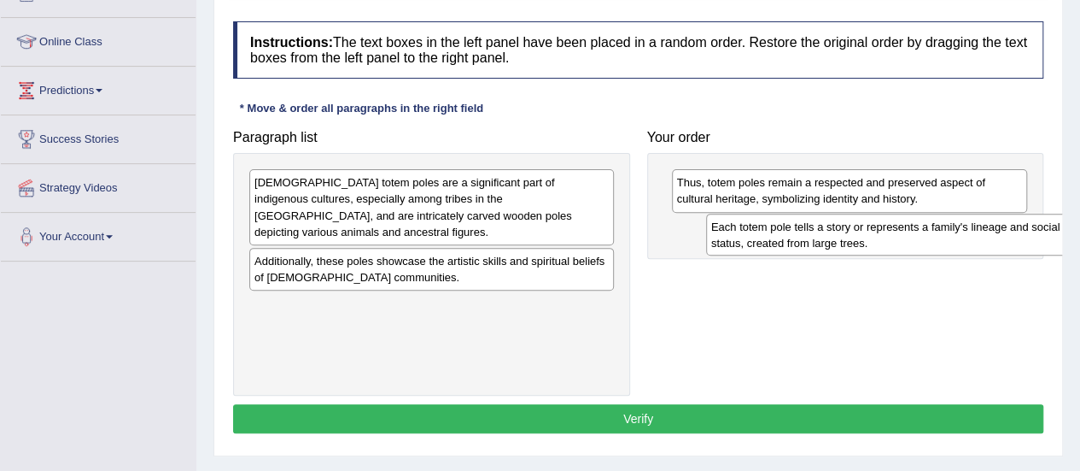
drag, startPoint x: 343, startPoint y: 272, endPoint x: 800, endPoint y: 239, distance: 458.1
click at [800, 239] on div "Each totem pole tells a story or represents a family's lineage and social statu…" at bounding box center [888, 234] width 365 height 43
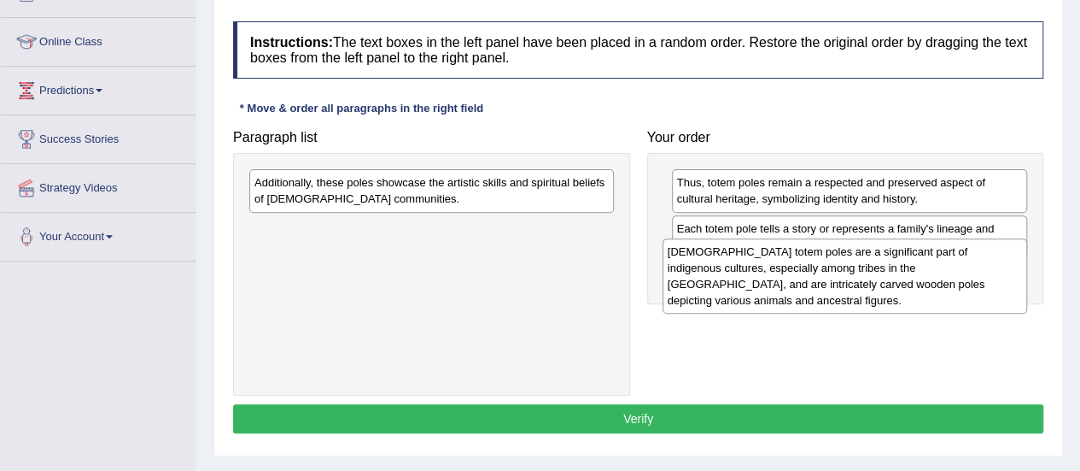
drag, startPoint x: 374, startPoint y: 207, endPoint x: 789, endPoint y: 278, distance: 420.9
click at [789, 278] on div "Native American totem poles are a significant part of indigenous cultures, espe…" at bounding box center [845, 275] width 365 height 75
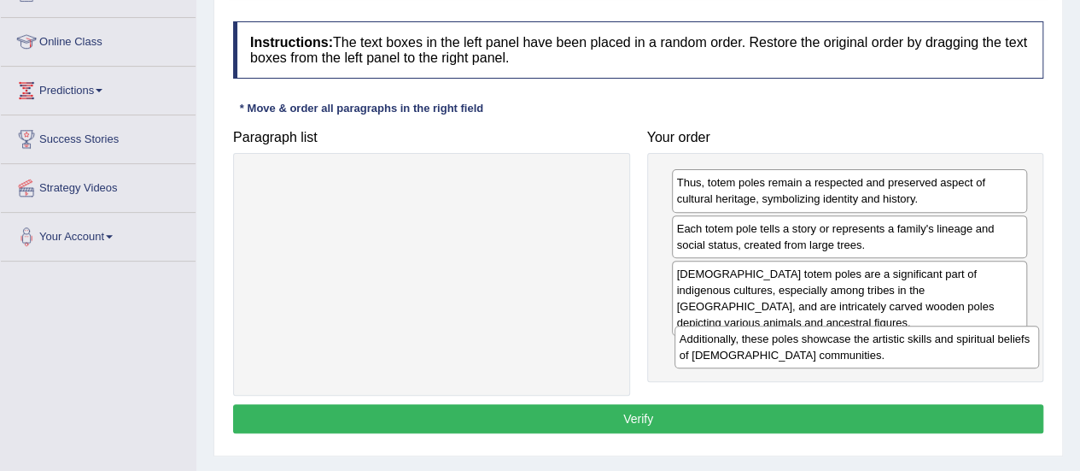
drag, startPoint x: 411, startPoint y: 194, endPoint x: 836, endPoint y: 350, distance: 453.0
click at [836, 350] on div "Additionally, these poles showcase the artistic skills and spiritual beliefs of…" at bounding box center [857, 346] width 365 height 43
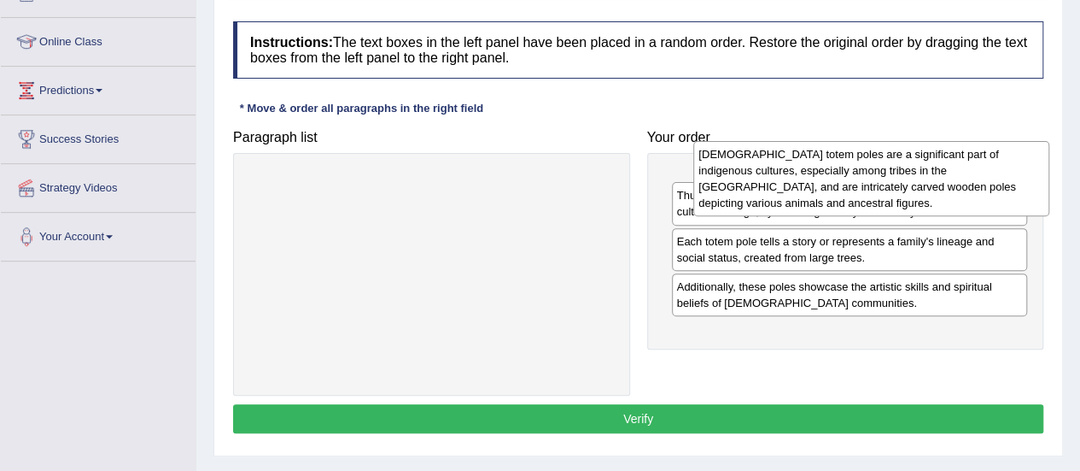
drag, startPoint x: 756, startPoint y: 284, endPoint x: 774, endPoint y: 165, distance: 121.0
click at [774, 165] on div "Native American totem poles are a significant part of indigenous cultures, espe…" at bounding box center [871, 178] width 356 height 75
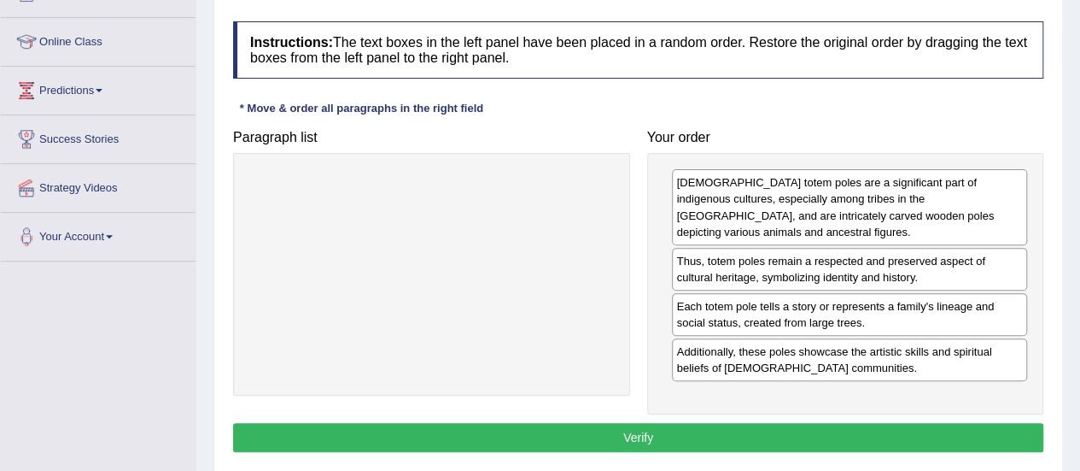
click at [663, 431] on button "Verify" at bounding box center [638, 437] width 810 height 29
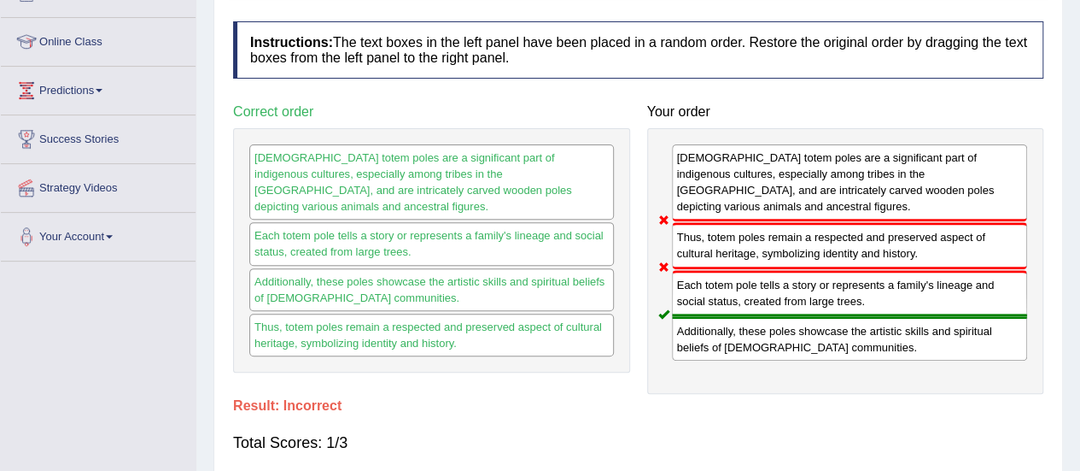
scroll to position [0, 0]
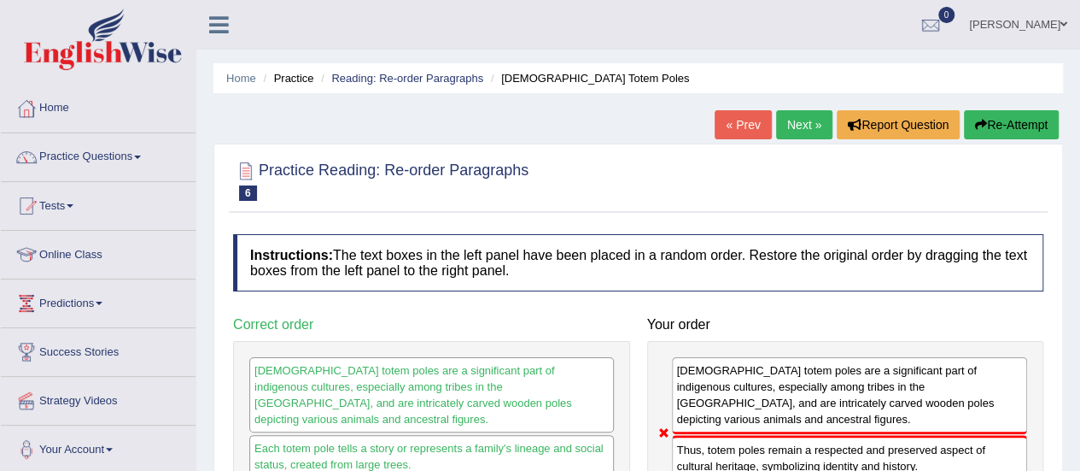
click at [803, 120] on link "Next »" at bounding box center [804, 124] width 56 height 29
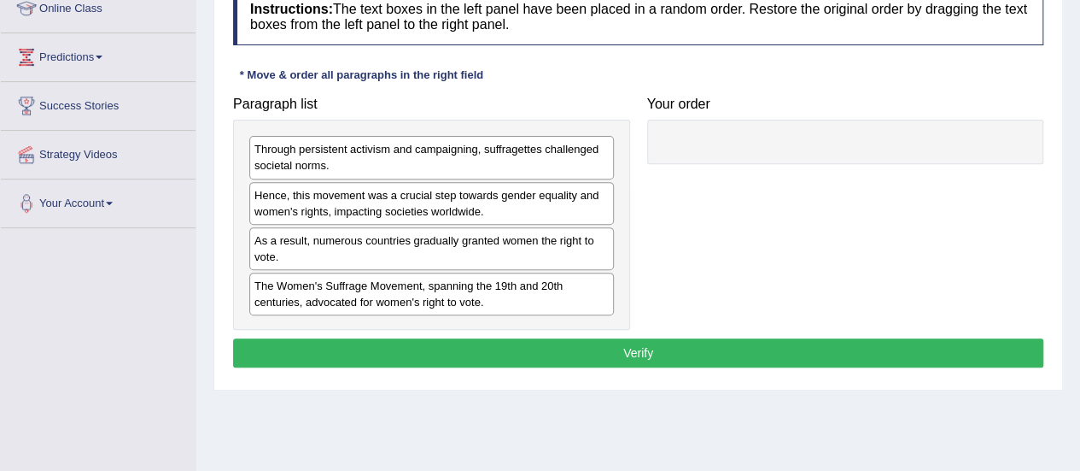
scroll to position [255, 0]
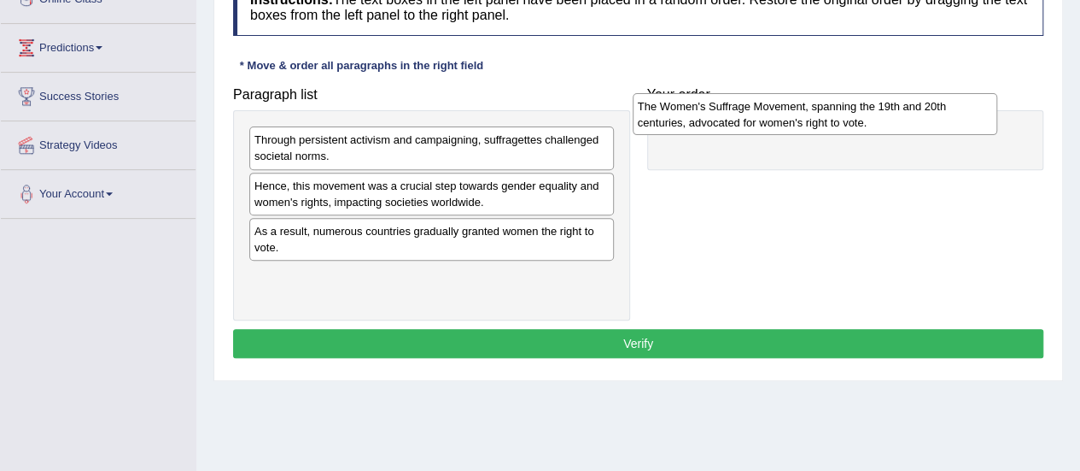
drag, startPoint x: 532, startPoint y: 278, endPoint x: 922, endPoint y: 112, distance: 424.3
click at [922, 112] on div "The Women's Suffrage Movement, spanning the 19th and 20th centuries, advocated …" at bounding box center [815, 114] width 365 height 43
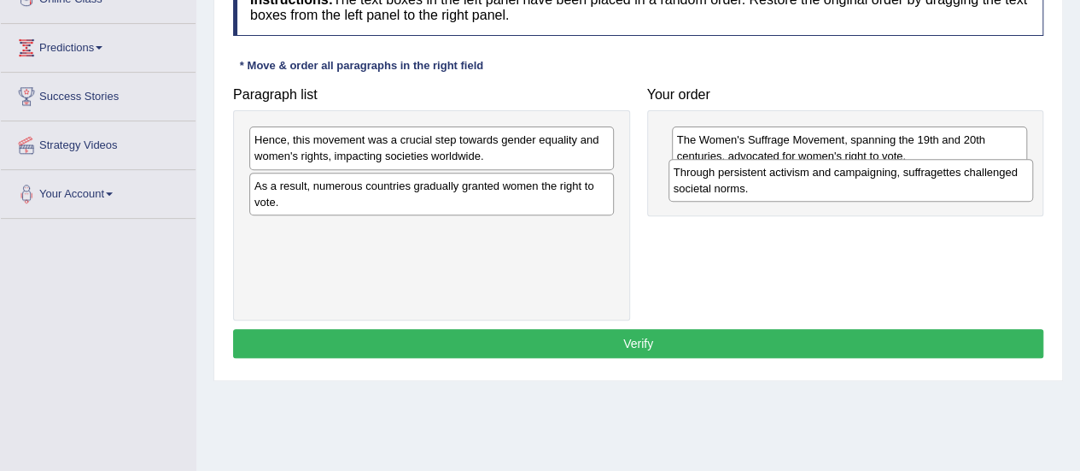
drag, startPoint x: 319, startPoint y: 141, endPoint x: 738, endPoint y: 173, distance: 420.5
click at [738, 173] on div "Through persistent activism and campaigning, suffragettes challenged societal n…" at bounding box center [851, 180] width 365 height 43
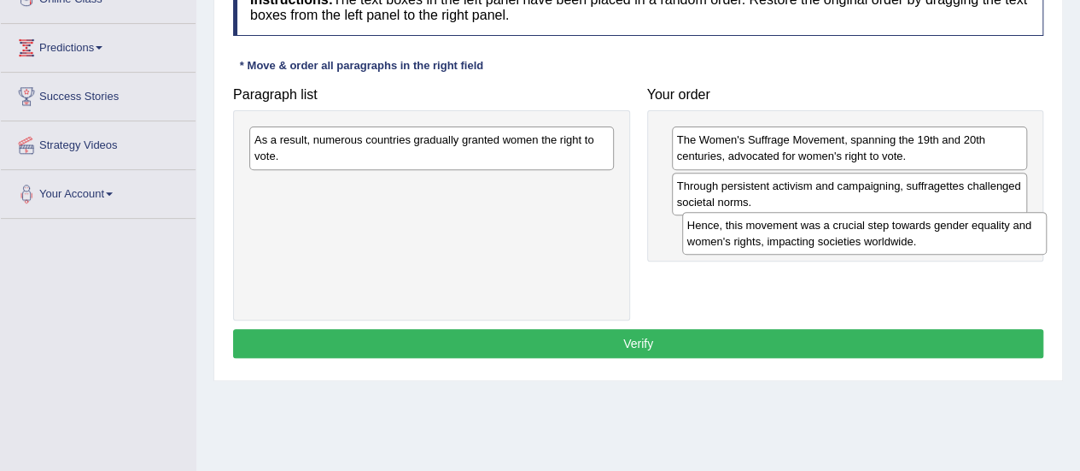
drag, startPoint x: 351, startPoint y: 142, endPoint x: 818, endPoint y: 214, distance: 472.7
click at [818, 214] on div "Hence, this movement was a crucial step towards gender equality and women's rig…" at bounding box center [864, 233] width 365 height 43
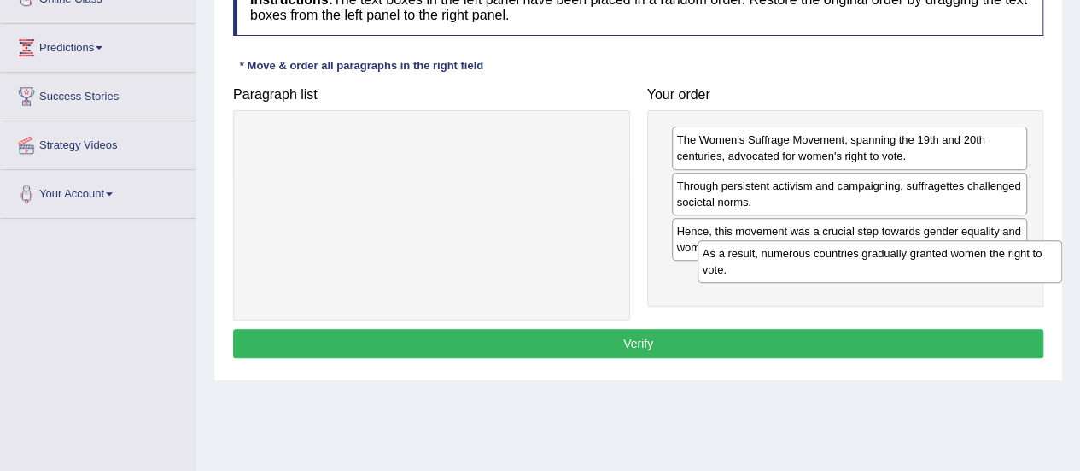
drag, startPoint x: 394, startPoint y: 161, endPoint x: 842, endPoint y: 274, distance: 462.3
click at [842, 274] on div "As a result, numerous countries gradually granted women the right to vote." at bounding box center [880, 261] width 365 height 43
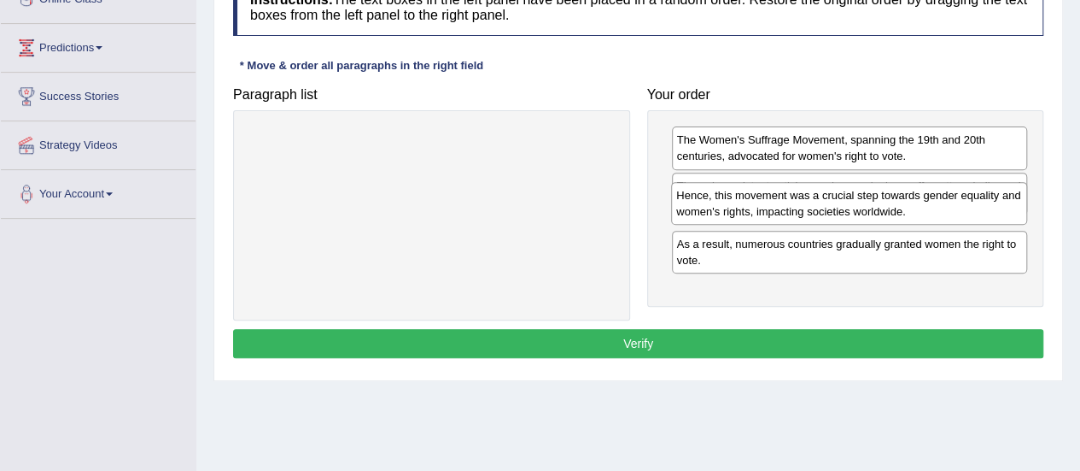
drag, startPoint x: 782, startPoint y: 228, endPoint x: 782, endPoint y: 192, distance: 35.9
click at [782, 192] on div "Hence, this movement was a crucial step towards gender equality and women's rig…" at bounding box center [849, 203] width 356 height 43
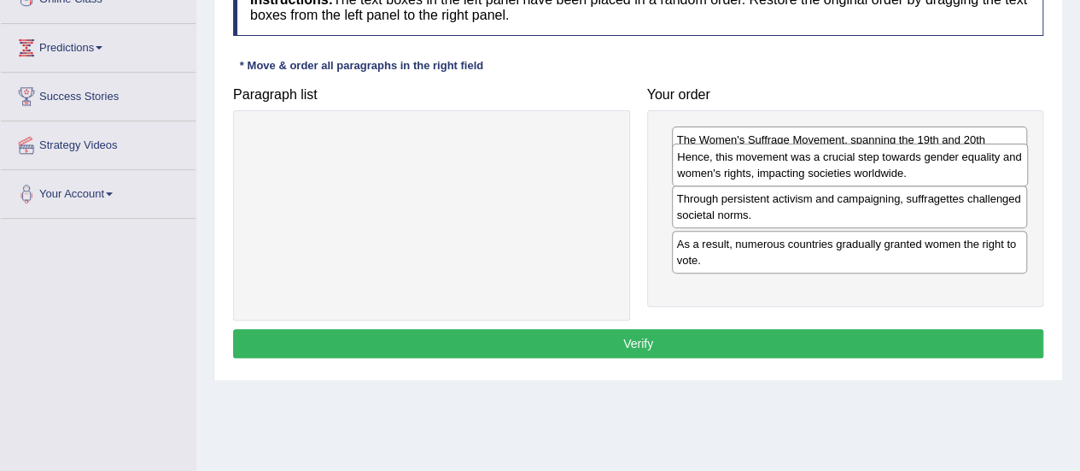
drag, startPoint x: 786, startPoint y: 231, endPoint x: 787, endPoint y: 159, distance: 72.6
click at [787, 159] on div "Hence, this movement was a crucial step towards gender equality and women's rig…" at bounding box center [850, 164] width 356 height 43
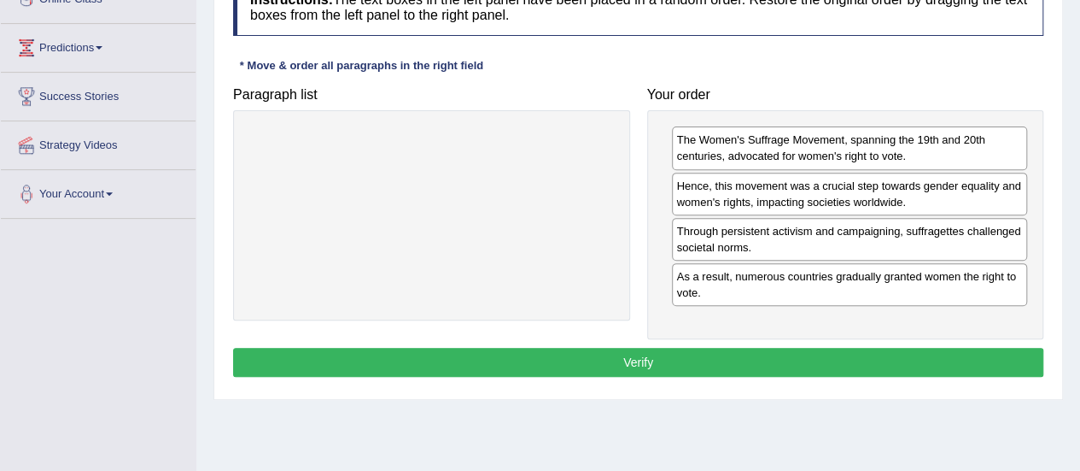
click at [646, 353] on button "Verify" at bounding box center [638, 362] width 810 height 29
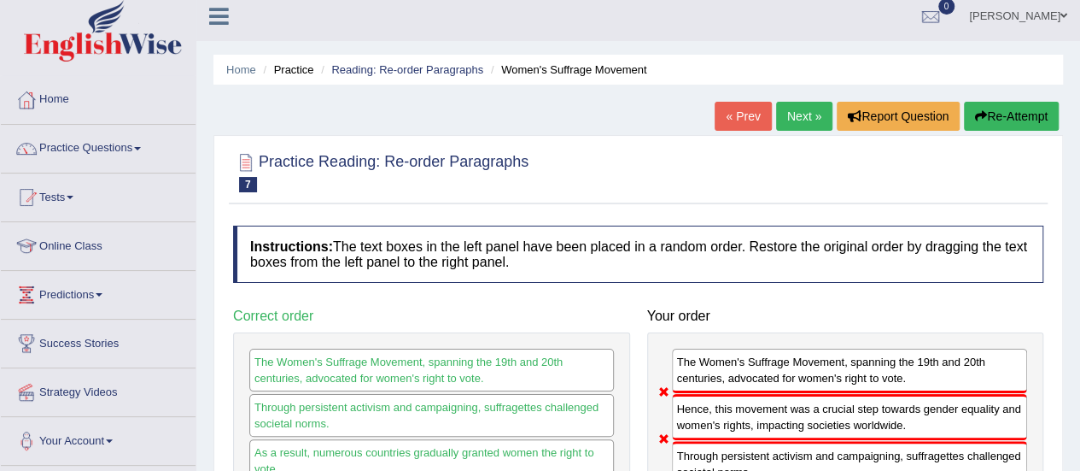
scroll to position [4, 0]
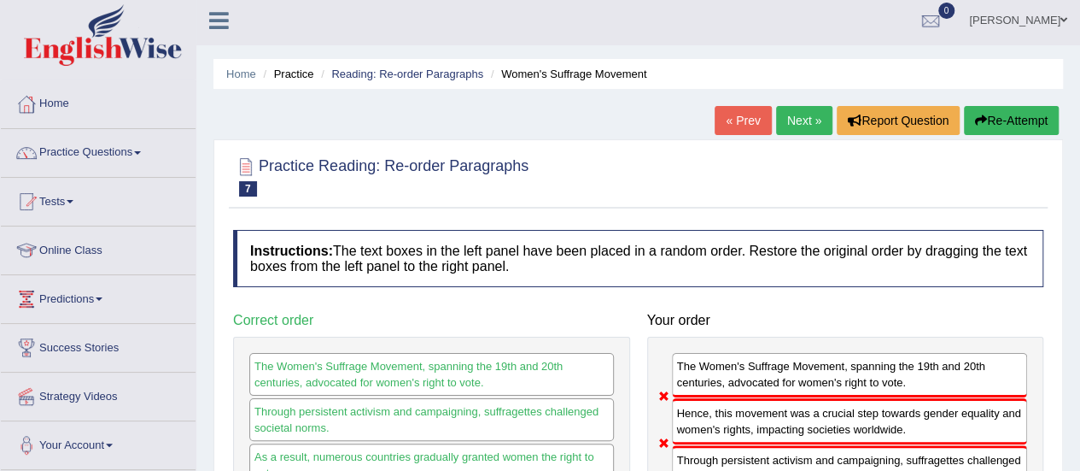
click at [1037, 118] on button "Re-Attempt" at bounding box center [1011, 120] width 95 height 29
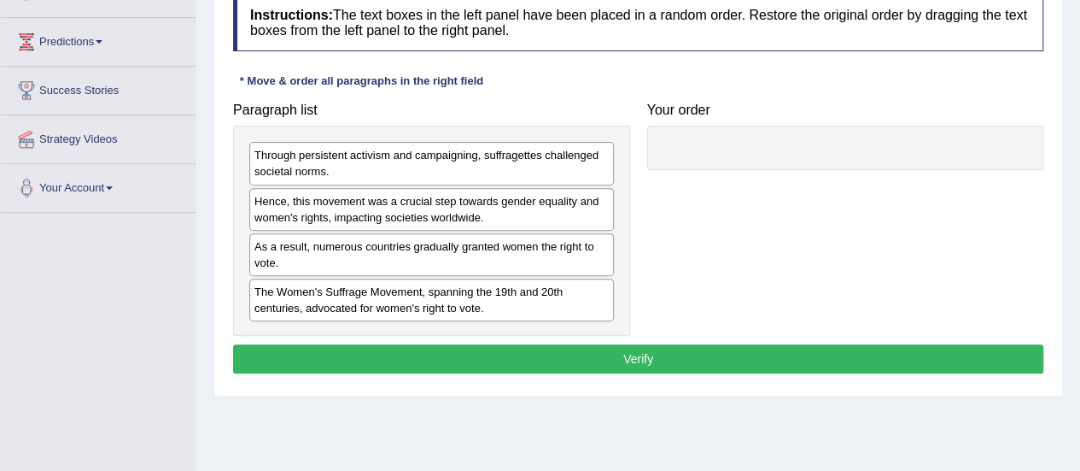
scroll to position [266, 0]
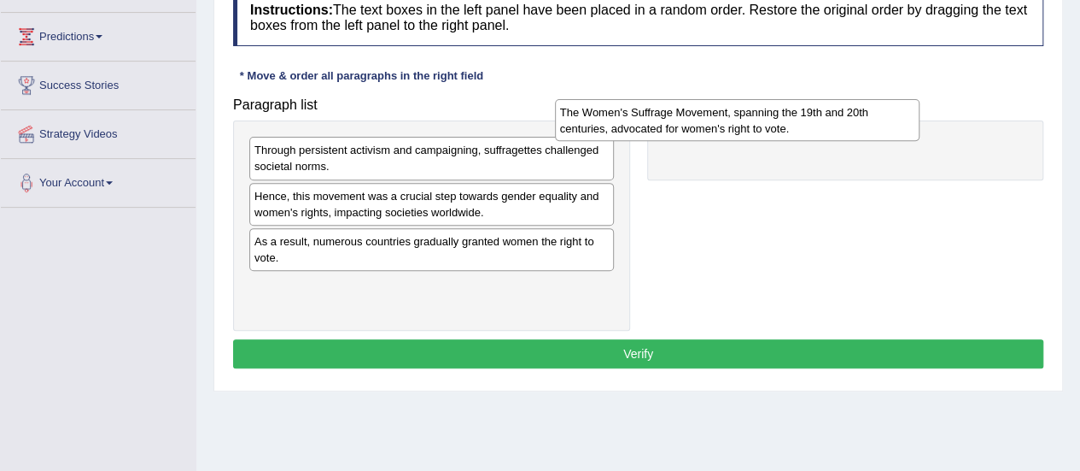
drag, startPoint x: 442, startPoint y: 292, endPoint x: 796, endPoint y: 136, distance: 386.5
click at [796, 136] on div "The Women's Suffrage Movement, spanning the 19th and 20th centuries, advocated …" at bounding box center [737, 120] width 365 height 43
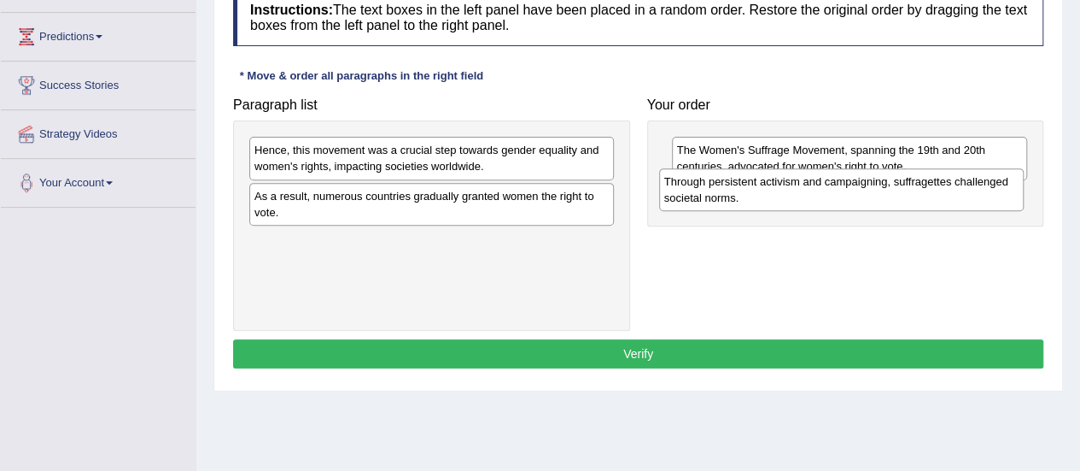
drag, startPoint x: 373, startPoint y: 158, endPoint x: 807, endPoint y: 205, distance: 436.3
click at [807, 205] on div "Through persistent activism and campaigning, suffragettes challenged societal n…" at bounding box center [841, 189] width 365 height 43
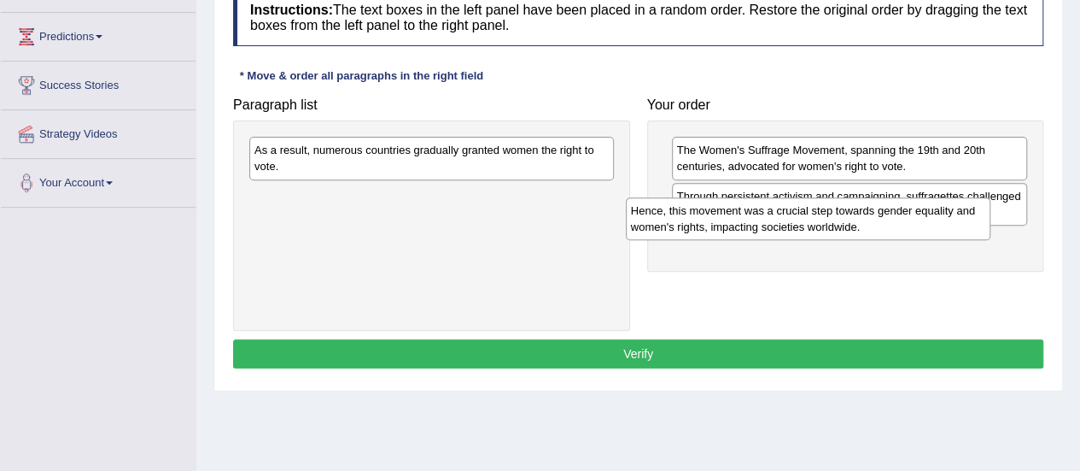
drag, startPoint x: 405, startPoint y: 152, endPoint x: 781, endPoint y: 213, distance: 381.4
click at [781, 213] on div "Hence, this movement was a crucial step towards gender equality and women's rig…" at bounding box center [808, 218] width 365 height 43
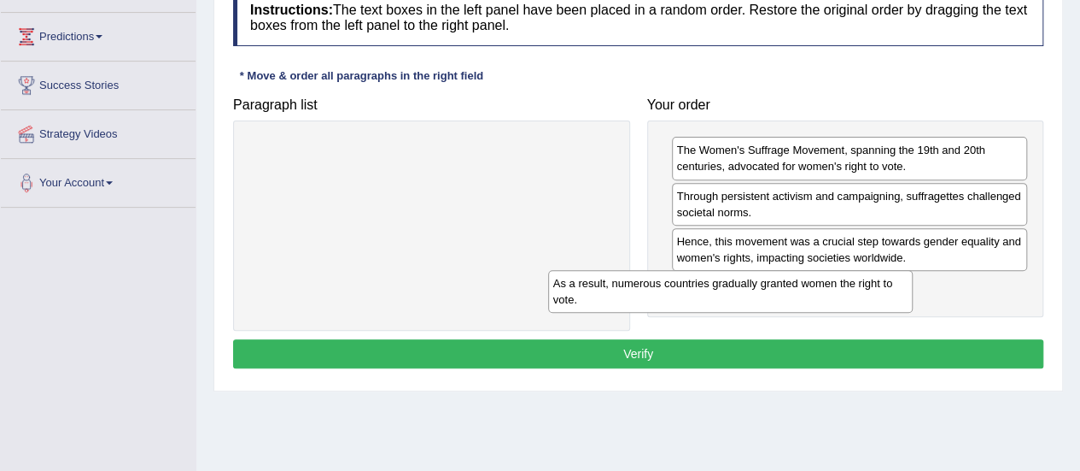
drag, startPoint x: 418, startPoint y: 149, endPoint x: 761, endPoint y: 277, distance: 365.3
click at [761, 277] on div "As a result, numerous countries gradually granted women the right to vote." at bounding box center [730, 291] width 365 height 43
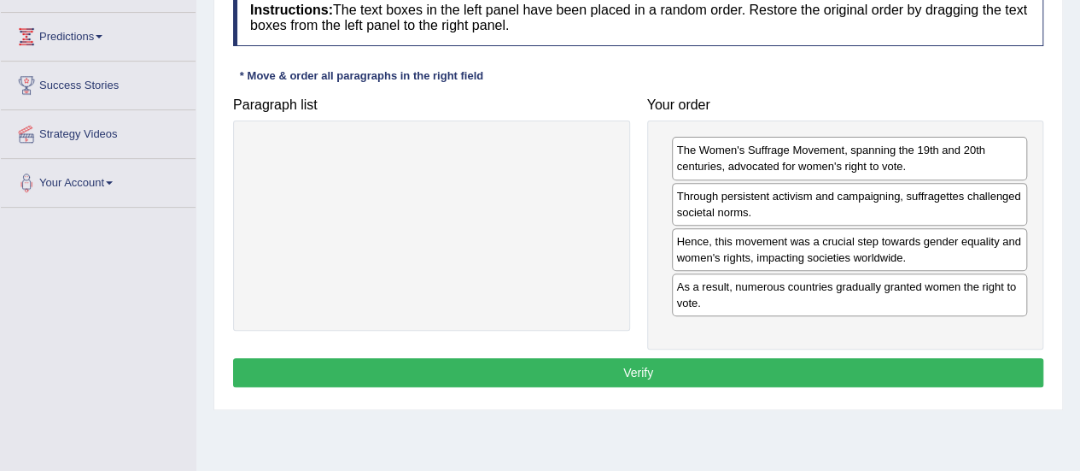
click at [654, 382] on div "Instructions: The text boxes in the left panel have been placed in a random ord…" at bounding box center [638, 190] width 819 height 420
click at [649, 373] on button "Verify" at bounding box center [638, 372] width 810 height 29
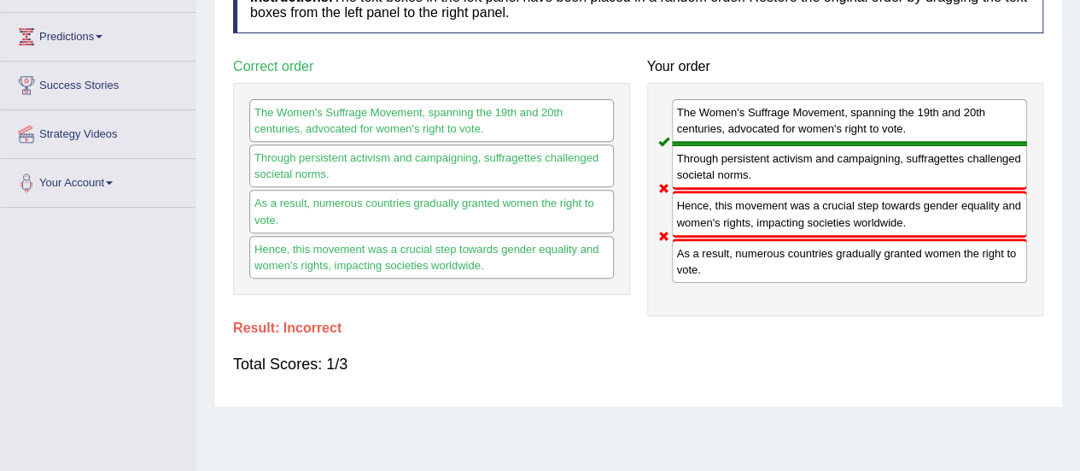
scroll to position [0, 0]
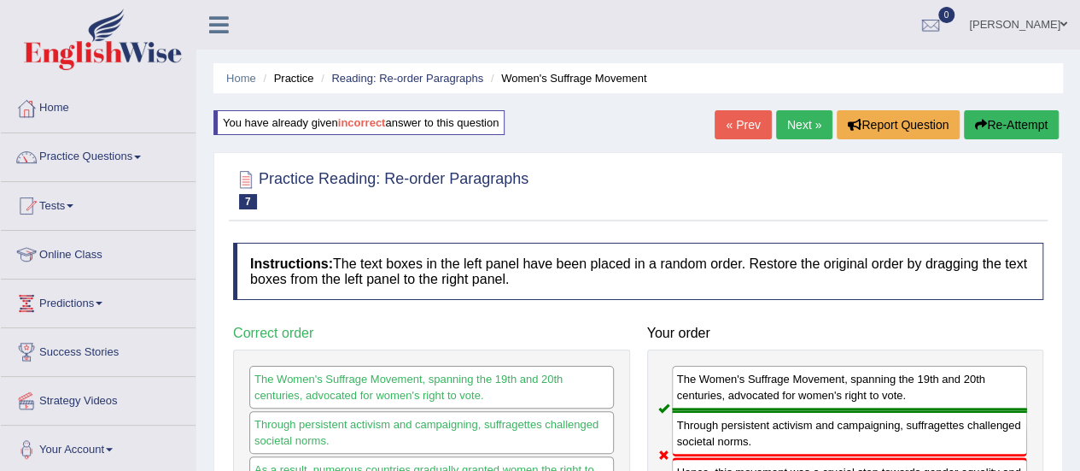
click at [810, 129] on link "Next »" at bounding box center [804, 124] width 56 height 29
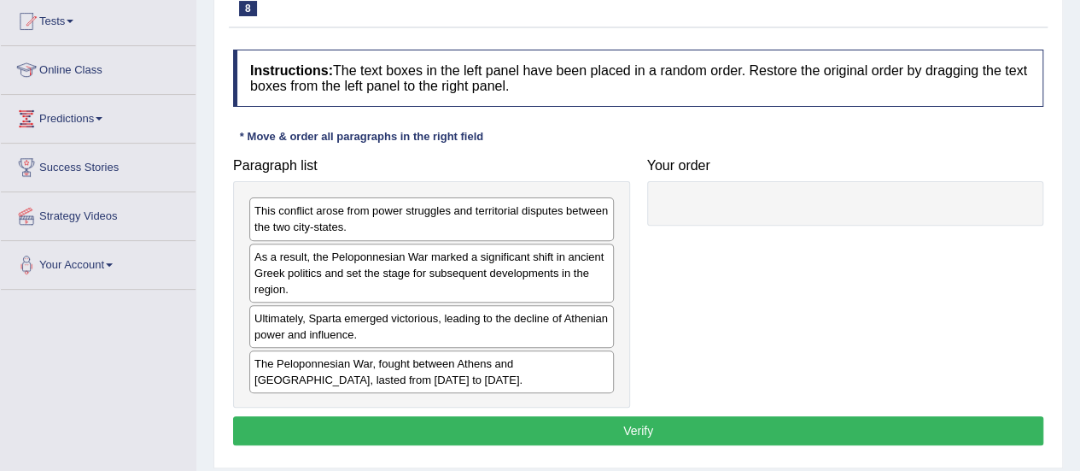
scroll to position [186, 0]
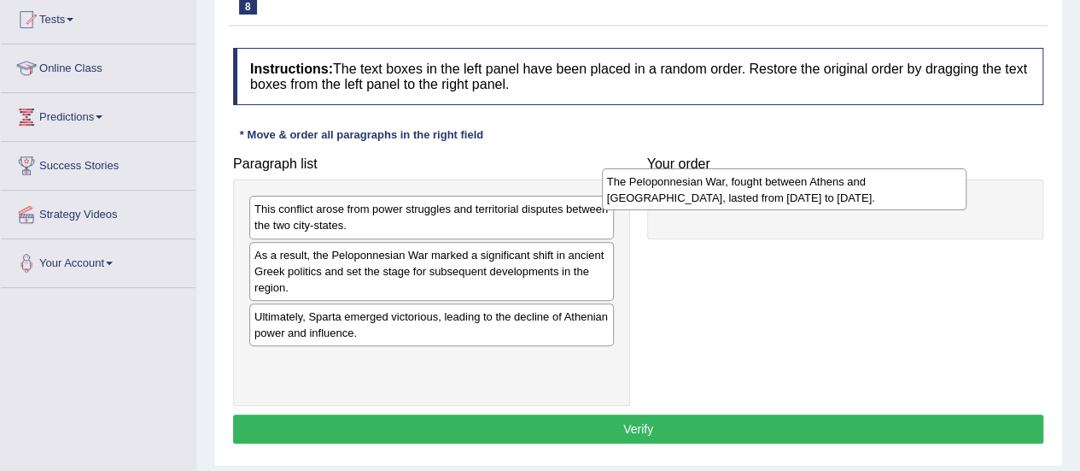
drag, startPoint x: 441, startPoint y: 372, endPoint x: 817, endPoint y: 191, distance: 417.8
click at [817, 191] on div "The Peloponnesian War, fought between Athens and [GEOGRAPHIC_DATA], lasted from…" at bounding box center [784, 189] width 365 height 43
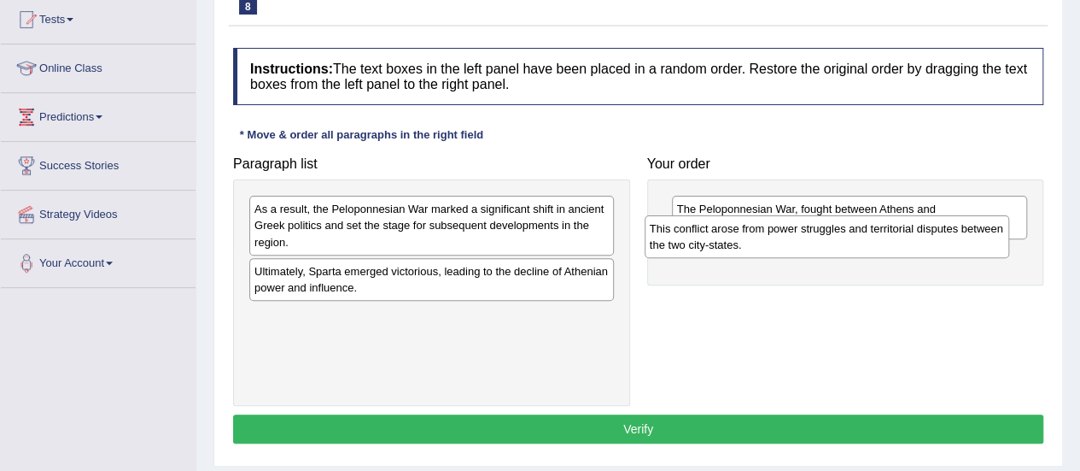
drag, startPoint x: 451, startPoint y: 214, endPoint x: 855, endPoint y: 237, distance: 404.5
click at [855, 237] on div "This conflict arose from power struggles and territorial disputes between the t…" at bounding box center [827, 236] width 365 height 43
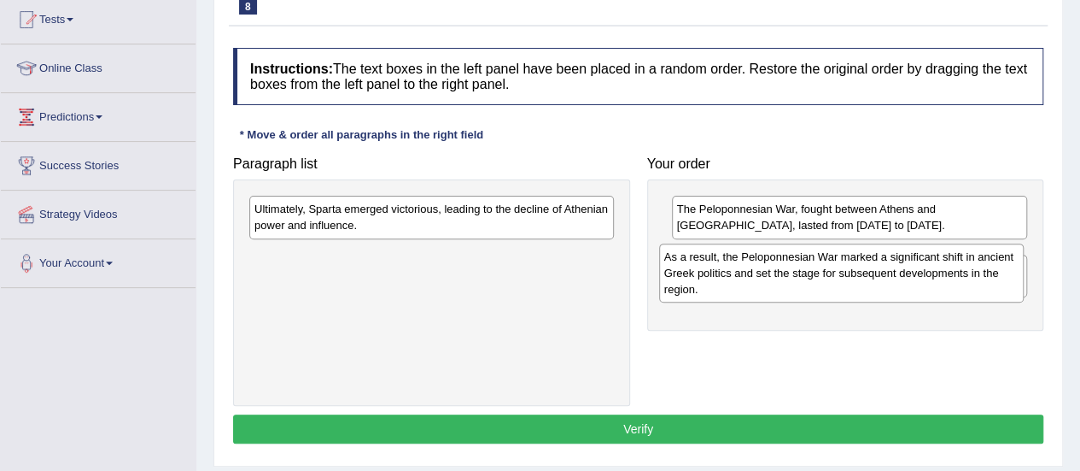
drag, startPoint x: 412, startPoint y: 214, endPoint x: 821, endPoint y: 271, distance: 413.7
click at [821, 271] on div "As a result, the Peloponnesian War marked a significant shift in ancient Greek …" at bounding box center [841, 272] width 365 height 59
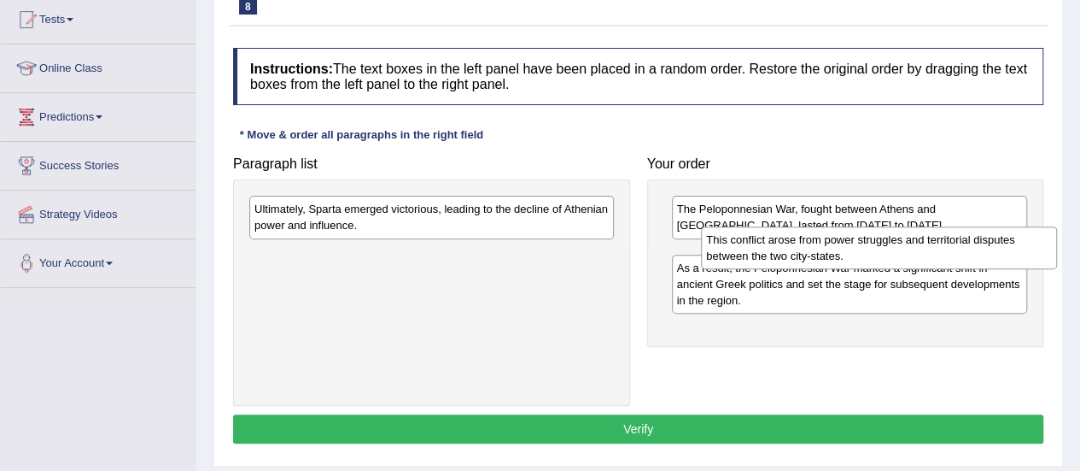
drag, startPoint x: 749, startPoint y: 319, endPoint x: 779, endPoint y: 244, distance: 80.9
click at [779, 244] on div "This conflict arose from power struggles and territorial disputes between the t…" at bounding box center [879, 247] width 356 height 43
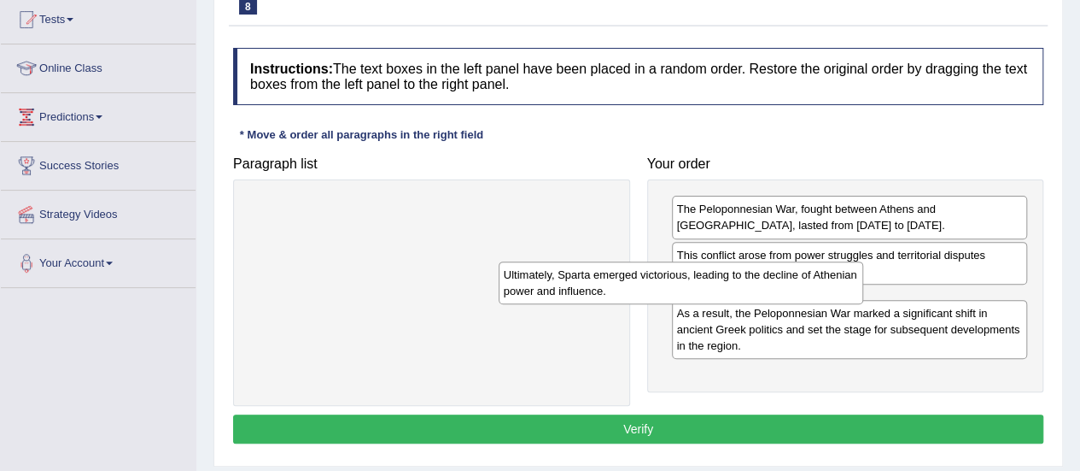
drag, startPoint x: 376, startPoint y: 226, endPoint x: 627, endPoint y: 297, distance: 260.9
click at [627, 297] on div "Ultimately, Sparta emerged victorious, leading to the decline of Athenian power…" at bounding box center [681, 282] width 365 height 43
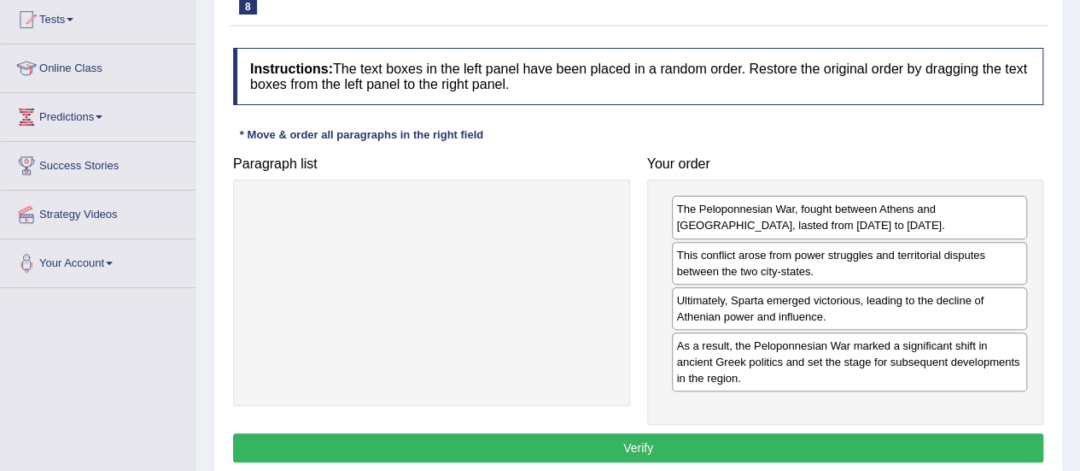
click at [676, 443] on button "Verify" at bounding box center [638, 447] width 810 height 29
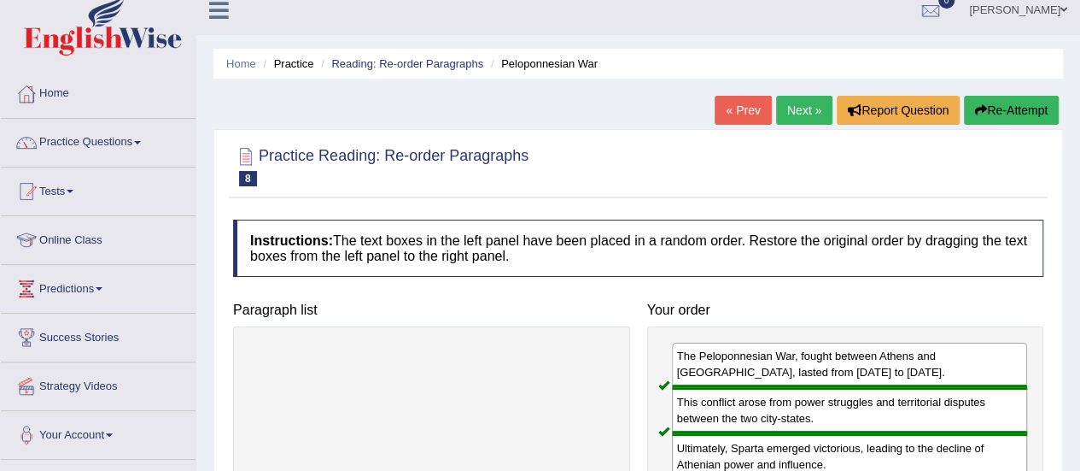
scroll to position [0, 0]
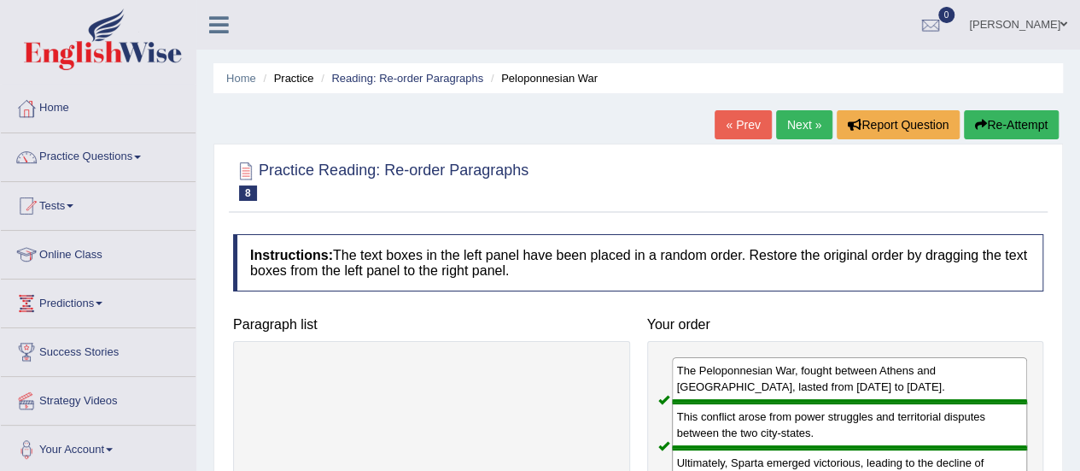
click at [799, 130] on link "Next »" at bounding box center [804, 124] width 56 height 29
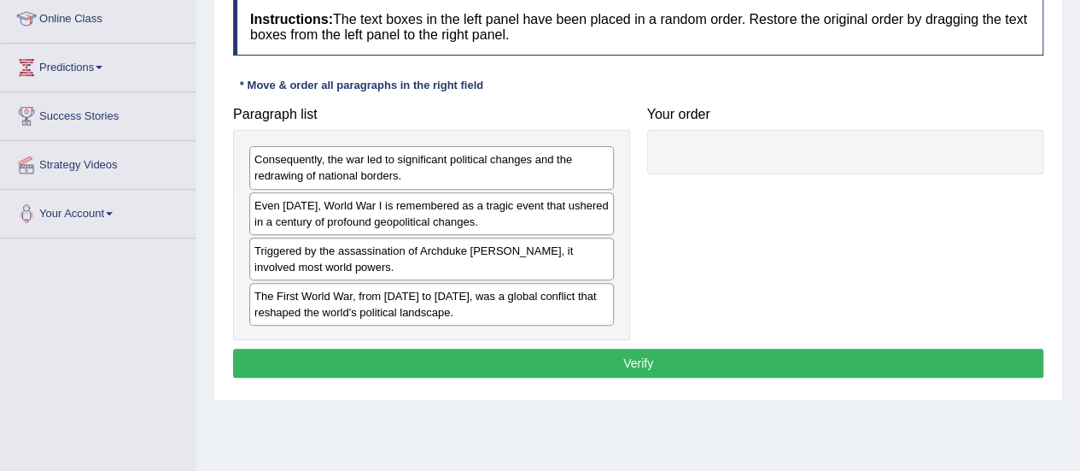
scroll to position [252, 0]
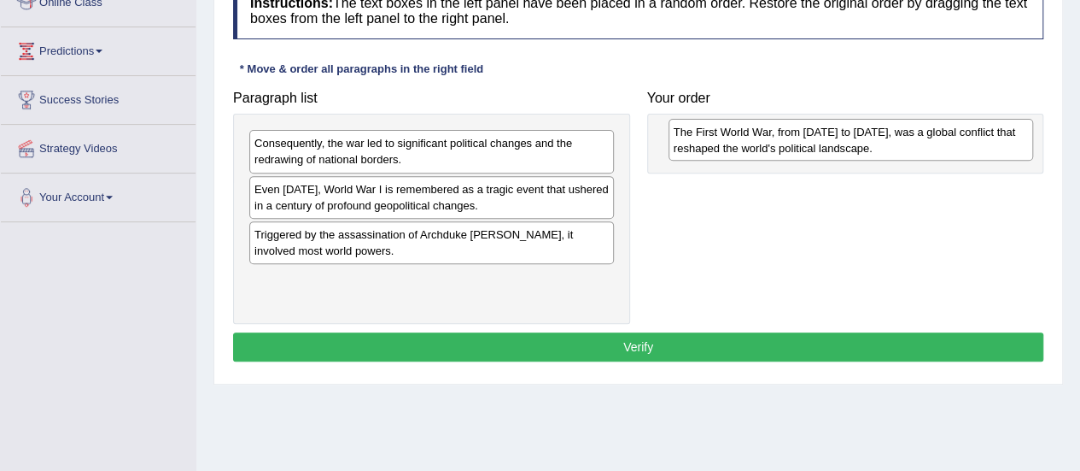
drag, startPoint x: 316, startPoint y: 282, endPoint x: 736, endPoint y: 136, distance: 444.8
click at [736, 136] on div "The First World War, from [DATE] to [DATE], was a global conflict that reshaped…" at bounding box center [851, 140] width 365 height 43
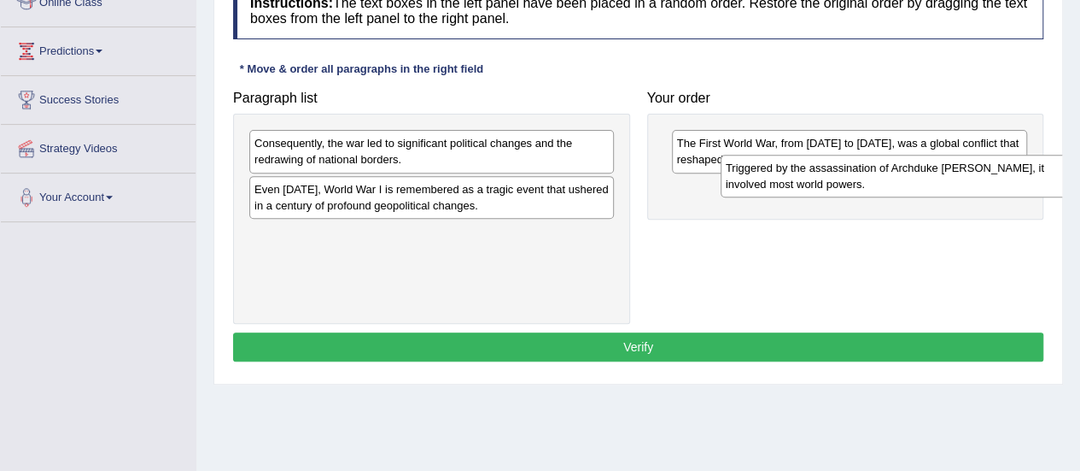
drag, startPoint x: 354, startPoint y: 240, endPoint x: 825, endPoint y: 175, distance: 475.8
click at [825, 175] on div "Triggered by the assassination of Archduke [PERSON_NAME], it involved most worl…" at bounding box center [903, 176] width 365 height 43
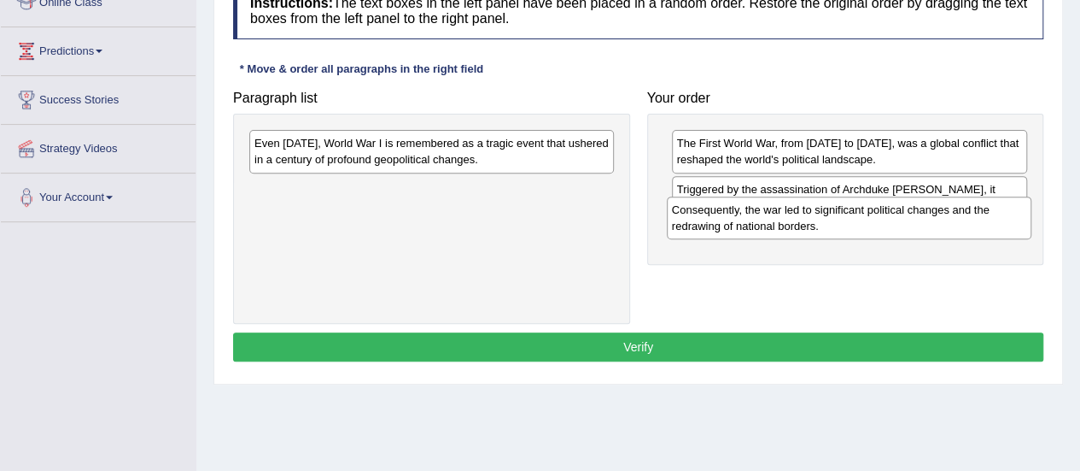
drag, startPoint x: 352, startPoint y: 143, endPoint x: 769, endPoint y: 209, distance: 422.7
click at [769, 209] on div "Consequently, the war led to significant political changes and the redrawing of…" at bounding box center [849, 217] width 365 height 43
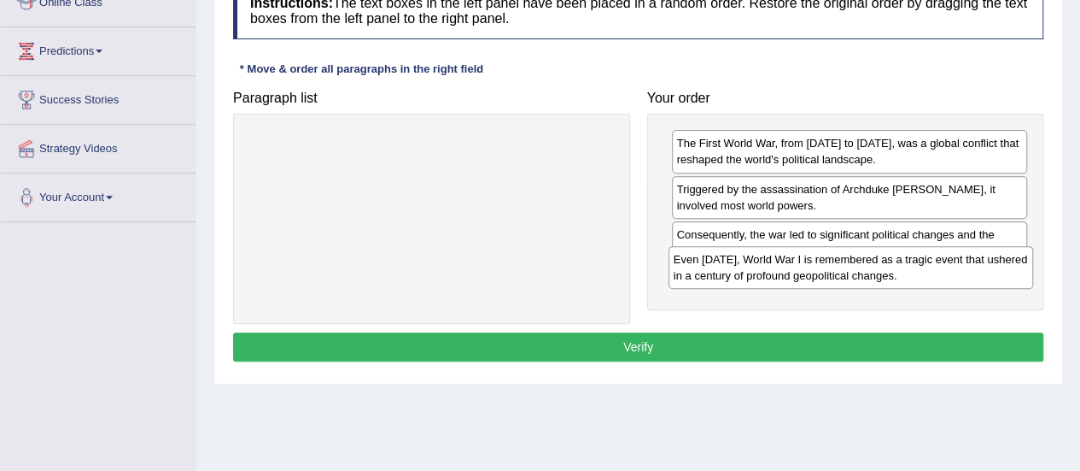
drag, startPoint x: 417, startPoint y: 149, endPoint x: 837, endPoint y: 266, distance: 436.1
click at [837, 266] on div "Even [DATE], World War I is remembered as a tragic event that ushered in a cent…" at bounding box center [851, 267] width 365 height 43
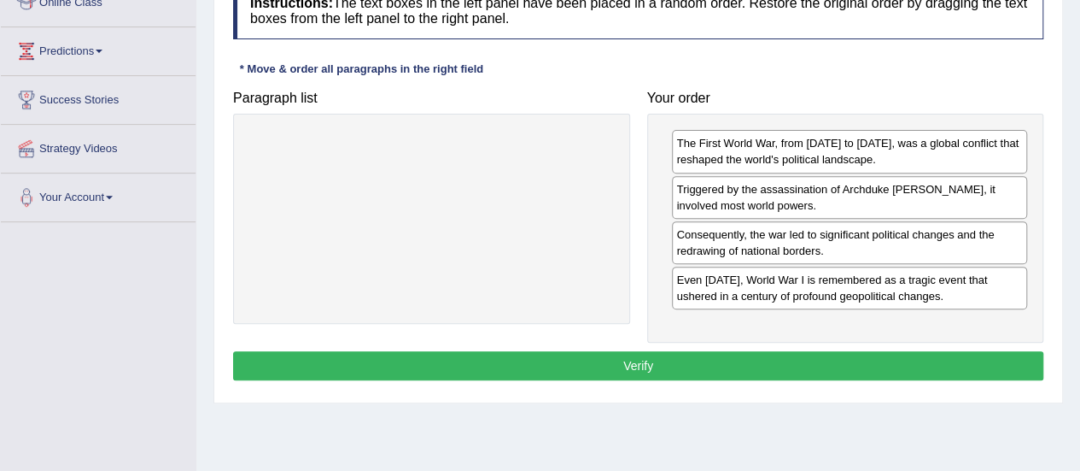
click at [626, 373] on button "Verify" at bounding box center [638, 365] width 810 height 29
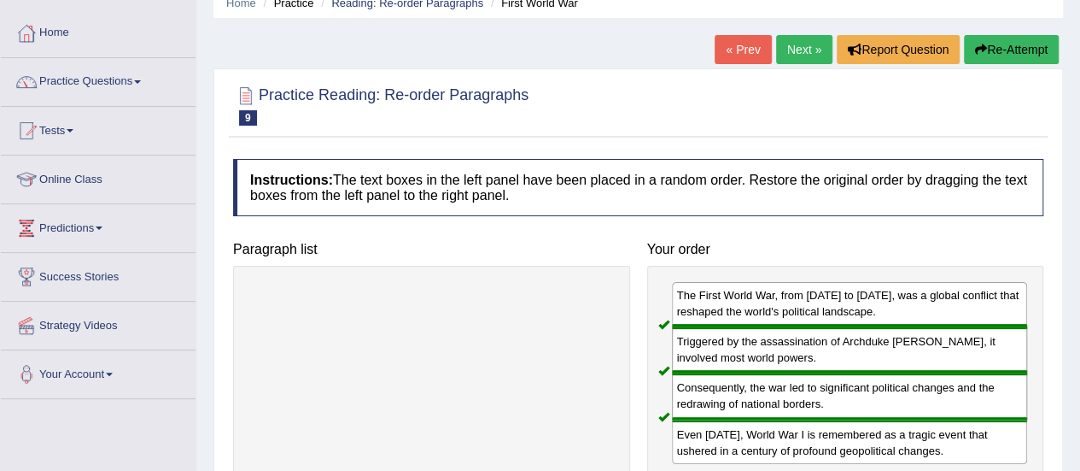
scroll to position [17, 0]
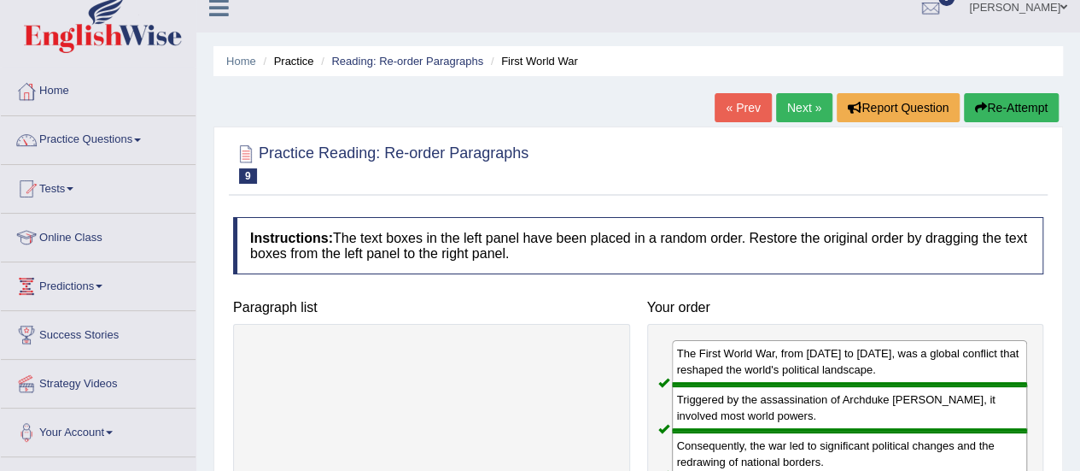
click at [785, 112] on link "Next »" at bounding box center [804, 107] width 56 height 29
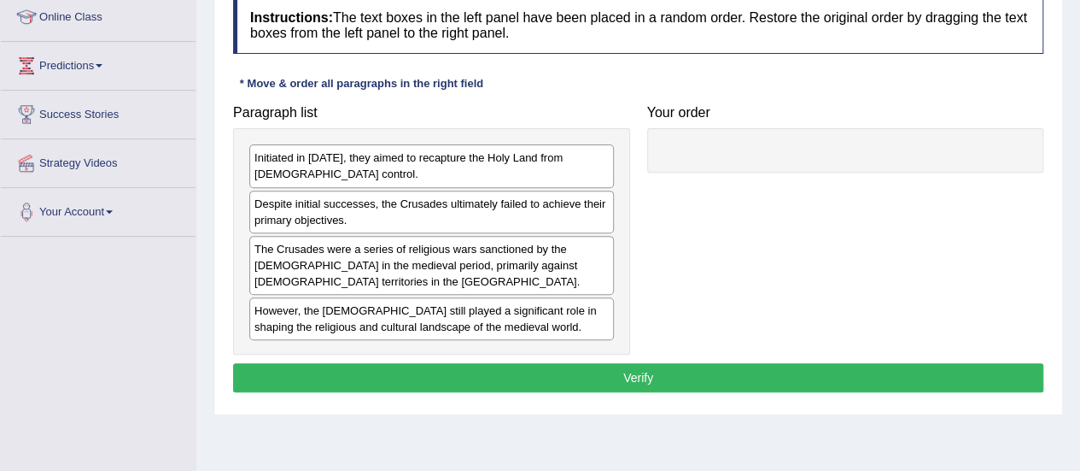
scroll to position [239, 0]
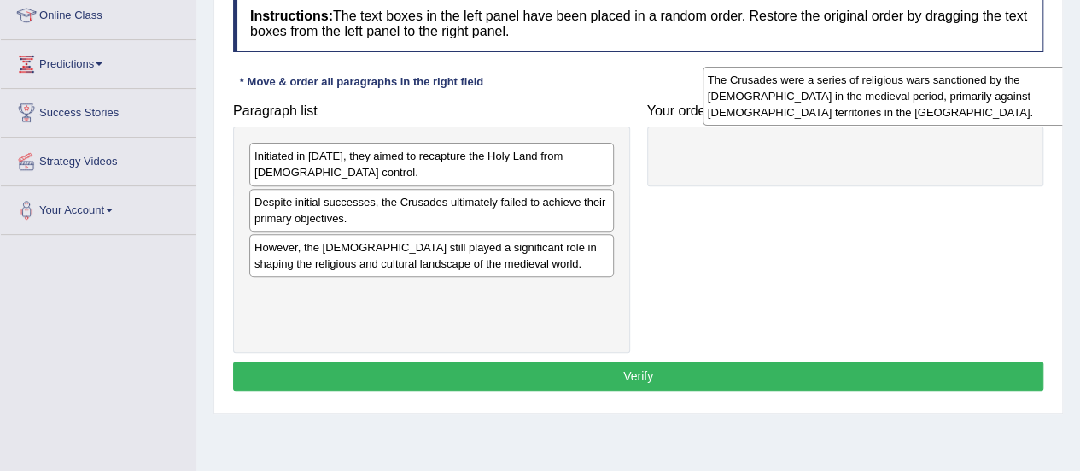
drag, startPoint x: 502, startPoint y: 257, endPoint x: 956, endPoint y: 91, distance: 482.7
click at [956, 91] on div "The Crusades were a series of religious wars sanctioned by the Latin Church in …" at bounding box center [885, 96] width 365 height 59
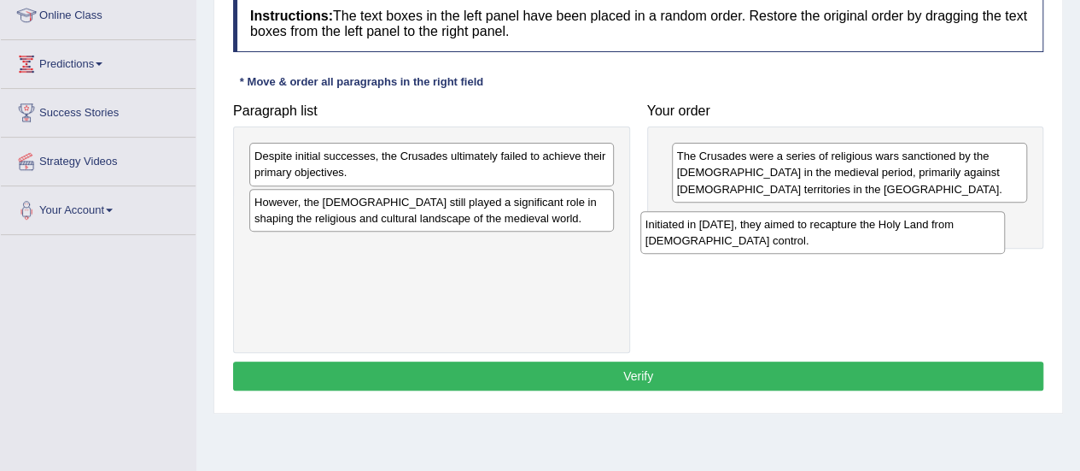
drag, startPoint x: 413, startPoint y: 173, endPoint x: 806, endPoint y: 241, distance: 398.5
click at [806, 241] on div "Initiated in 1095, they aimed to recapture the Holy Land from Muslim control." at bounding box center [822, 232] width 365 height 43
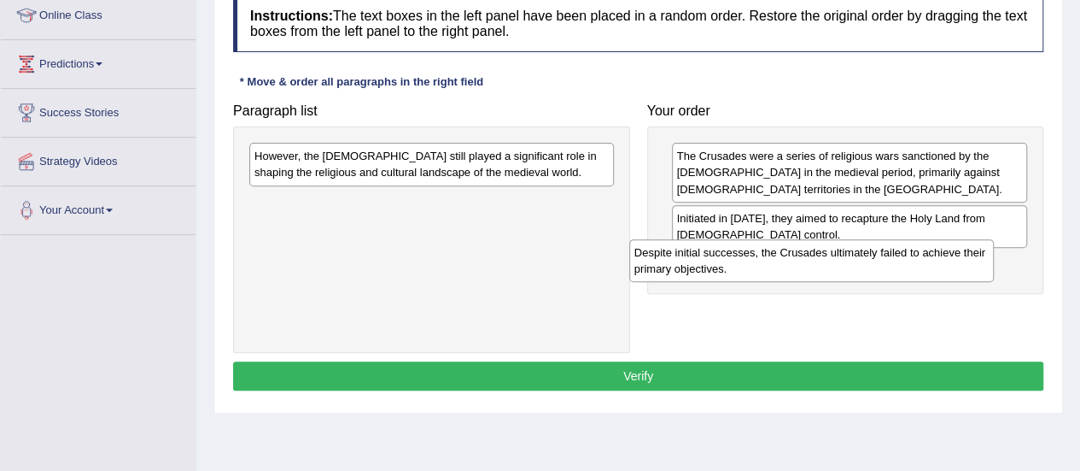
drag, startPoint x: 362, startPoint y: 163, endPoint x: 757, endPoint y: 261, distance: 406.5
click at [757, 261] on div "Despite initial successes, the Crusades ultimately failed to achieve their prim…" at bounding box center [811, 260] width 365 height 43
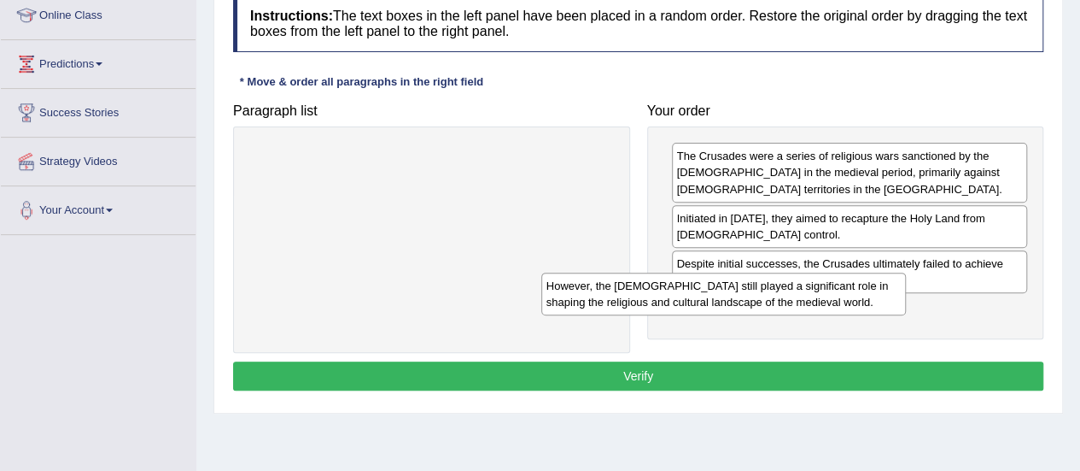
drag, startPoint x: 409, startPoint y: 172, endPoint x: 799, endPoint y: 307, distance: 412.9
click at [799, 307] on div "However, the Crusades still played a significant role in shaping the religious …" at bounding box center [723, 293] width 365 height 43
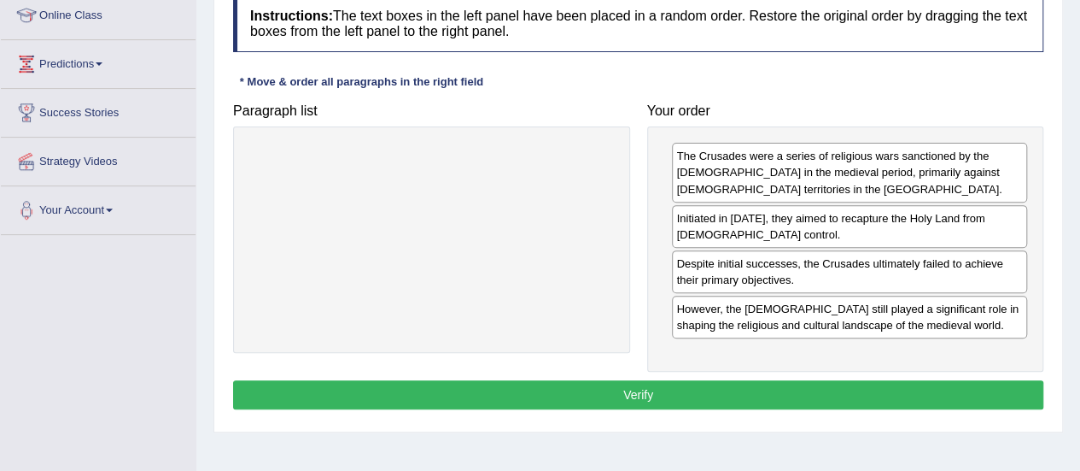
click at [617, 381] on button "Verify" at bounding box center [638, 394] width 810 height 29
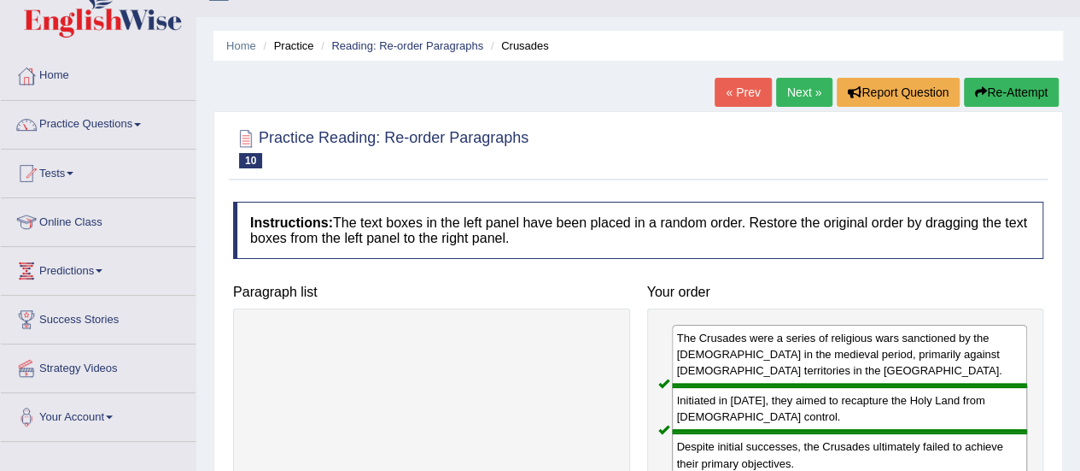
scroll to position [29, 0]
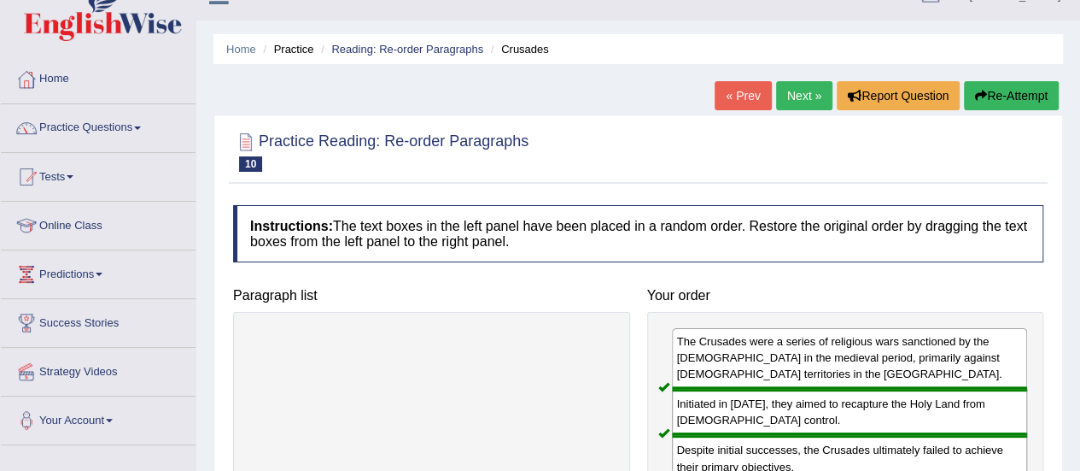
click link "Next »"
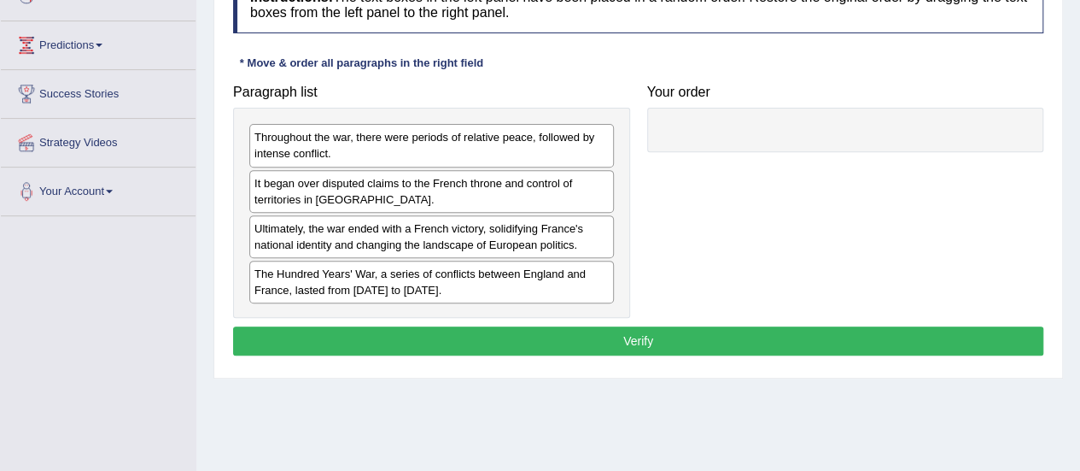
scroll to position [260, 0]
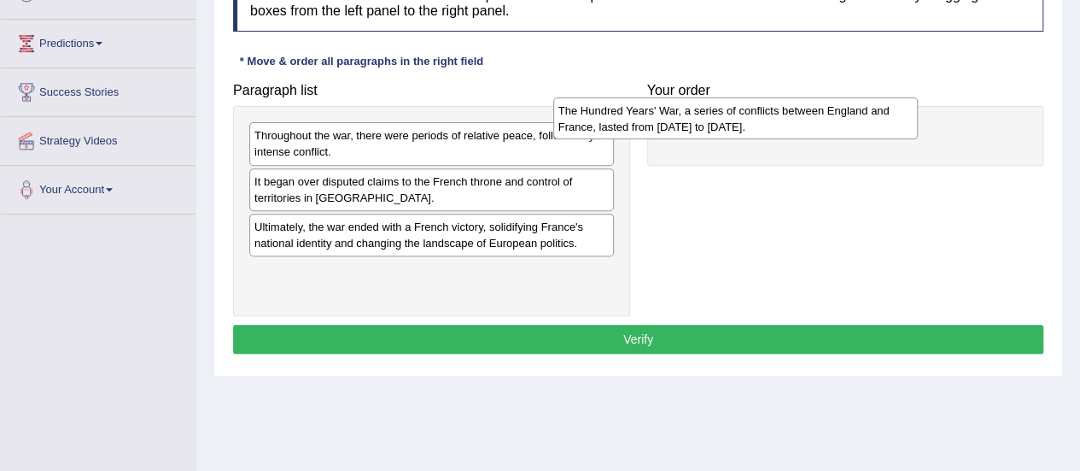
drag, startPoint x: 430, startPoint y: 285, endPoint x: 734, endPoint y: 126, distance: 343.0
click at [734, 126] on div "The Hundred Years' War, a series of conflicts between England and France, laste…" at bounding box center [735, 118] width 365 height 43
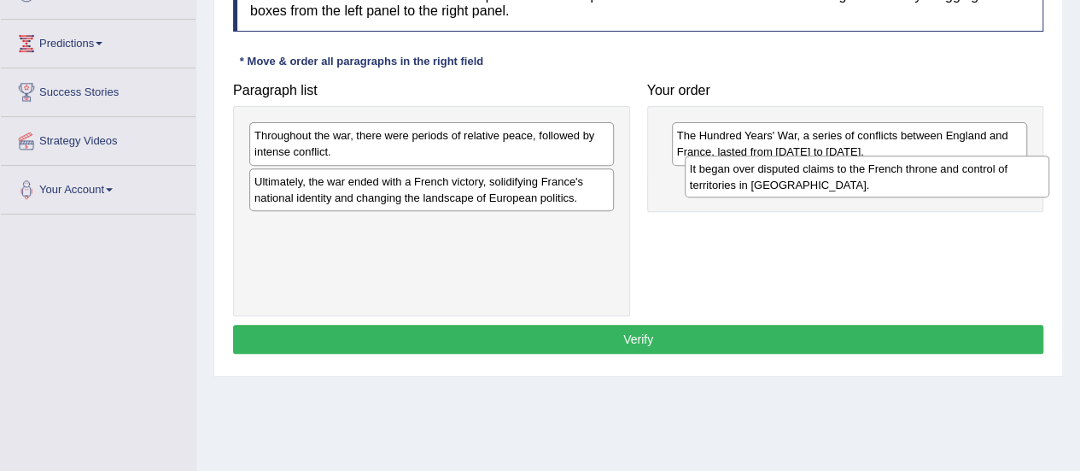
drag, startPoint x: 343, startPoint y: 192, endPoint x: 779, endPoint y: 180, distance: 435.7
click at [779, 180] on div "It began over disputed claims to the French throne and control of territories i…" at bounding box center [867, 176] width 365 height 43
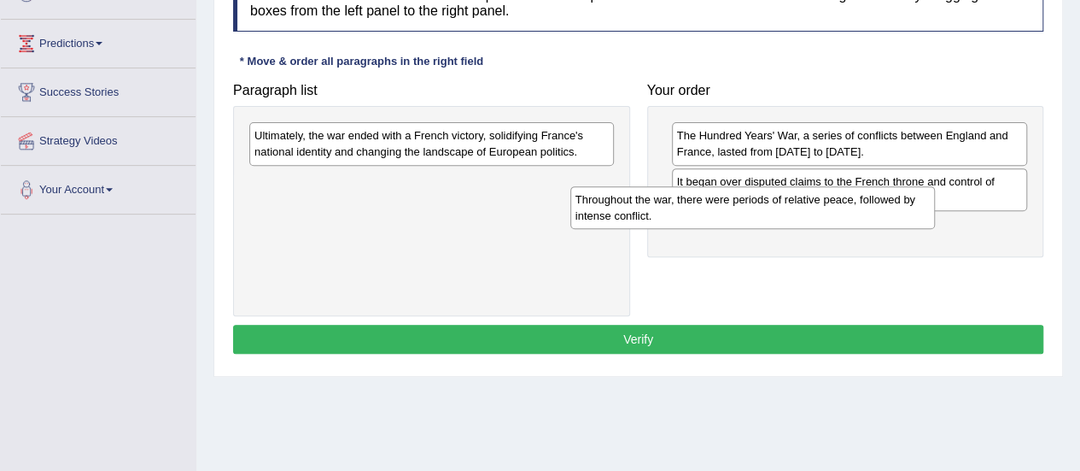
drag, startPoint x: 392, startPoint y: 134, endPoint x: 752, endPoint y: 189, distance: 364.5
click at [752, 189] on div "Throughout the war, there were periods of relative peace, followed by intense c…" at bounding box center [752, 207] width 365 height 43
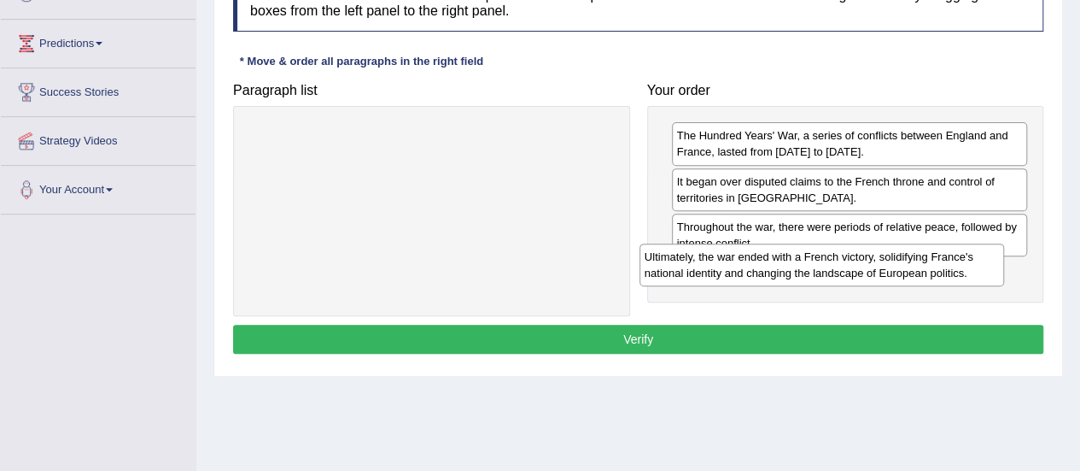
drag, startPoint x: 459, startPoint y: 147, endPoint x: 856, endPoint y: 273, distance: 415.9
click at [856, 273] on div "Ultimately, the war ended with a French victory, solidifying France's national …" at bounding box center [822, 264] width 365 height 43
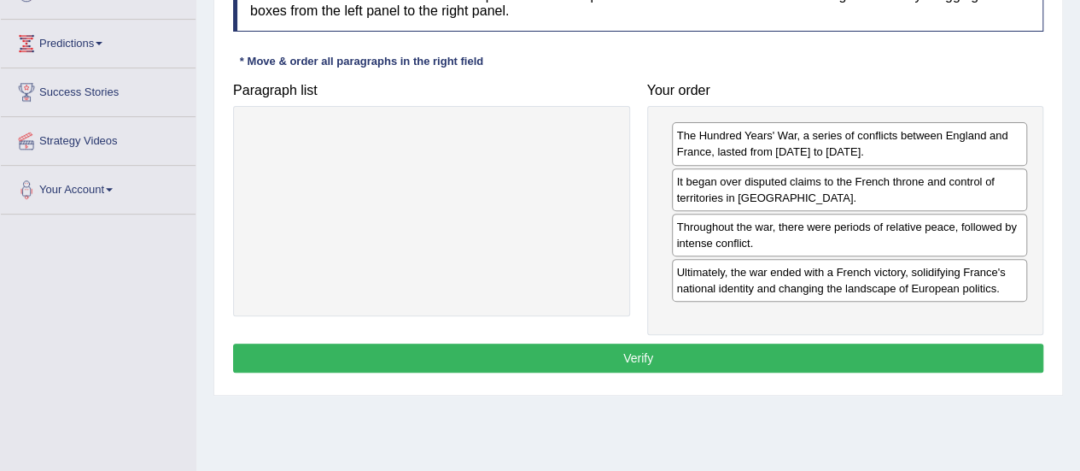
click at [617, 358] on button "Verify" at bounding box center [638, 357] width 810 height 29
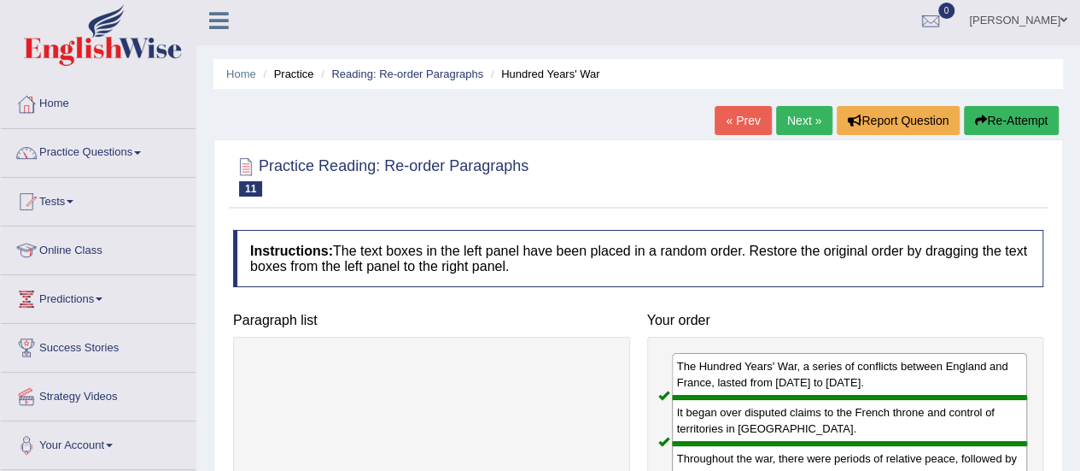
scroll to position [3, 0]
click at [797, 128] on link "Next »" at bounding box center [804, 121] width 56 height 29
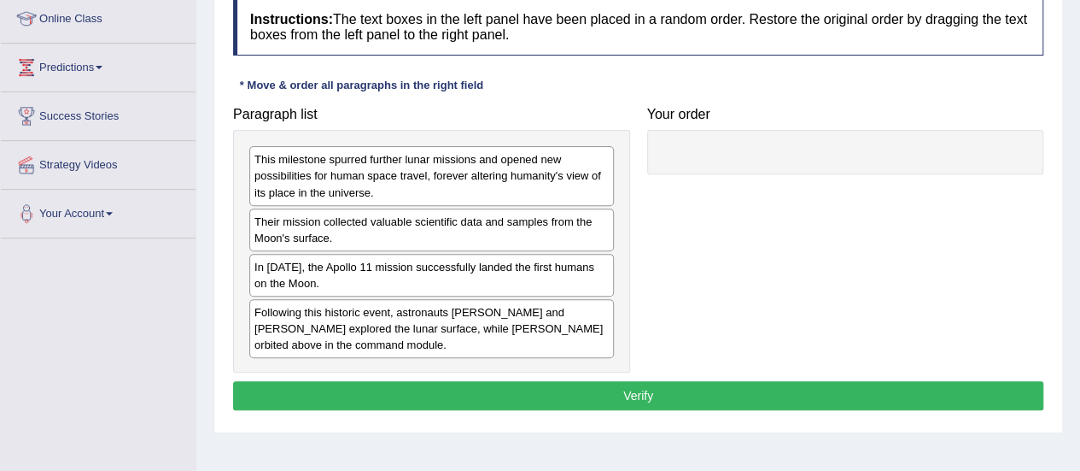
scroll to position [237, 0]
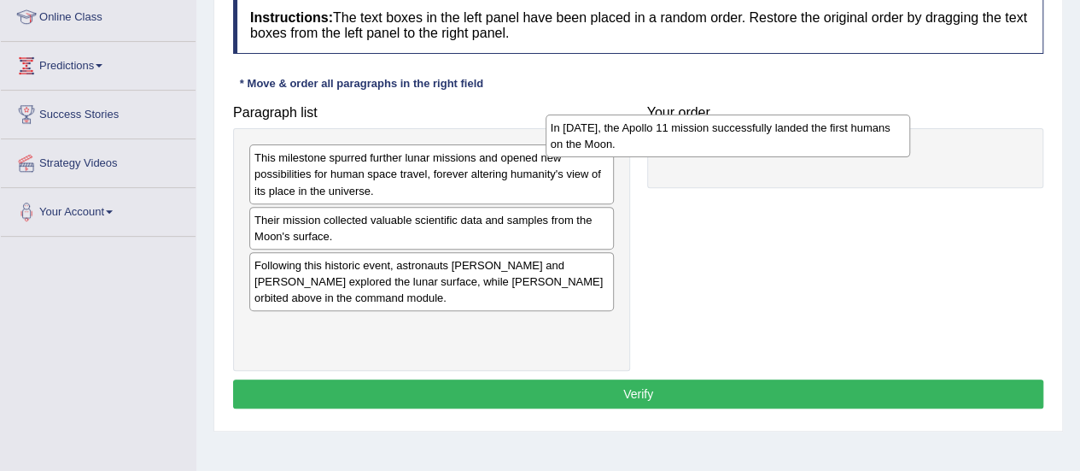
drag, startPoint x: 443, startPoint y: 273, endPoint x: 739, endPoint y: 139, distance: 325.2
click at [739, 139] on div "In [DATE], the Apollo 11 mission successfully landed the first humans on the Mo…" at bounding box center [728, 135] width 365 height 43
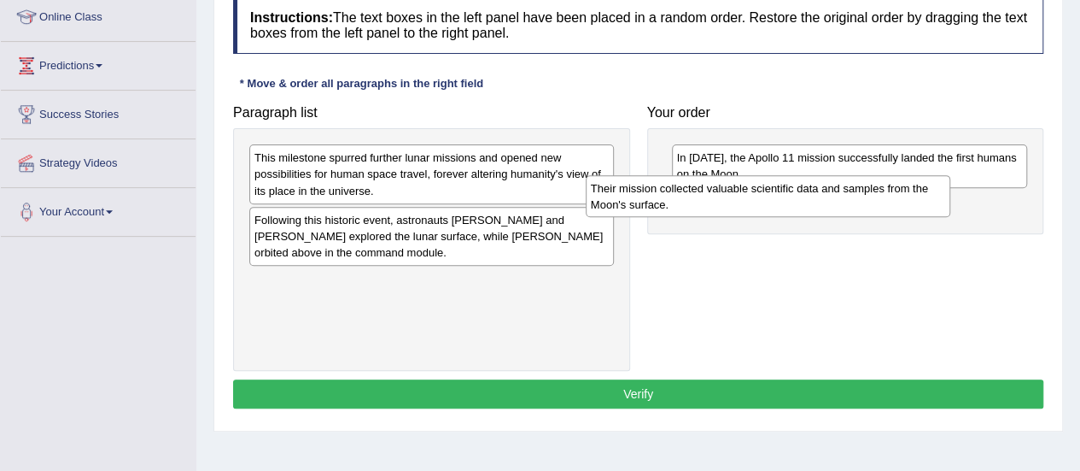
drag, startPoint x: 486, startPoint y: 220, endPoint x: 822, endPoint y: 190, distance: 337.8
click at [822, 190] on div "Their mission collected valuable scientific data and samples from the Moon's su…" at bounding box center [768, 196] width 365 height 43
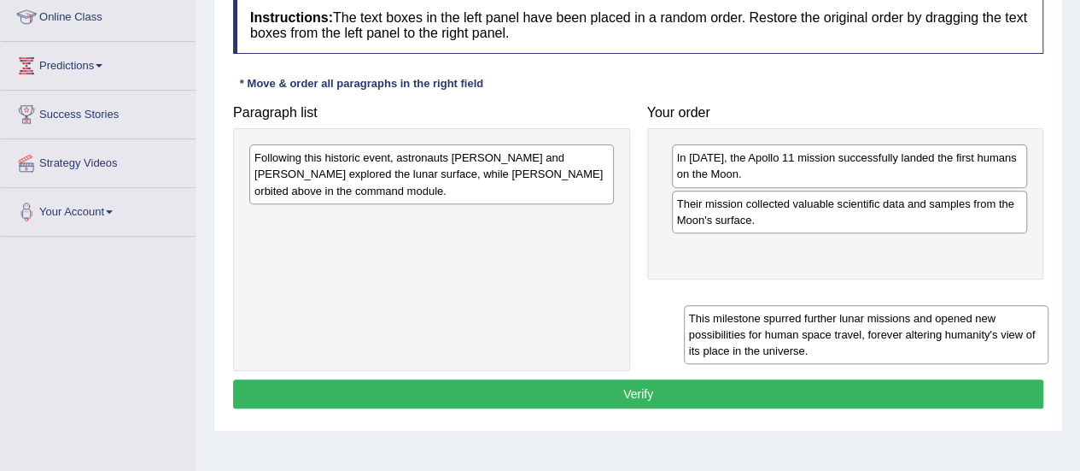
drag, startPoint x: 420, startPoint y: 175, endPoint x: 856, endPoint y: 336, distance: 464.1
click at [856, 336] on div "This milestone spurred further lunar missions and opened new possibilities for …" at bounding box center [866, 334] width 365 height 59
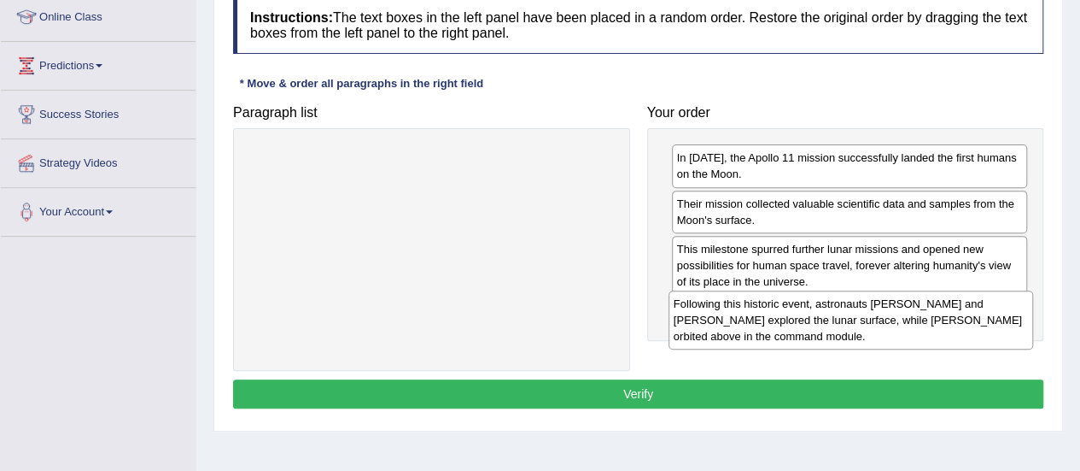
drag, startPoint x: 325, startPoint y: 174, endPoint x: 745, endPoint y: 320, distance: 444.0
click at [745, 320] on div "Following this historic event, astronauts [PERSON_NAME] and [PERSON_NAME] explo…" at bounding box center [851, 319] width 365 height 59
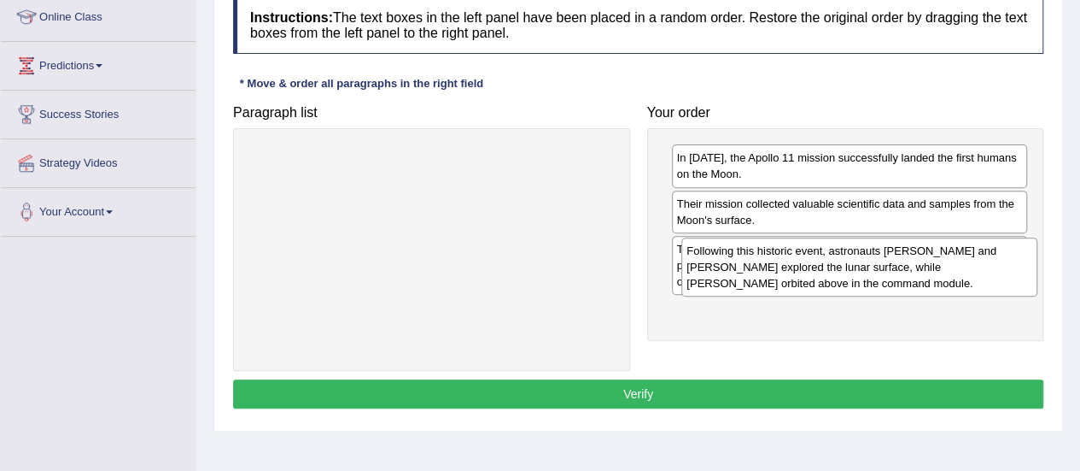
drag, startPoint x: 721, startPoint y: 330, endPoint x: 716, endPoint y: 269, distance: 61.6
click at [716, 269] on div "Following this historic event, astronauts [PERSON_NAME] and [PERSON_NAME] explo…" at bounding box center [859, 266] width 356 height 59
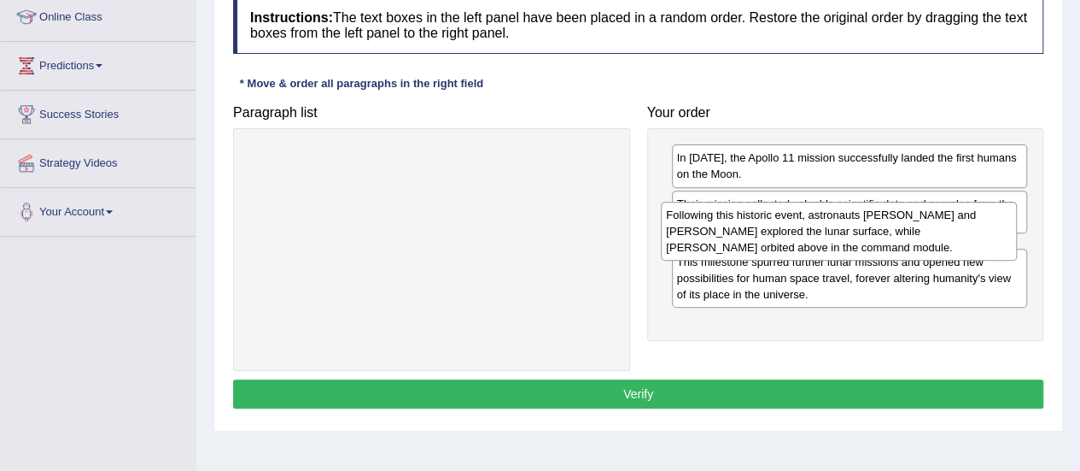
drag, startPoint x: 717, startPoint y: 327, endPoint x: 705, endPoint y: 230, distance: 98.1
click at [705, 230] on div "Following this historic event, astronauts [PERSON_NAME] and [PERSON_NAME] explo…" at bounding box center [839, 231] width 356 height 59
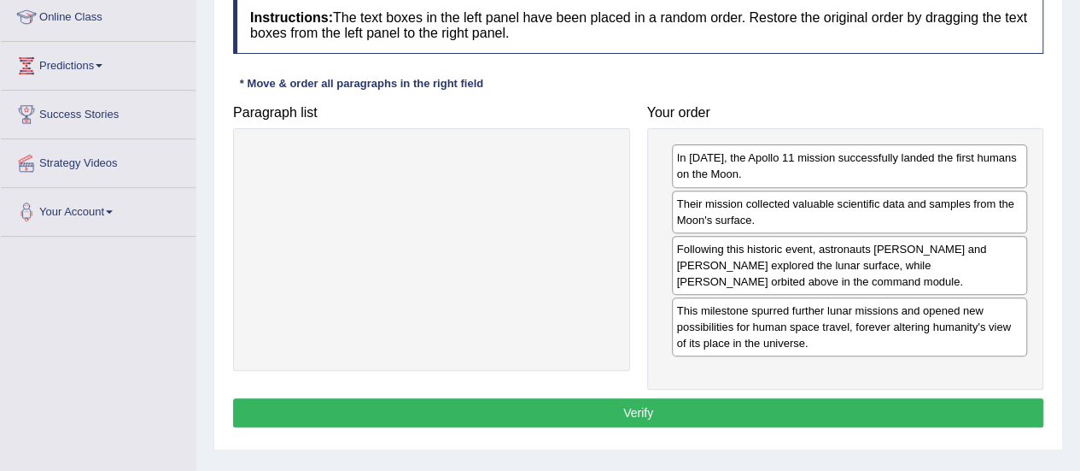
click at [700, 413] on button "Verify" at bounding box center [638, 412] width 810 height 29
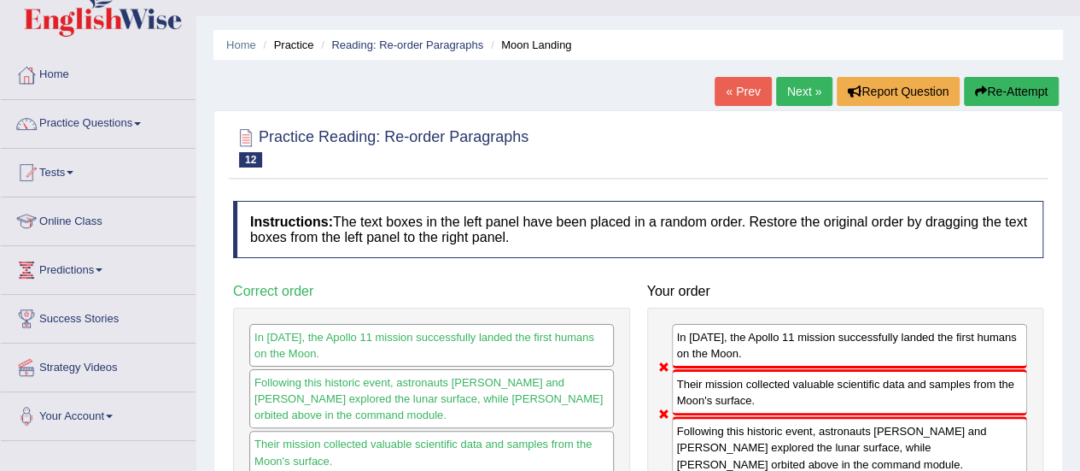
scroll to position [27, 0]
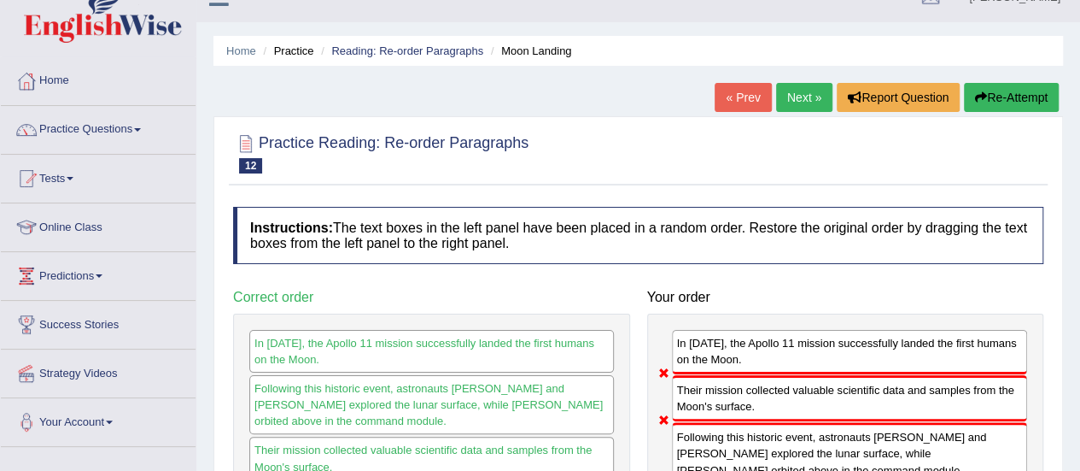
click at [795, 97] on link "Next »" at bounding box center [804, 97] width 56 height 29
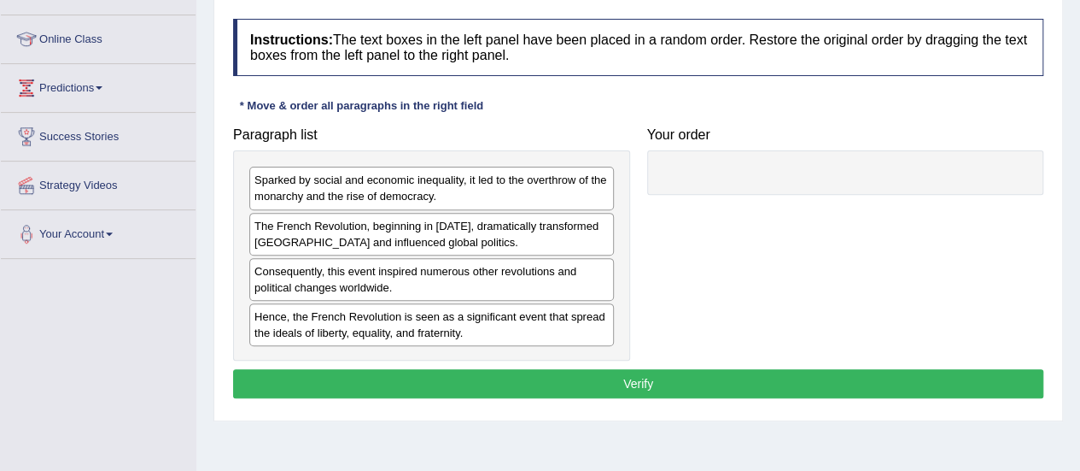
scroll to position [213, 0]
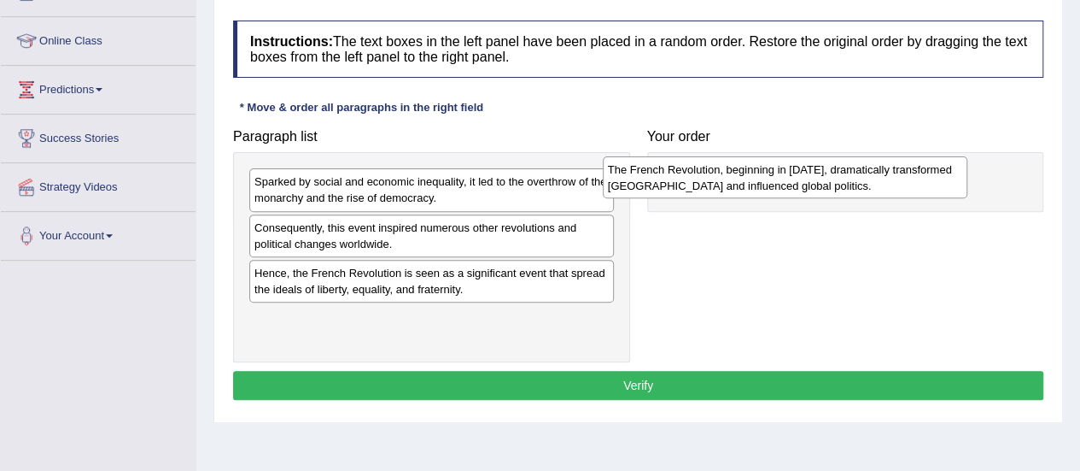
drag, startPoint x: 490, startPoint y: 234, endPoint x: 845, endPoint y: 177, distance: 359.0
click at [845, 177] on div "The French Revolution, beginning in 1789, dramatically transformed France and i…" at bounding box center [785, 177] width 365 height 43
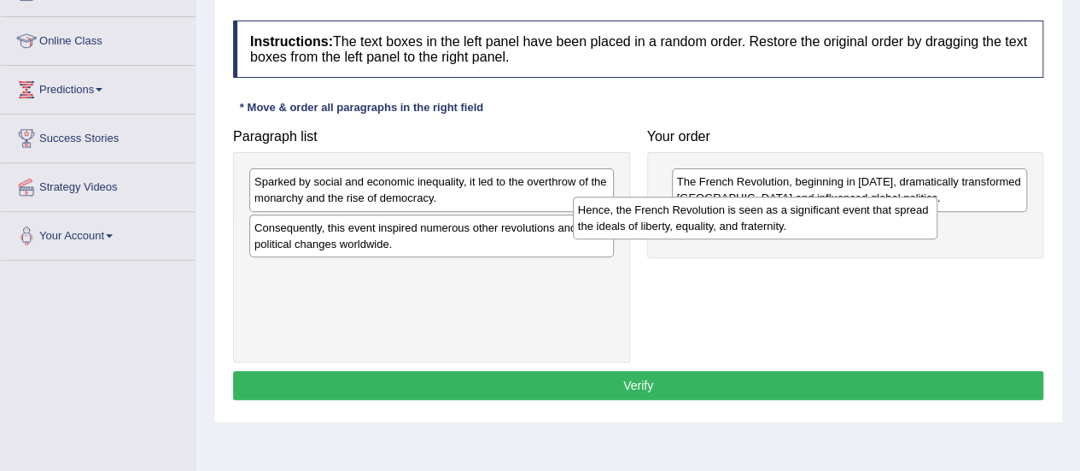
drag, startPoint x: 429, startPoint y: 283, endPoint x: 758, endPoint y: 221, distance: 335.5
click at [758, 221] on div "Hence, the French Revolution is seen as a significant event that spread the ide…" at bounding box center [755, 217] width 365 height 43
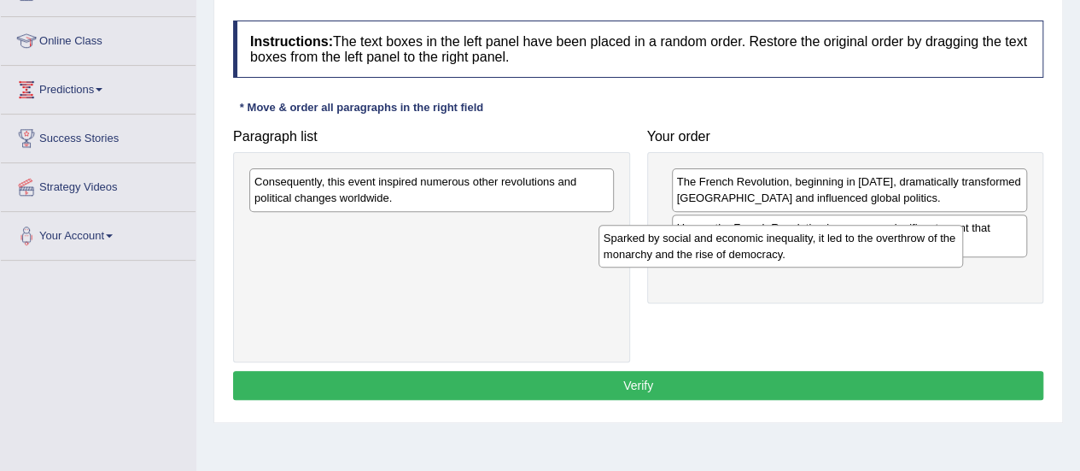
drag, startPoint x: 383, startPoint y: 196, endPoint x: 733, endPoint y: 254, distance: 354.7
click at [733, 254] on div "Sparked by social and economic inequality, it led to the overthrow of the monar…" at bounding box center [781, 246] width 365 height 43
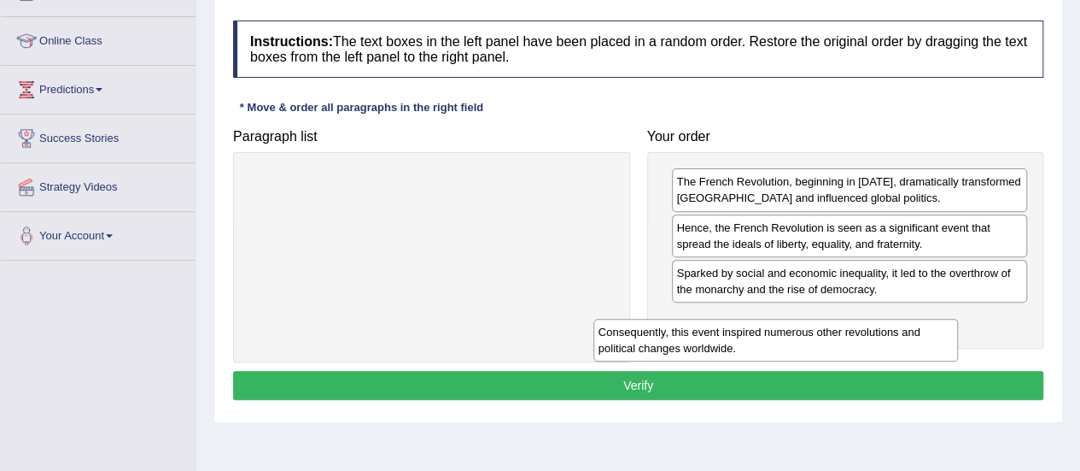
drag, startPoint x: 406, startPoint y: 200, endPoint x: 752, endPoint y: 350, distance: 377.9
click at [752, 350] on div "Consequently, this event inspired numerous other revolutions and political chan…" at bounding box center [775, 340] width 365 height 43
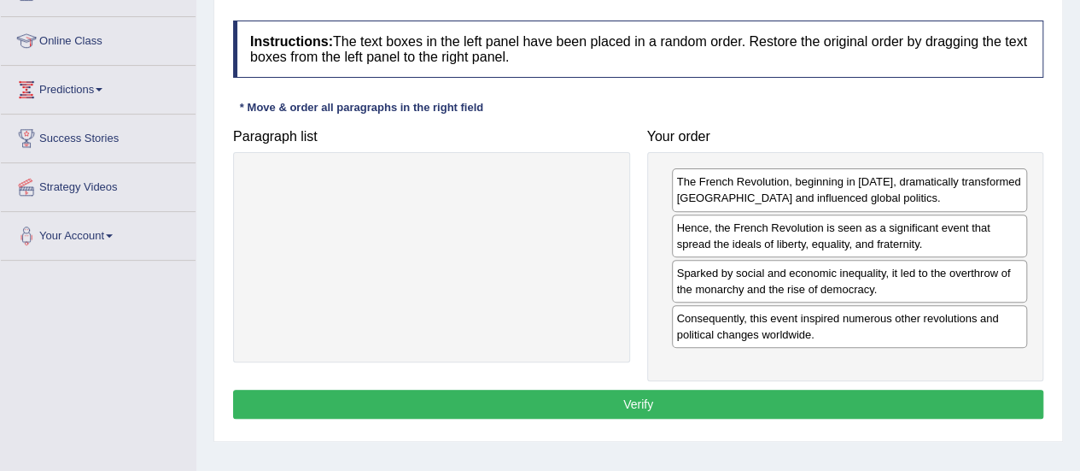
click at [720, 389] on button "Verify" at bounding box center [638, 403] width 810 height 29
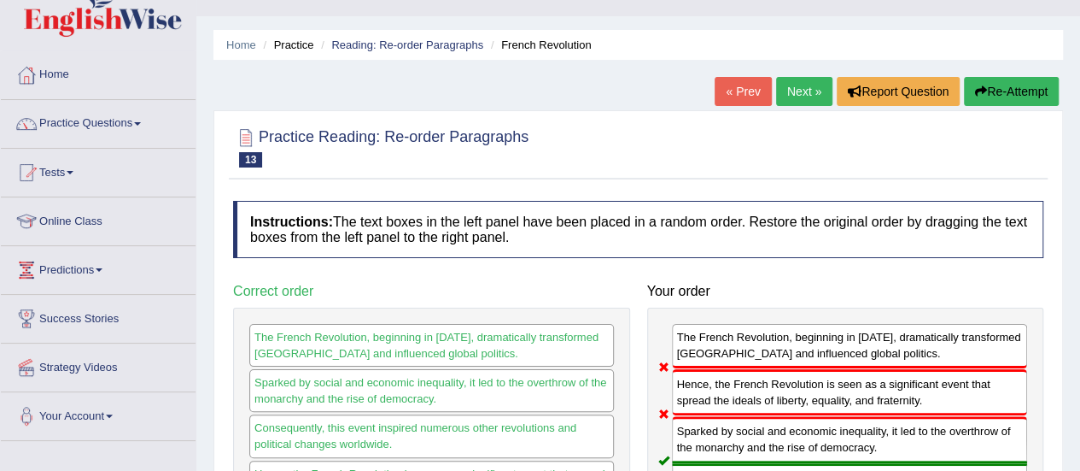
scroll to position [37, 0]
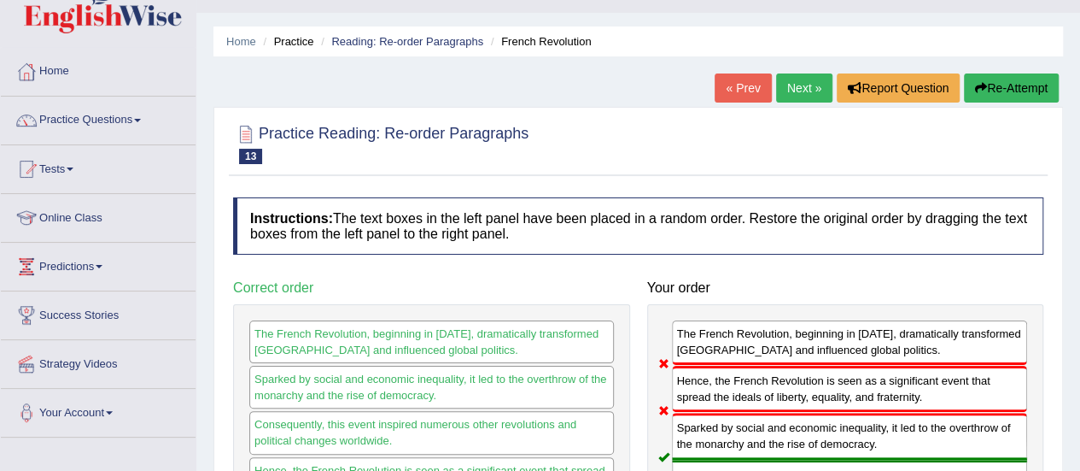
click at [790, 84] on link "Next »" at bounding box center [804, 87] width 56 height 29
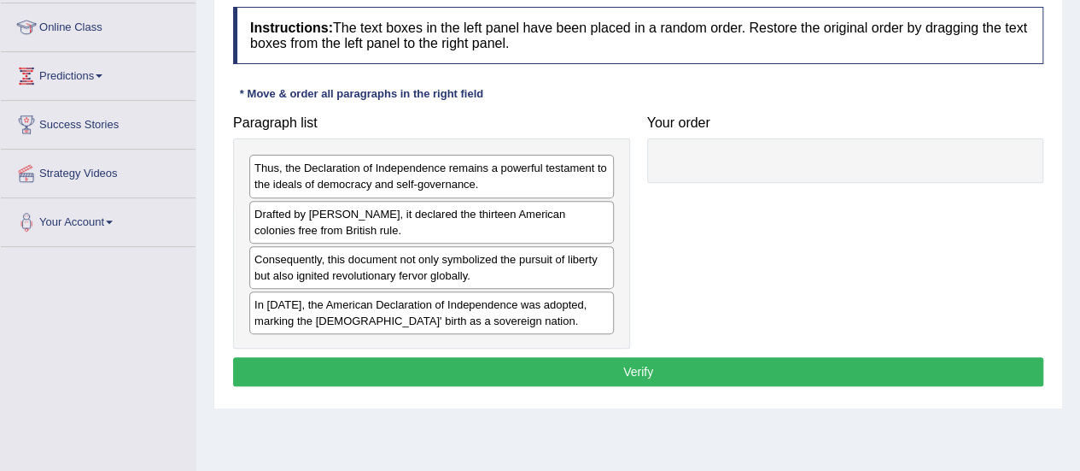
scroll to position [231, 0]
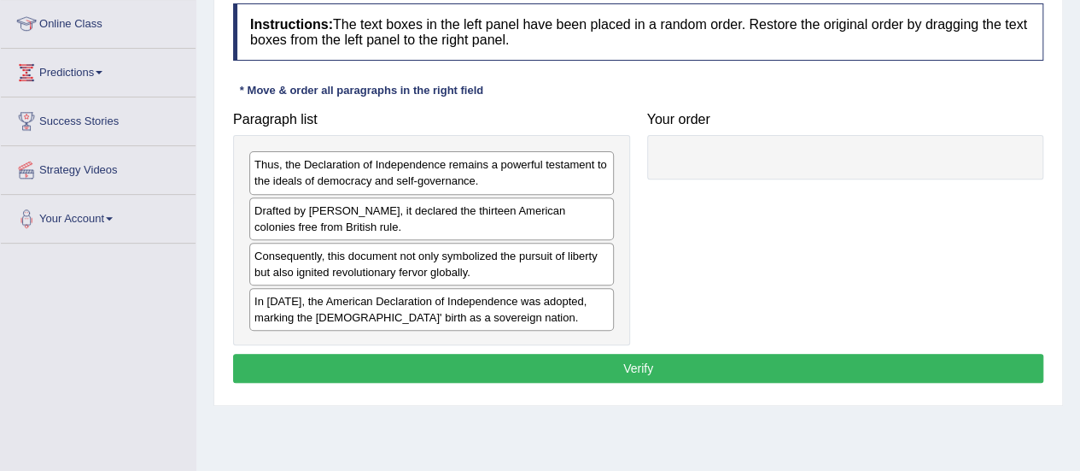
click at [311, 305] on div "In [DATE], the American Declaration of Independence was adopted, marking the [D…" at bounding box center [431, 309] width 365 height 43
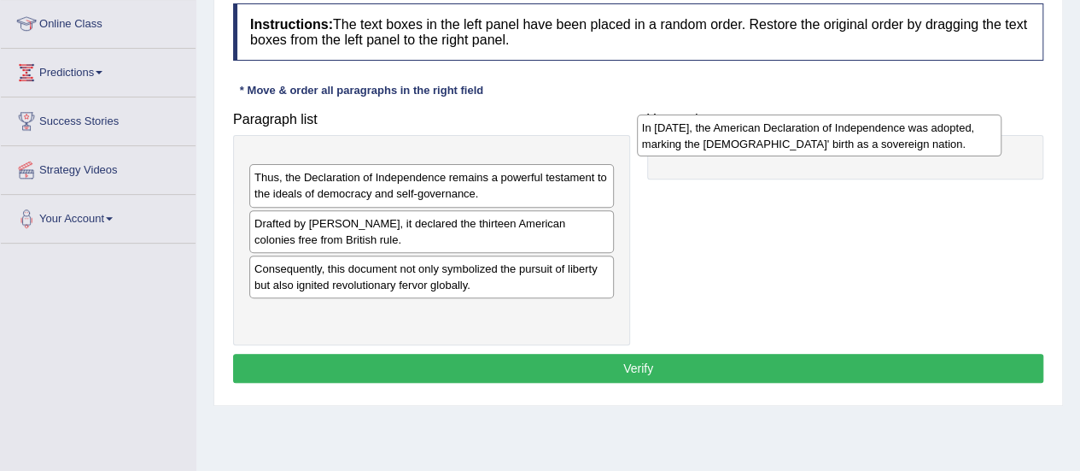
drag, startPoint x: 311, startPoint y: 305, endPoint x: 698, endPoint y: 133, distance: 424.0
click at [698, 133] on div "In [DATE], the American Declaration of Independence was adopted, marking the [D…" at bounding box center [819, 135] width 365 height 43
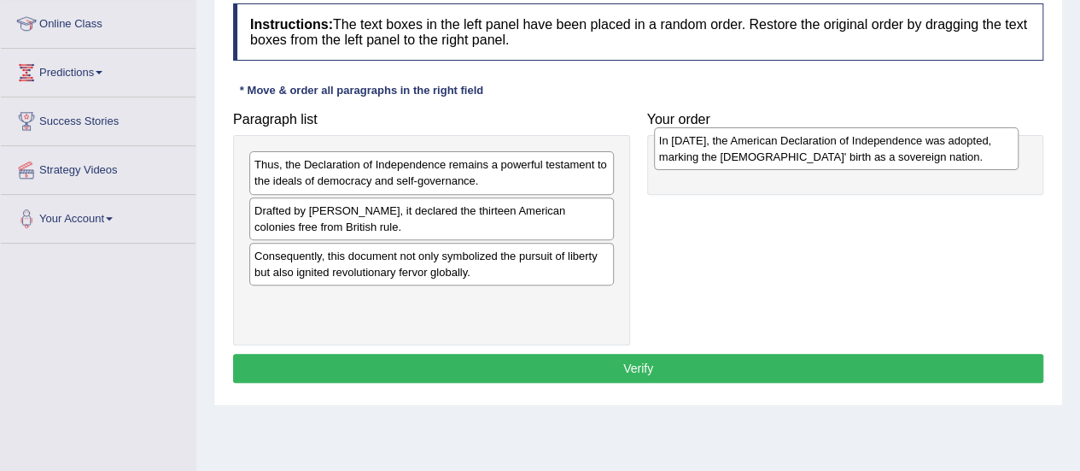
drag, startPoint x: 451, startPoint y: 165, endPoint x: 859, endPoint y: 140, distance: 408.9
click at [859, 140] on div "In 1776, the American Declaration of Independence was adopted, marking the Unit…" at bounding box center [836, 148] width 365 height 43
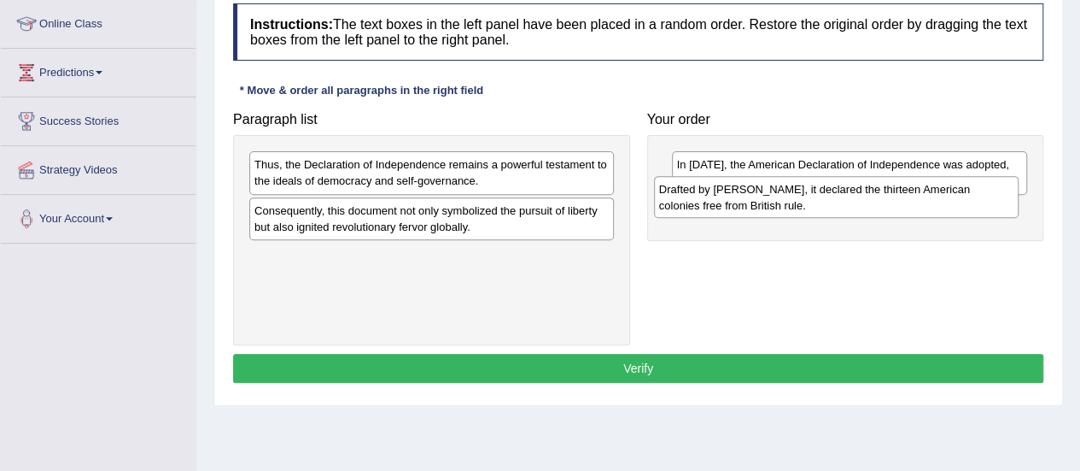
drag, startPoint x: 374, startPoint y: 214, endPoint x: 785, endPoint y: 197, distance: 411.1
click at [785, 197] on div "Drafted by Thomas Jefferson, it declared the thirteen American colonies free fr…" at bounding box center [836, 197] width 365 height 43
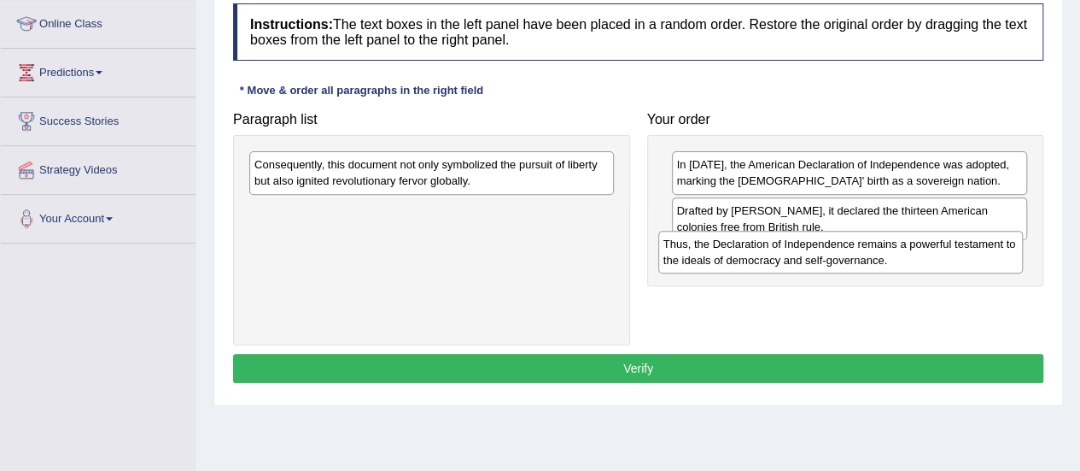
drag, startPoint x: 362, startPoint y: 169, endPoint x: 789, endPoint y: 250, distance: 434.6
click at [789, 250] on div "Thus, the Declaration of Independence remains a powerful testament to the ideal…" at bounding box center [840, 252] width 365 height 43
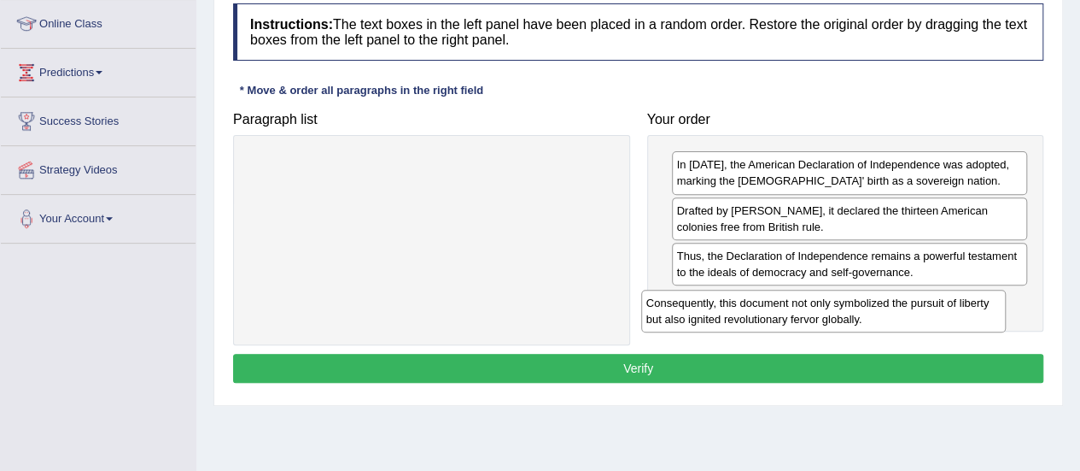
drag, startPoint x: 406, startPoint y: 169, endPoint x: 780, endPoint y: 319, distance: 403.6
click at [780, 319] on div "Consequently, this document not only symbolized the pursuit of liberty but also…" at bounding box center [823, 310] width 365 height 43
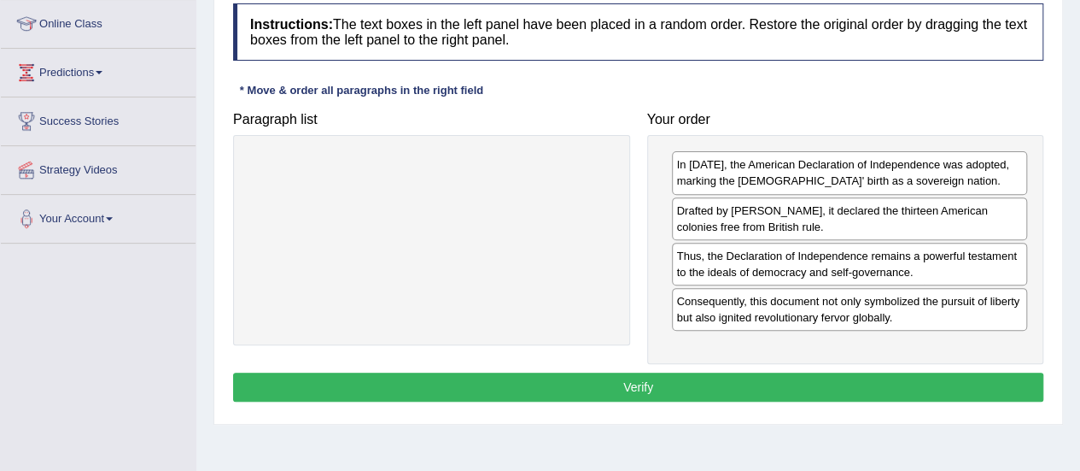
click at [652, 375] on button "Verify" at bounding box center [638, 386] width 810 height 29
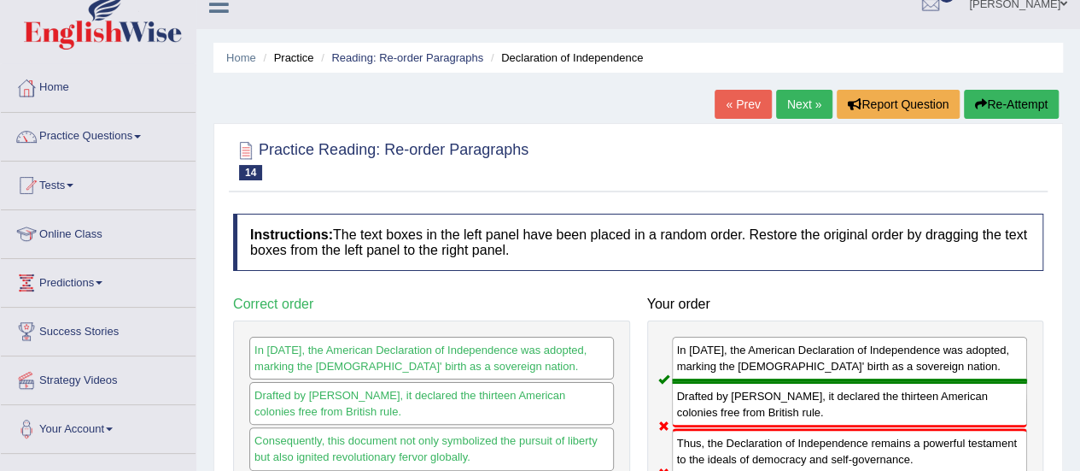
scroll to position [0, 0]
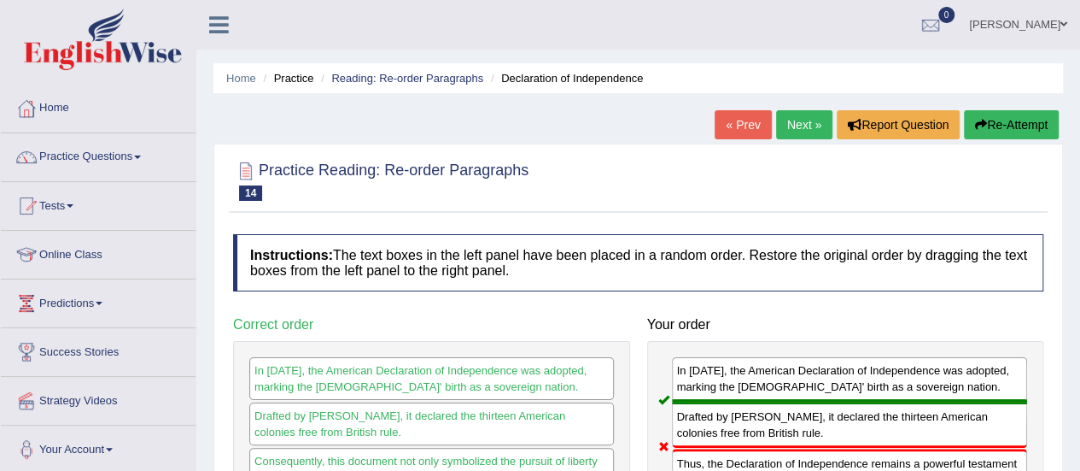
click at [797, 118] on link "Next »" at bounding box center [804, 124] width 56 height 29
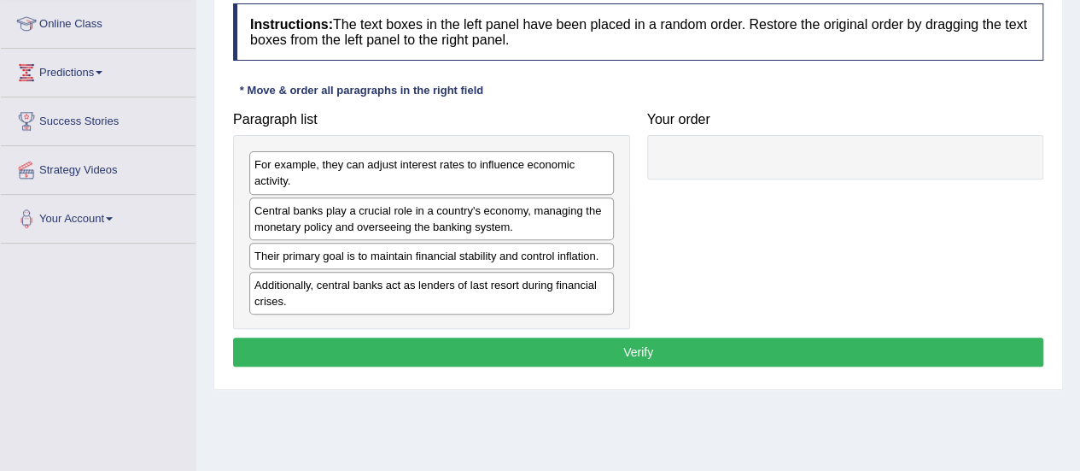
scroll to position [229, 0]
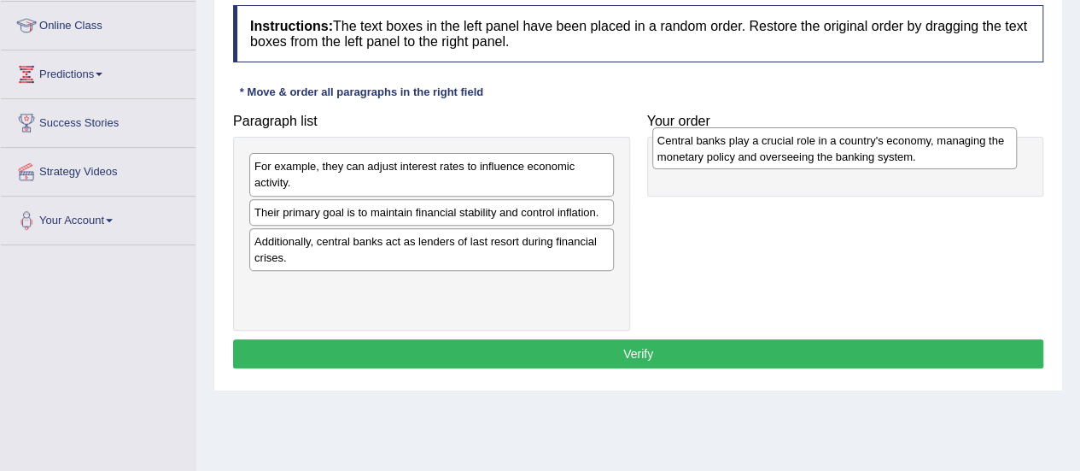
drag, startPoint x: 381, startPoint y: 220, endPoint x: 787, endPoint y: 148, distance: 412.9
click at [787, 148] on div "Central banks play a crucial role in a country's economy, managing the monetary…" at bounding box center [834, 148] width 365 height 43
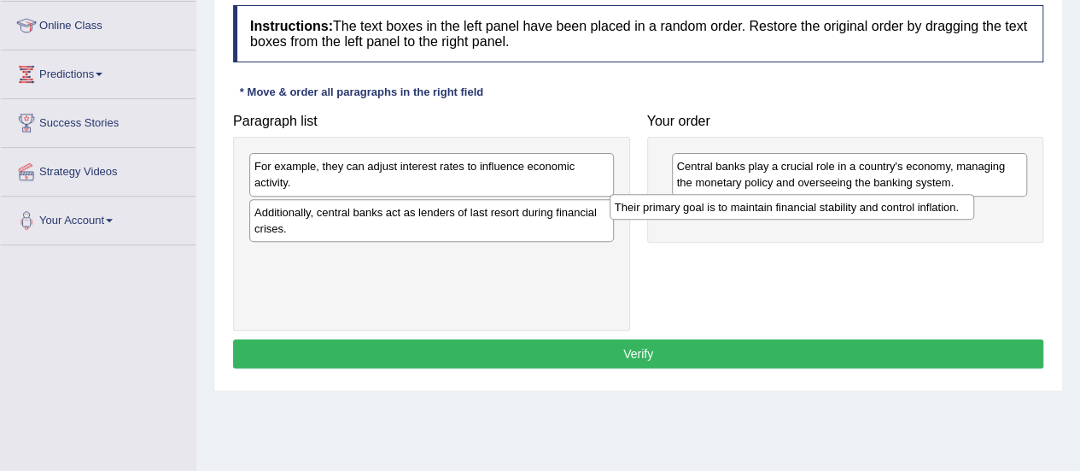
drag, startPoint x: 372, startPoint y: 216, endPoint x: 807, endPoint y: 196, distance: 435.1
click at [807, 196] on div "Their primary goal is to maintain financial stability and control inflation." at bounding box center [792, 207] width 365 height 26
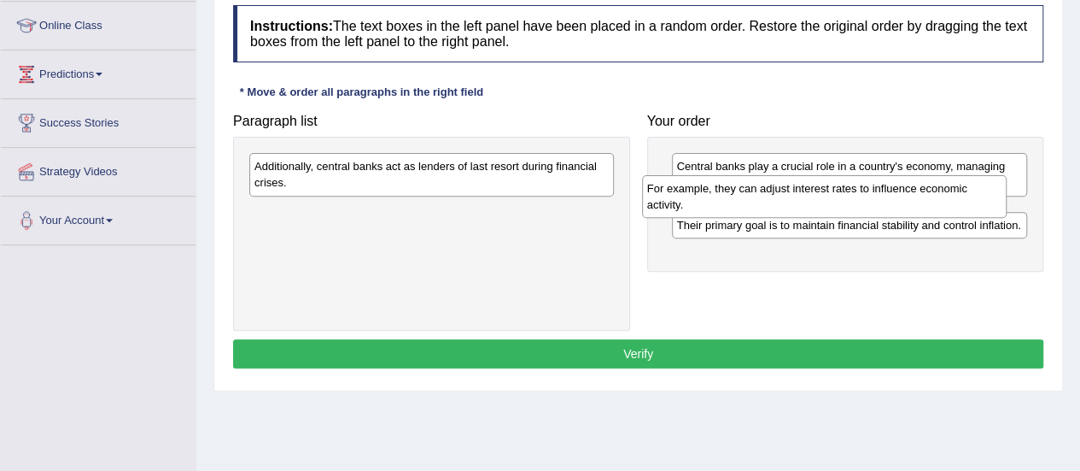
drag, startPoint x: 443, startPoint y: 173, endPoint x: 838, endPoint y: 195, distance: 395.1
click at [838, 195] on div "For example, they can adjust interest rates to influence economic activity." at bounding box center [824, 196] width 365 height 43
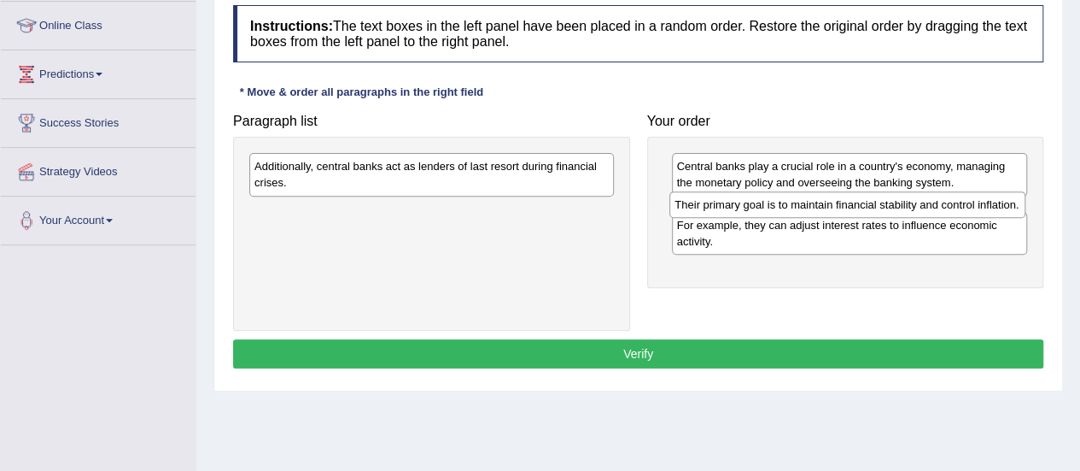
drag, startPoint x: 934, startPoint y: 259, endPoint x: 928, endPoint y: 202, distance: 56.7
click at [928, 202] on div "Their primary goal is to maintain financial stability and control inflation." at bounding box center [847, 204] width 356 height 26
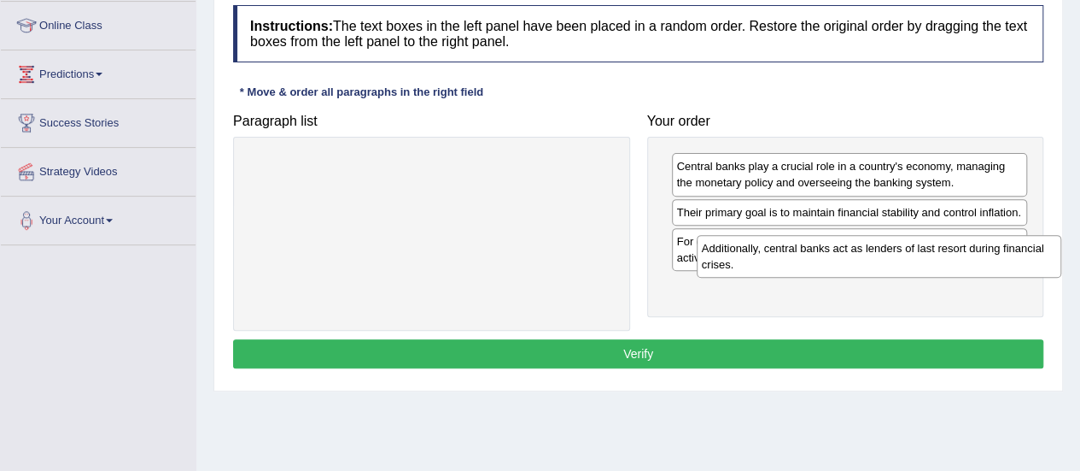
drag, startPoint x: 355, startPoint y: 172, endPoint x: 804, endPoint y: 254, distance: 456.7
click at [804, 254] on div "Additionally, central banks act as lenders of last resort during financial cris…" at bounding box center [879, 256] width 365 height 43
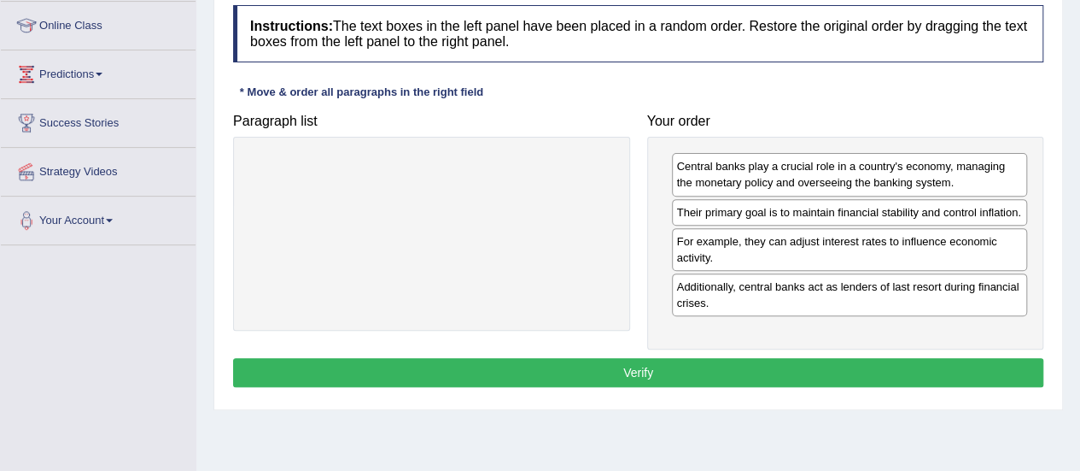
click at [702, 374] on button "Verify" at bounding box center [638, 372] width 810 height 29
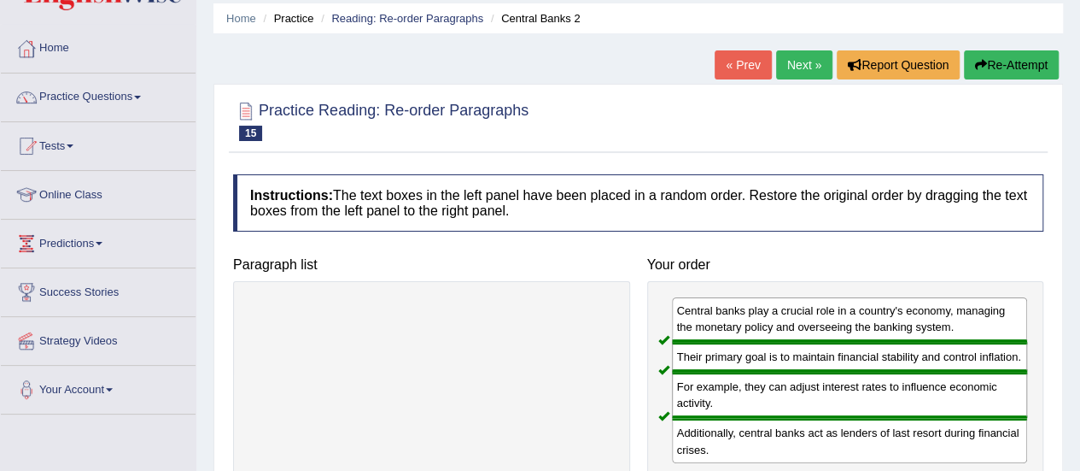
scroll to position [36, 0]
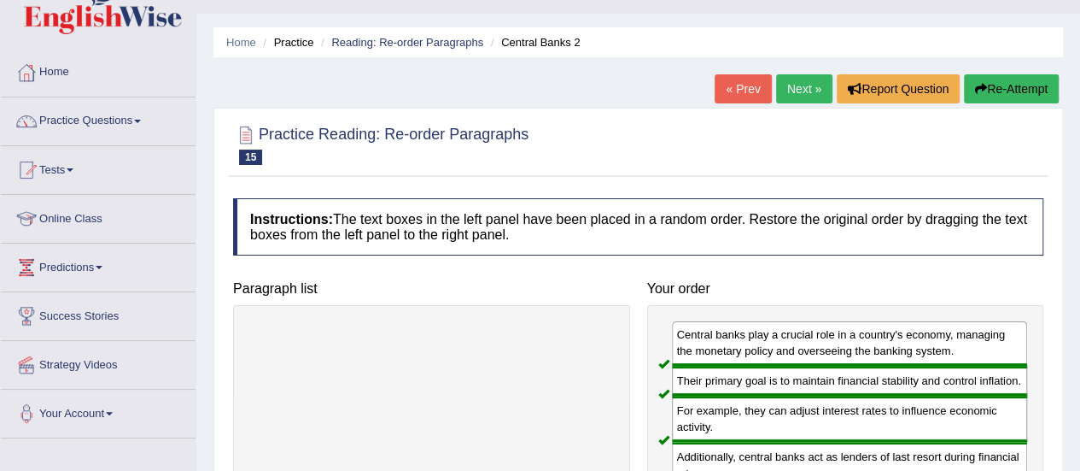
click at [804, 85] on link "Next »" at bounding box center [804, 88] width 56 height 29
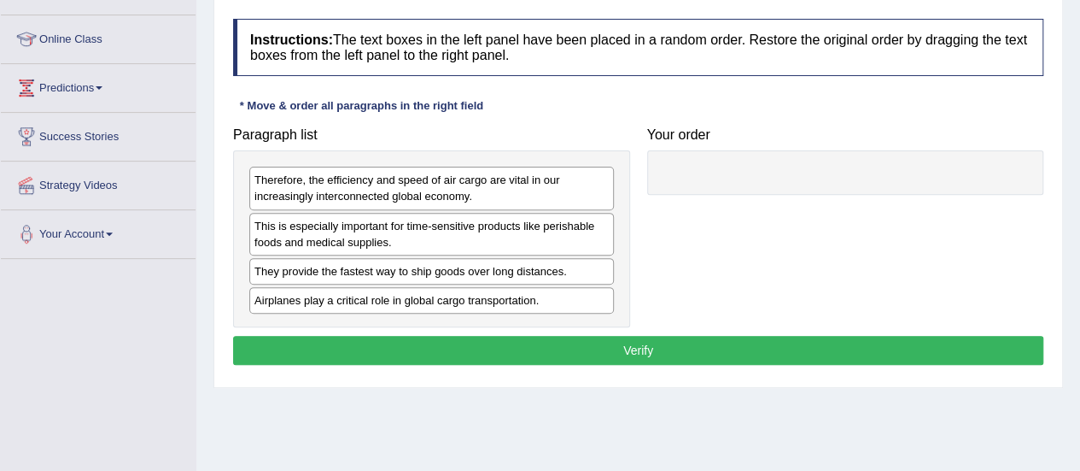
scroll to position [217, 0]
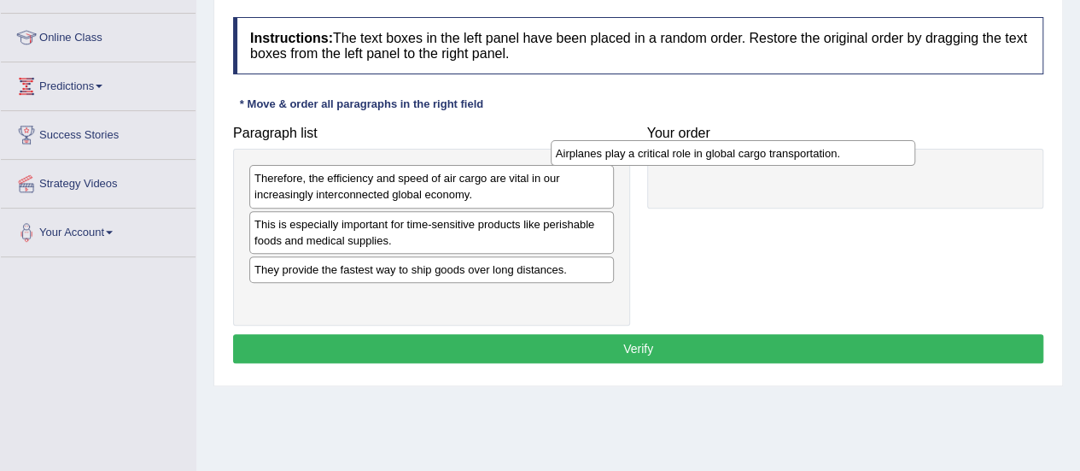
drag, startPoint x: 406, startPoint y: 298, endPoint x: 707, endPoint y: 155, distance: 333.8
click at [707, 155] on div "Airplanes play a critical role in global cargo transportation." at bounding box center [733, 153] width 365 height 26
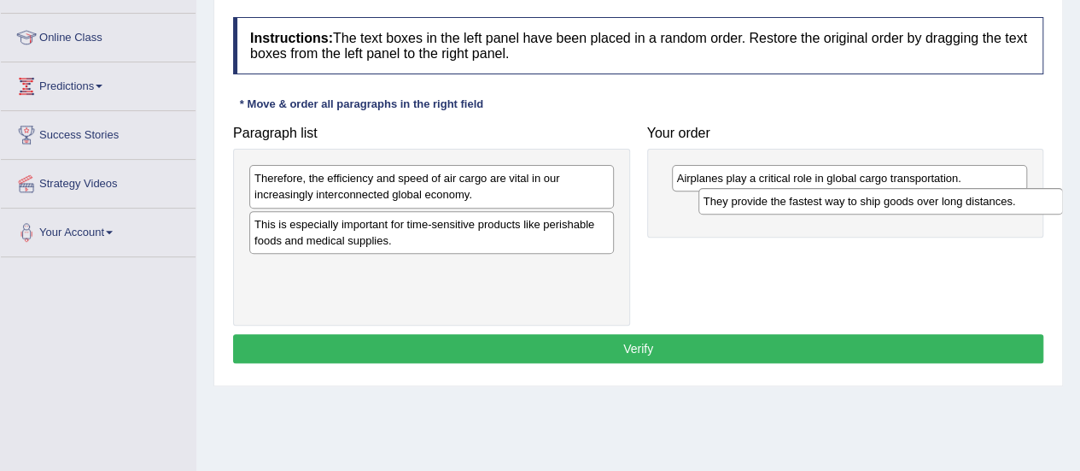
drag, startPoint x: 417, startPoint y: 266, endPoint x: 868, endPoint y: 201, distance: 455.5
click at [868, 201] on div "They provide the fastest way to ship goods over long distances." at bounding box center [880, 201] width 365 height 26
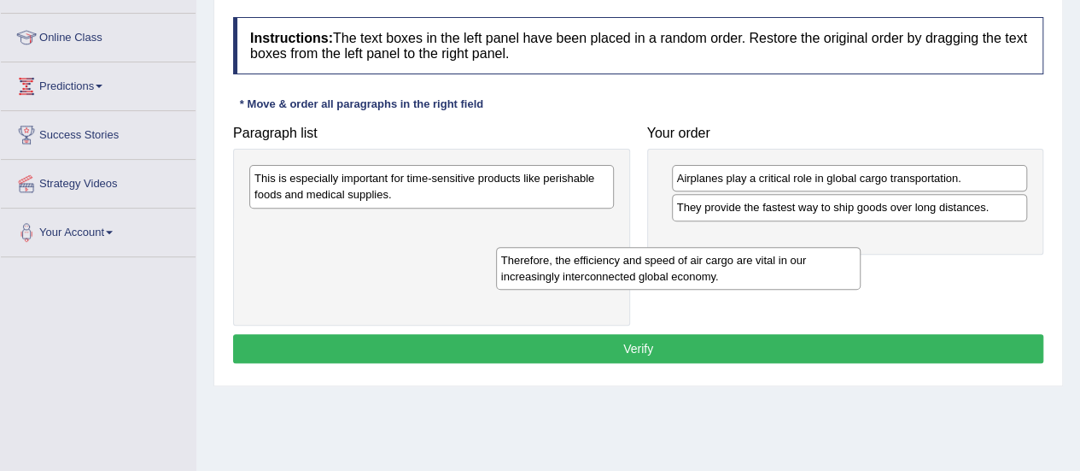
drag, startPoint x: 329, startPoint y: 195, endPoint x: 587, endPoint y: 280, distance: 272.5
click at [587, 280] on div "Therefore, the efficiency and speed of air cargo are vital in our increasingly …" at bounding box center [678, 268] width 365 height 43
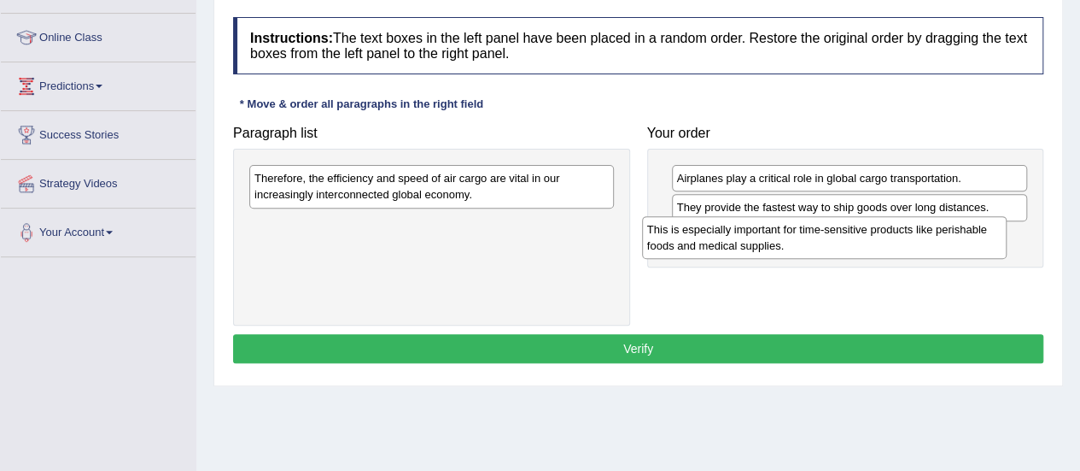
drag, startPoint x: 386, startPoint y: 195, endPoint x: 819, endPoint y: 233, distance: 434.6
click at [819, 233] on div "This is especially important for time-sensitive products like perishable foods …" at bounding box center [824, 237] width 365 height 43
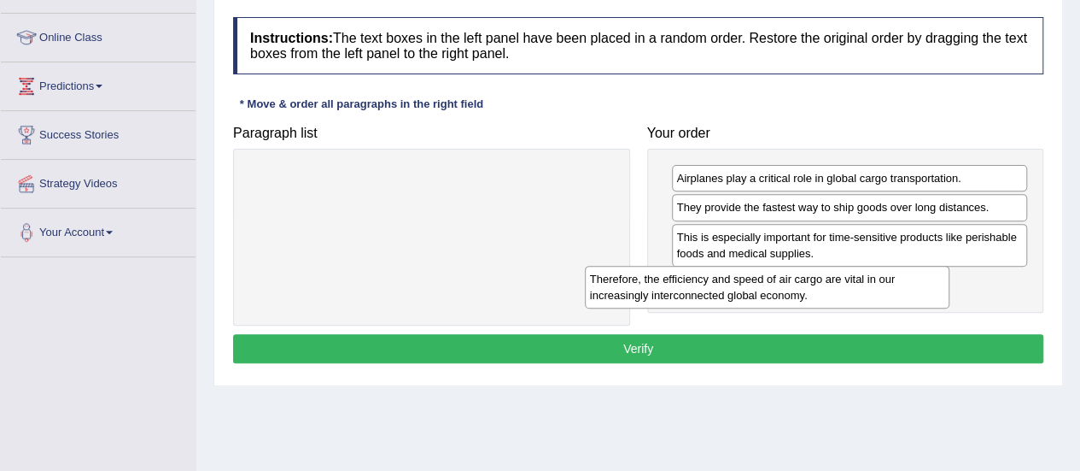
drag, startPoint x: 475, startPoint y: 170, endPoint x: 821, endPoint y: 271, distance: 361.0
click at [821, 271] on div "Therefore, the efficiency and speed of air cargo are vital in our increasingly …" at bounding box center [767, 287] width 365 height 43
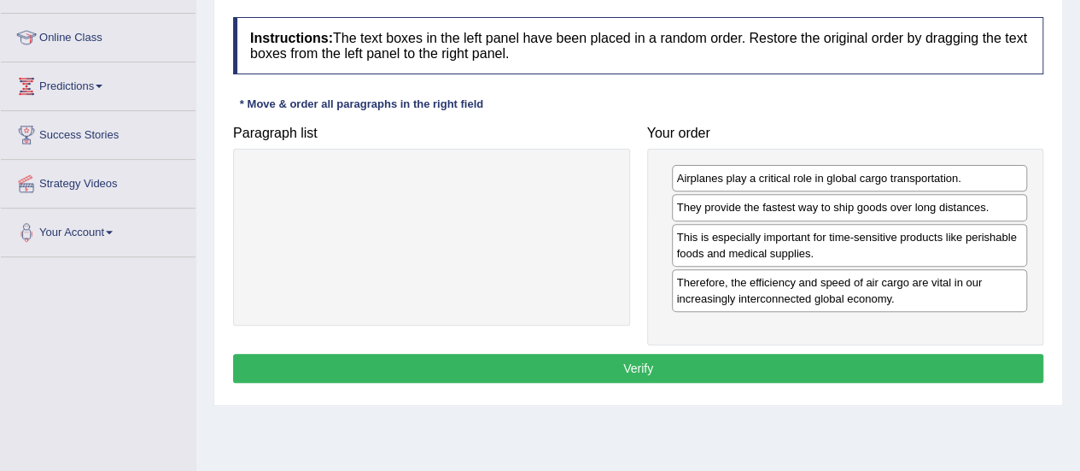
click at [646, 367] on button "Verify" at bounding box center [638, 368] width 810 height 29
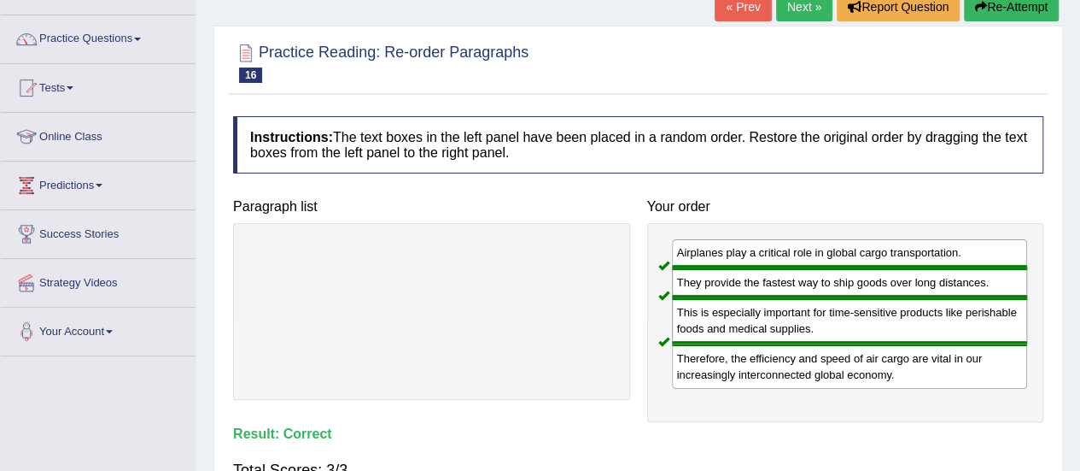
scroll to position [0, 0]
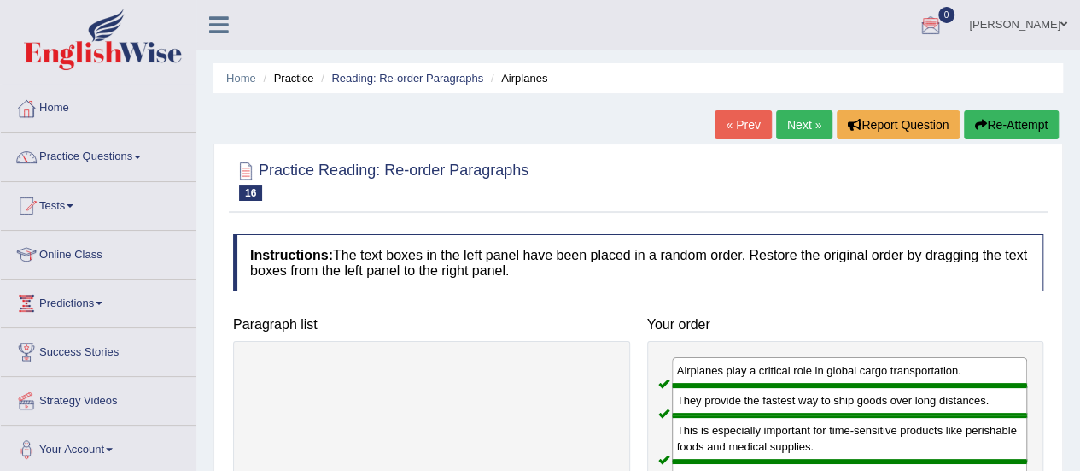
click at [804, 123] on link "Next »" at bounding box center [804, 124] width 56 height 29
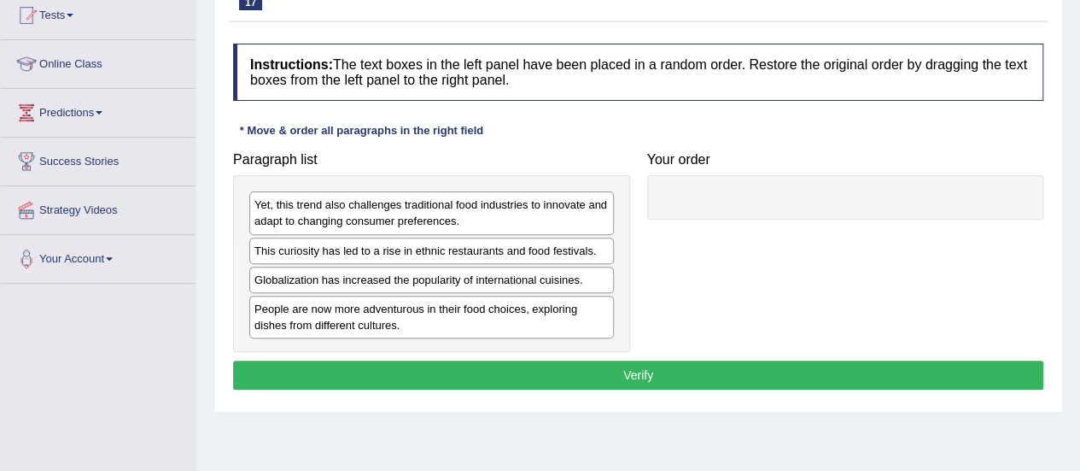
scroll to position [194, 0]
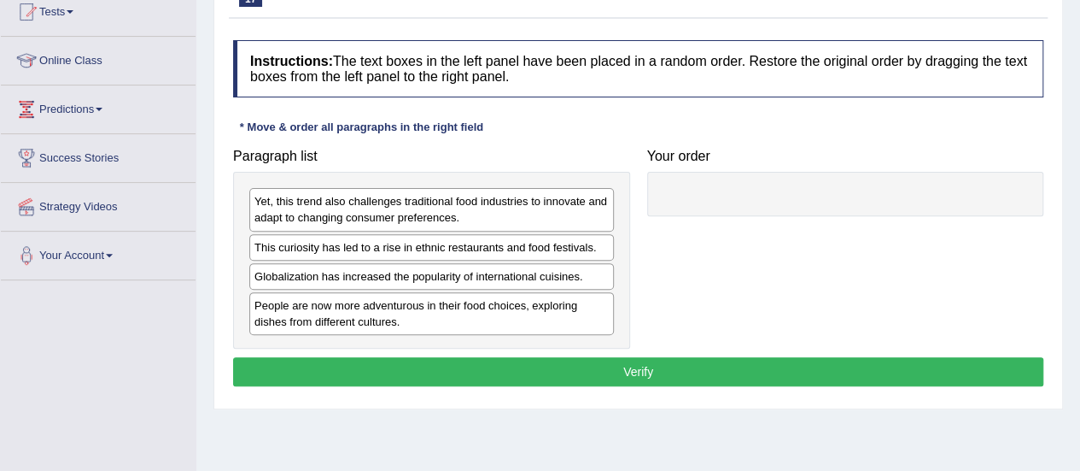
click at [374, 282] on div "Globalization has increased the popularity of international cuisines." at bounding box center [431, 276] width 365 height 26
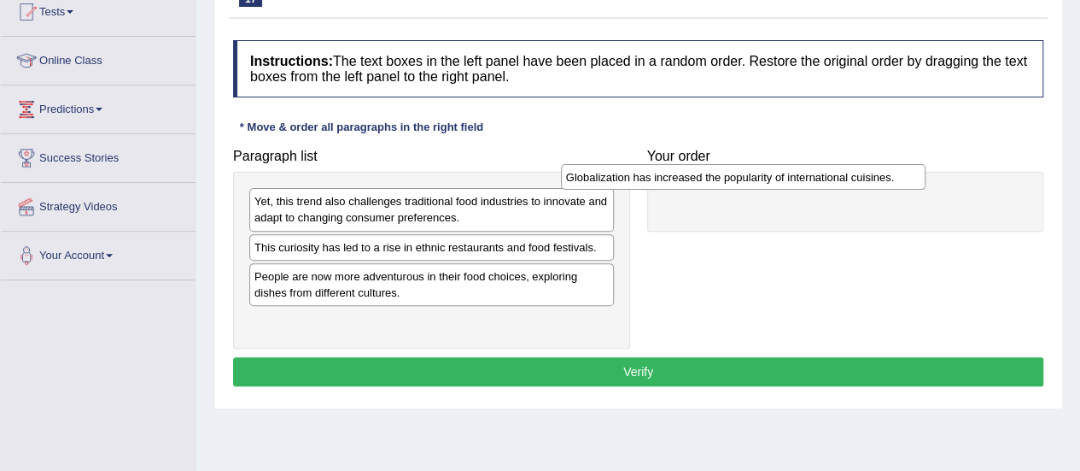
drag, startPoint x: 374, startPoint y: 282, endPoint x: 710, endPoint y: 190, distance: 348.9
click at [710, 190] on div "Globalization has increased the popularity of international cuisines." at bounding box center [743, 177] width 365 height 26
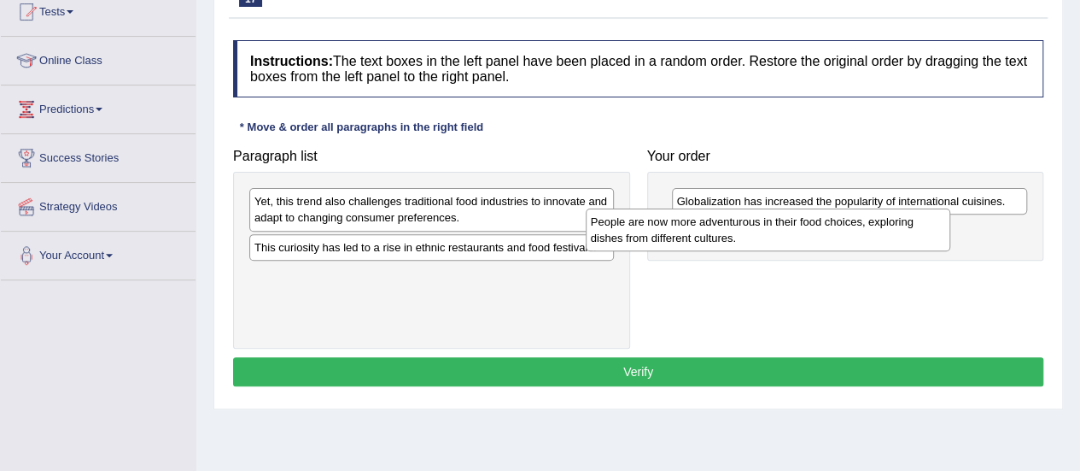
drag, startPoint x: 369, startPoint y: 286, endPoint x: 710, endPoint y: 235, distance: 345.4
click at [710, 235] on div "People are now more adventurous in their food choices, exploring dishes from di…" at bounding box center [768, 229] width 365 height 43
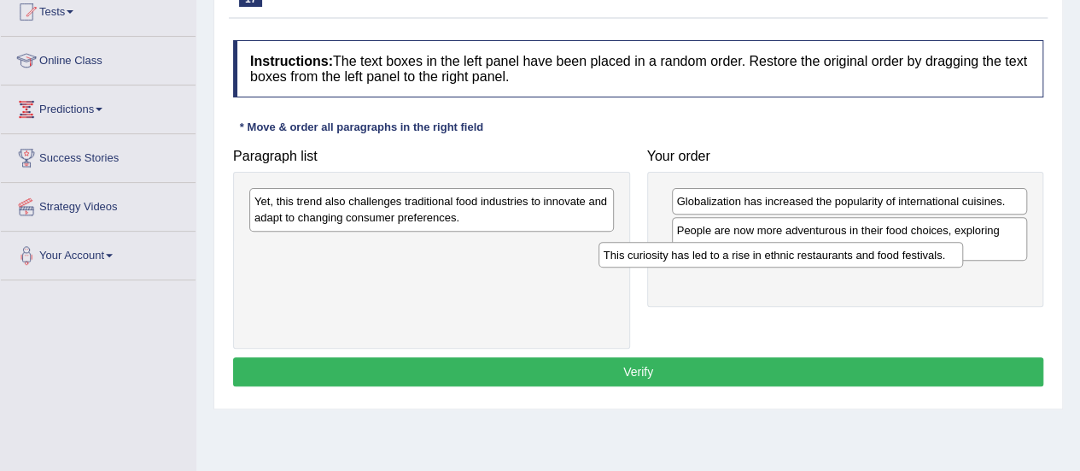
drag, startPoint x: 413, startPoint y: 249, endPoint x: 770, endPoint y: 261, distance: 357.1
click at [770, 261] on div "This curiosity has led to a rise in ethnic restaurants and food festivals." at bounding box center [781, 255] width 365 height 26
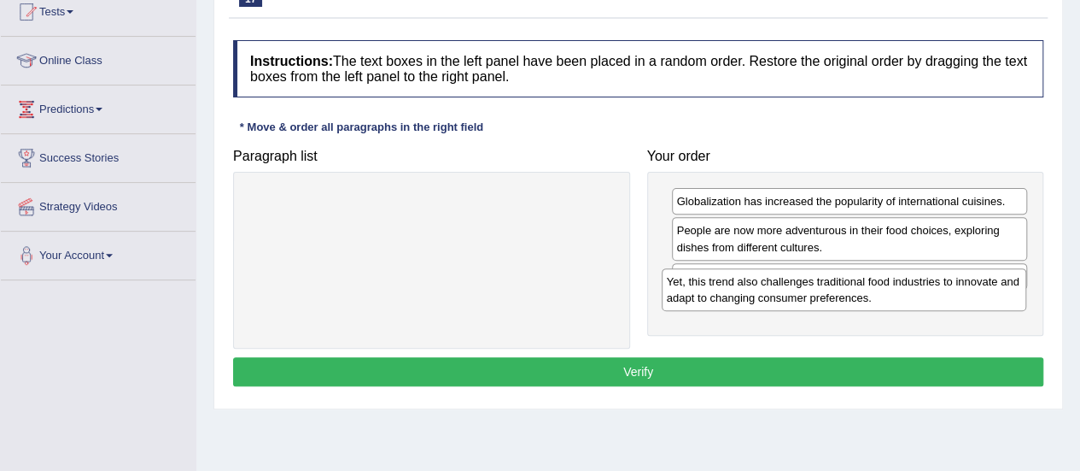
drag, startPoint x: 433, startPoint y: 207, endPoint x: 870, endPoint y: 295, distance: 445.8
click at [870, 295] on div "Yet, this trend also challenges traditional food industries to innovate and ada…" at bounding box center [844, 289] width 365 height 43
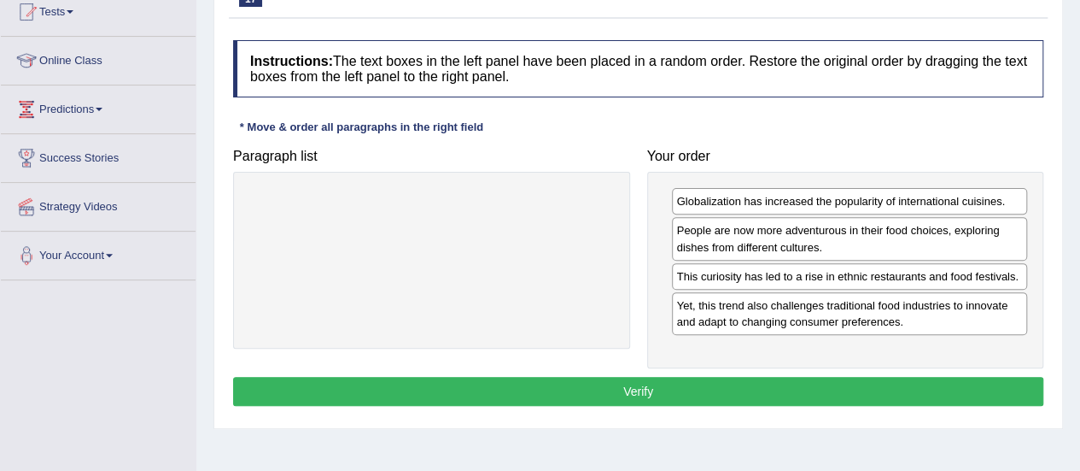
click at [769, 377] on button "Verify" at bounding box center [638, 391] width 810 height 29
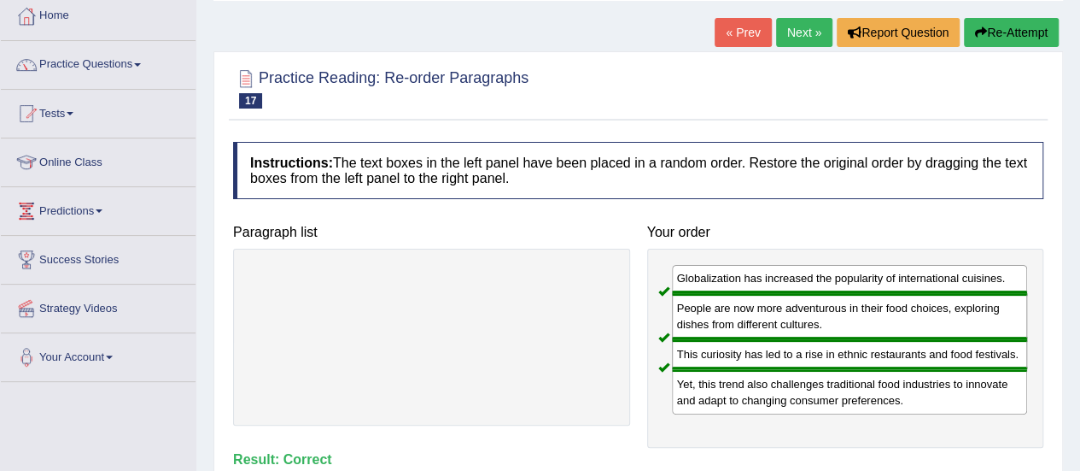
scroll to position [0, 0]
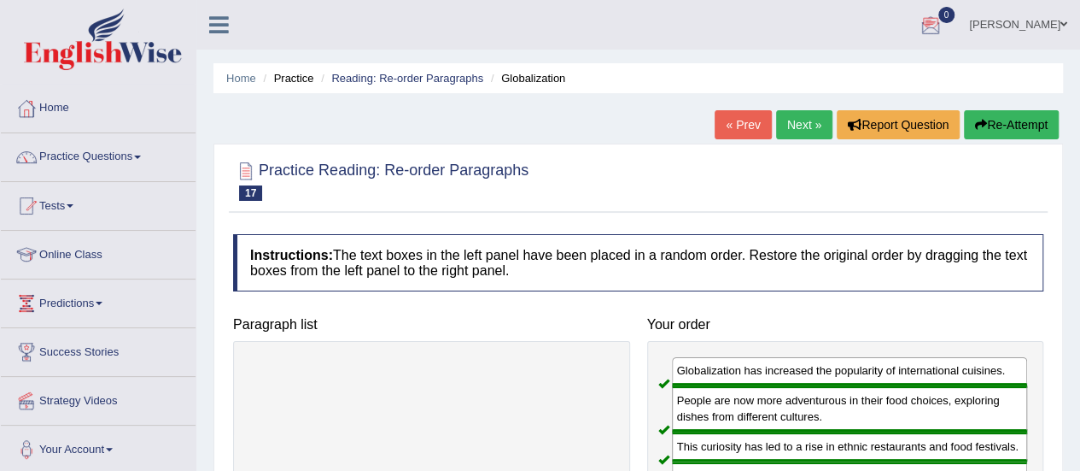
click at [1038, 27] on link "Shaukat Ali" at bounding box center [1018, 22] width 124 height 44
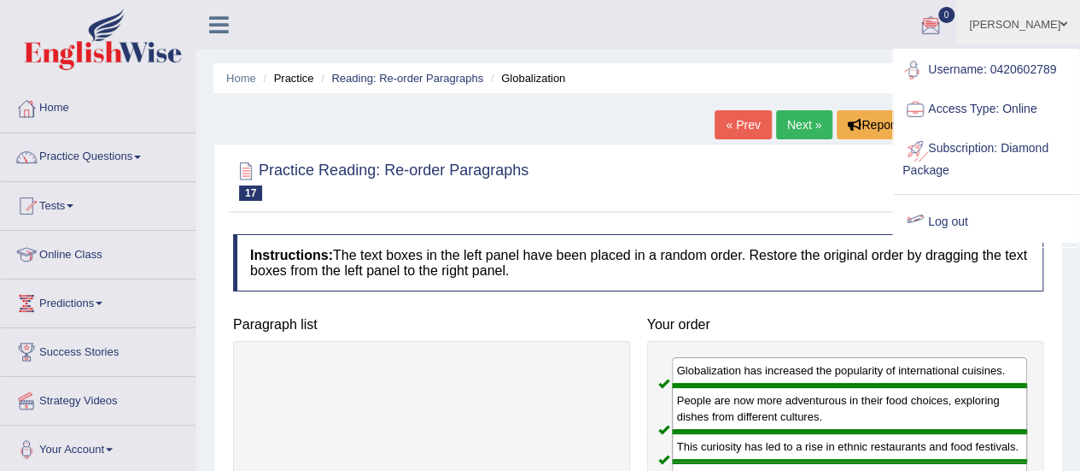
click at [951, 230] on link "Log out" at bounding box center [986, 221] width 184 height 39
